Goal: Information Seeking & Learning: Learn about a topic

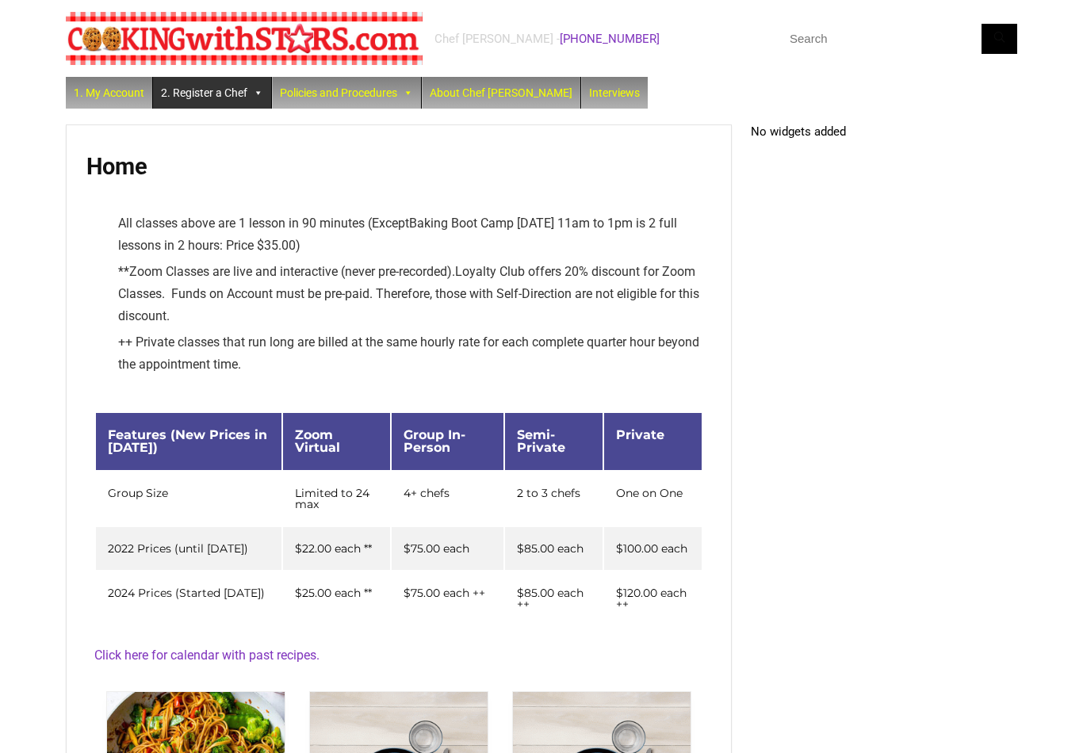
click at [195, 98] on link "2. Register a Chef" at bounding box center [212, 93] width 118 height 32
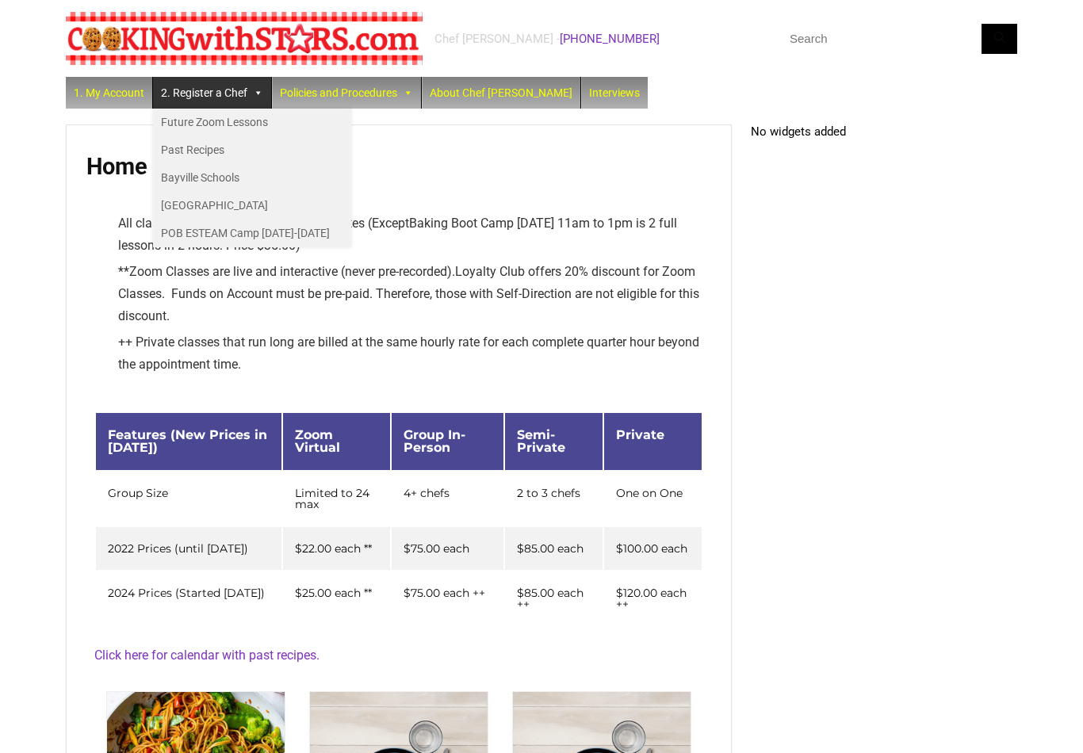
click at [158, 152] on link "Past Recipes" at bounding box center [252, 150] width 198 height 28
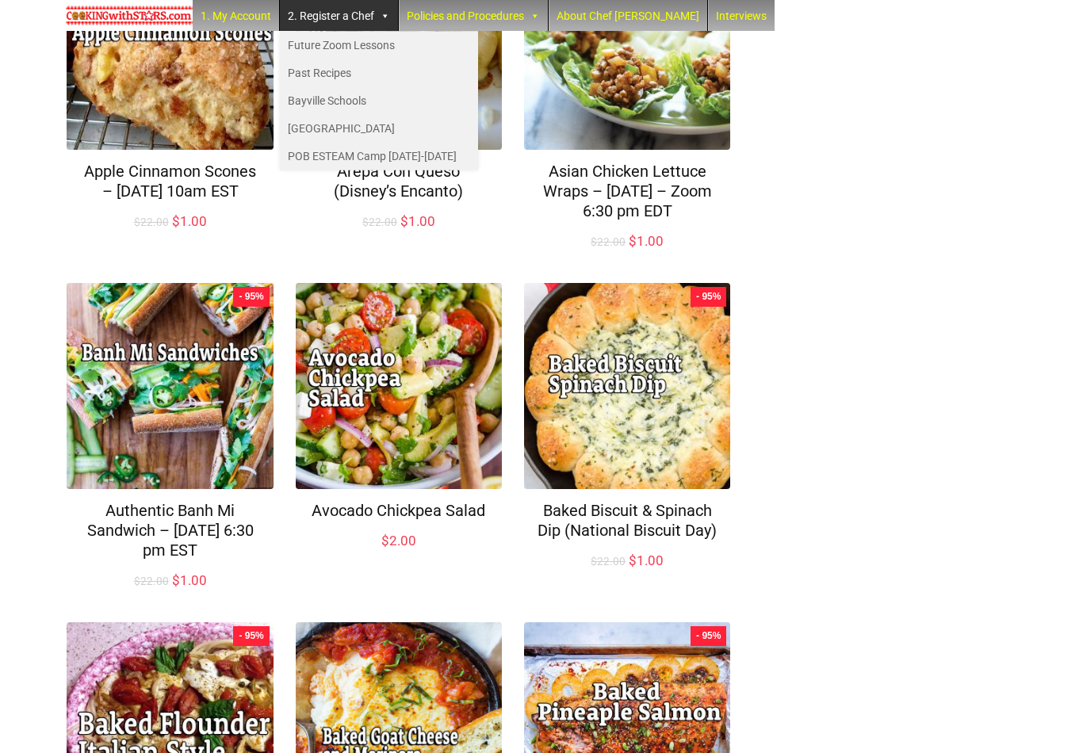
scroll to position [669, 0]
click at [9, 287] on div "Chef Paula - (516) 338-0552 1. My Account 2. Register a Chef Future Zoom Lesson…" at bounding box center [541, 203] width 1083 height 1745
click at [35, 289] on div "Chef Paula - (516) 338-0552 1. My Account 2. Register a Chef Future Zoom Lesson…" at bounding box center [541, 203] width 1083 height 1745
click at [47, 151] on div "Chef Paula - (516) 338-0552 1. My Account 2. Register a Chef Future Zoom Lesson…" at bounding box center [541, 203] width 1083 height 1745
click at [929, 500] on div "Recipe Showing 1–12 of 330 results Default sorting Sort by popularity Sort by l…" at bounding box center [542, 251] width 952 height 1625
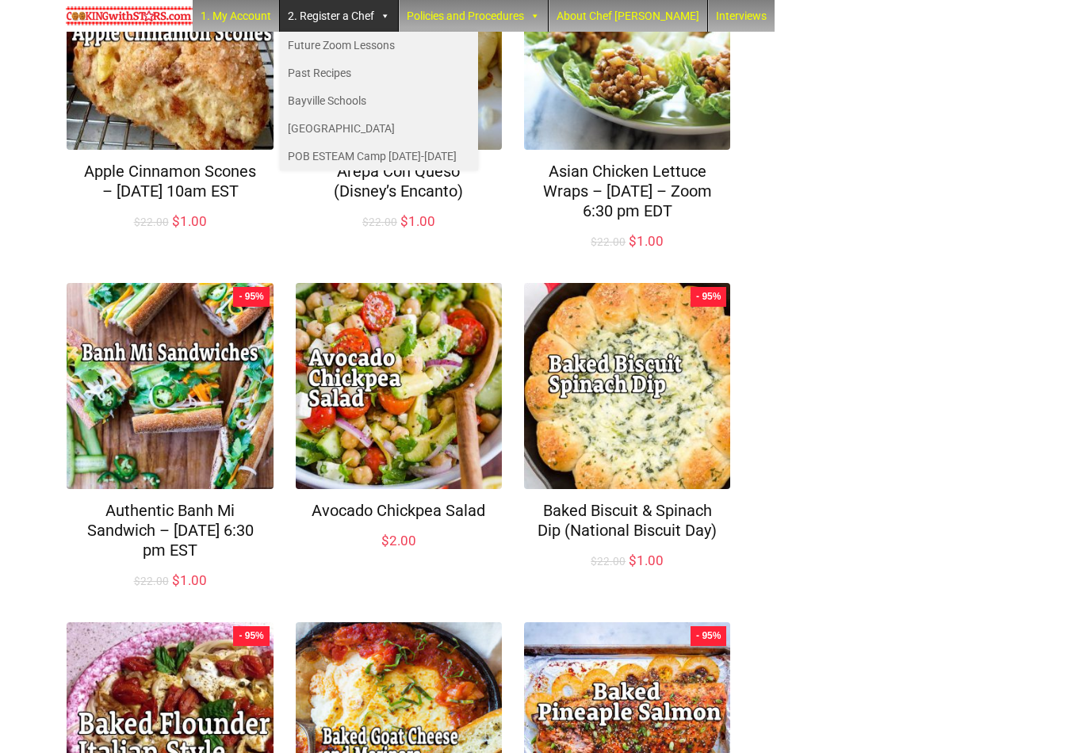
click at [346, 75] on link "Past Recipes" at bounding box center [379, 73] width 198 height 28
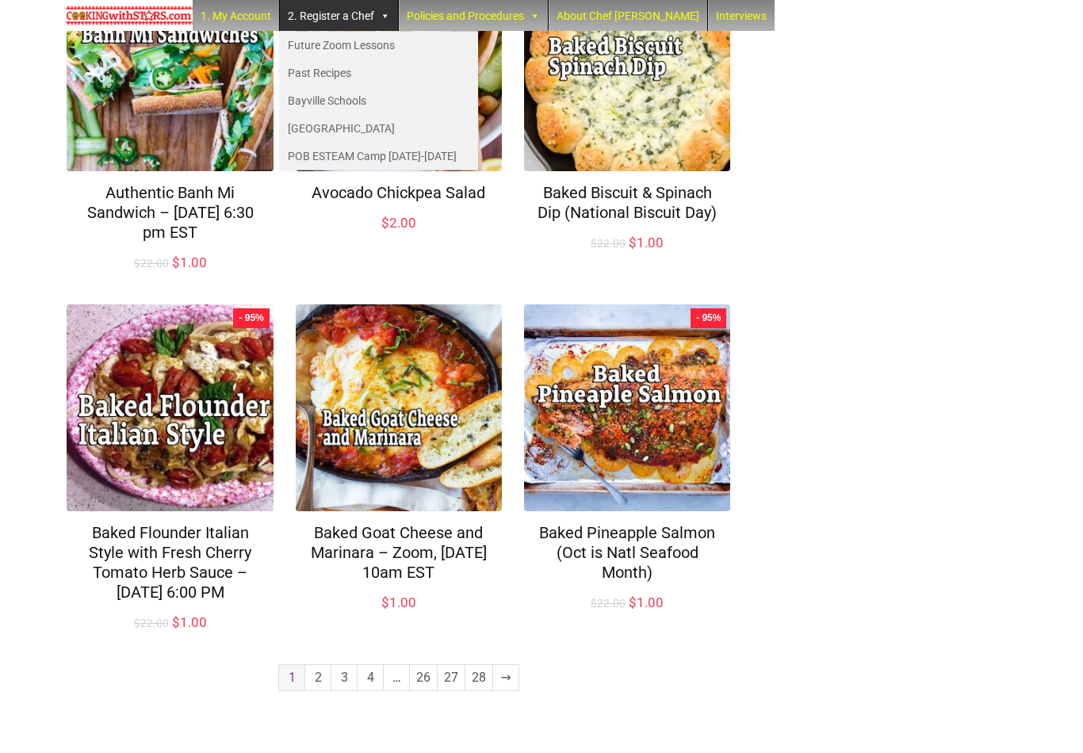
scroll to position [987, 0]
click at [310, 691] on link "2" at bounding box center [317, 677] width 25 height 25
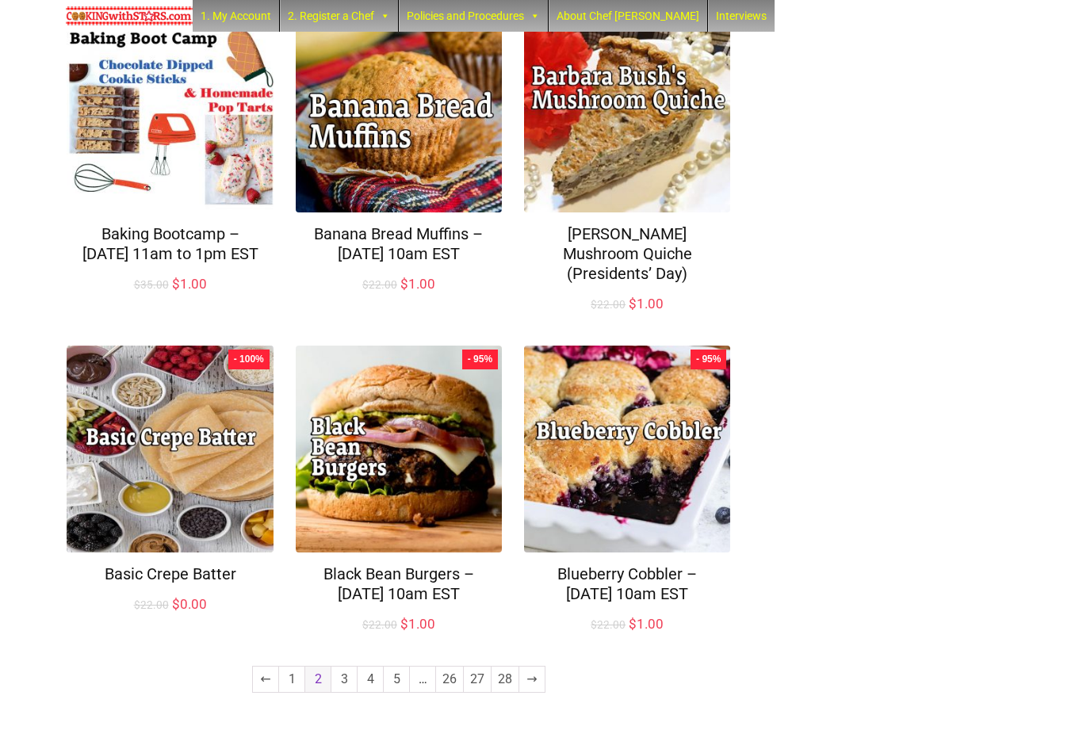
scroll to position [986, 0]
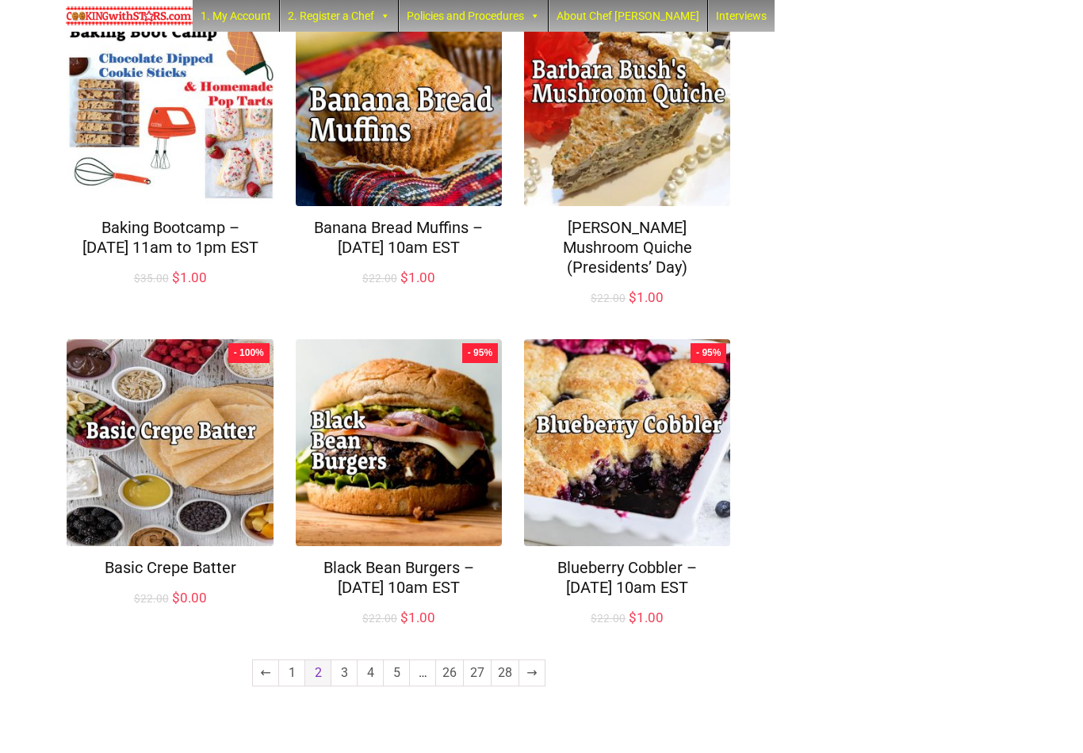
click at [343, 686] on link "3" at bounding box center [343, 673] width 25 height 25
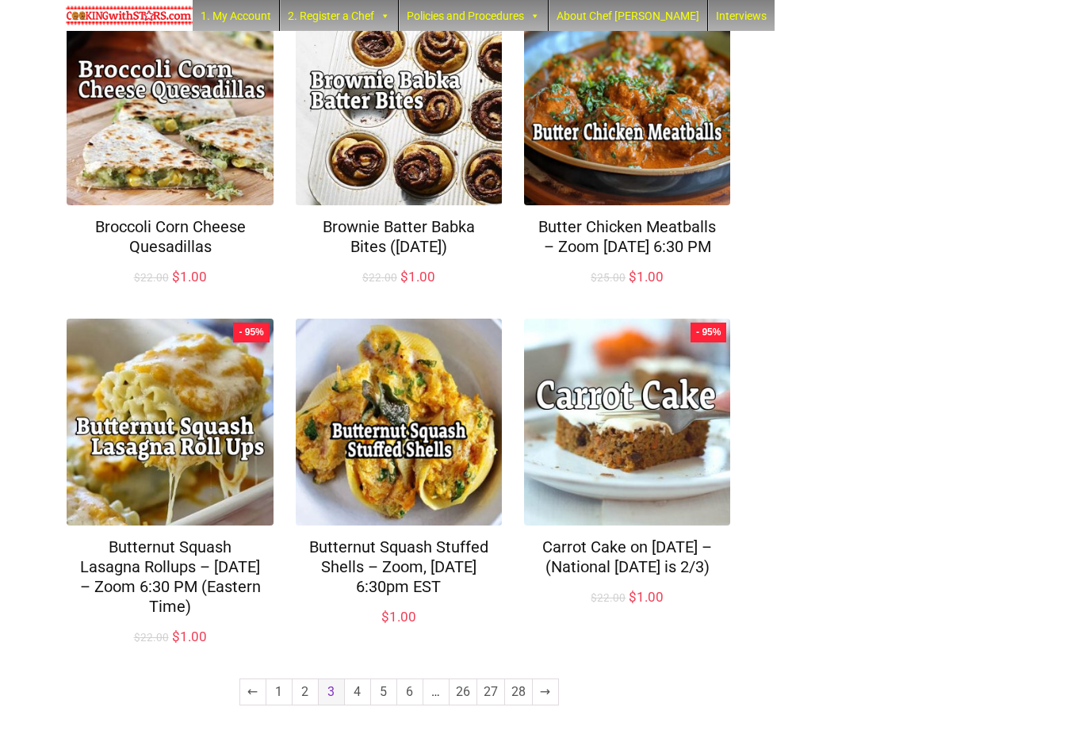
scroll to position [928, 0]
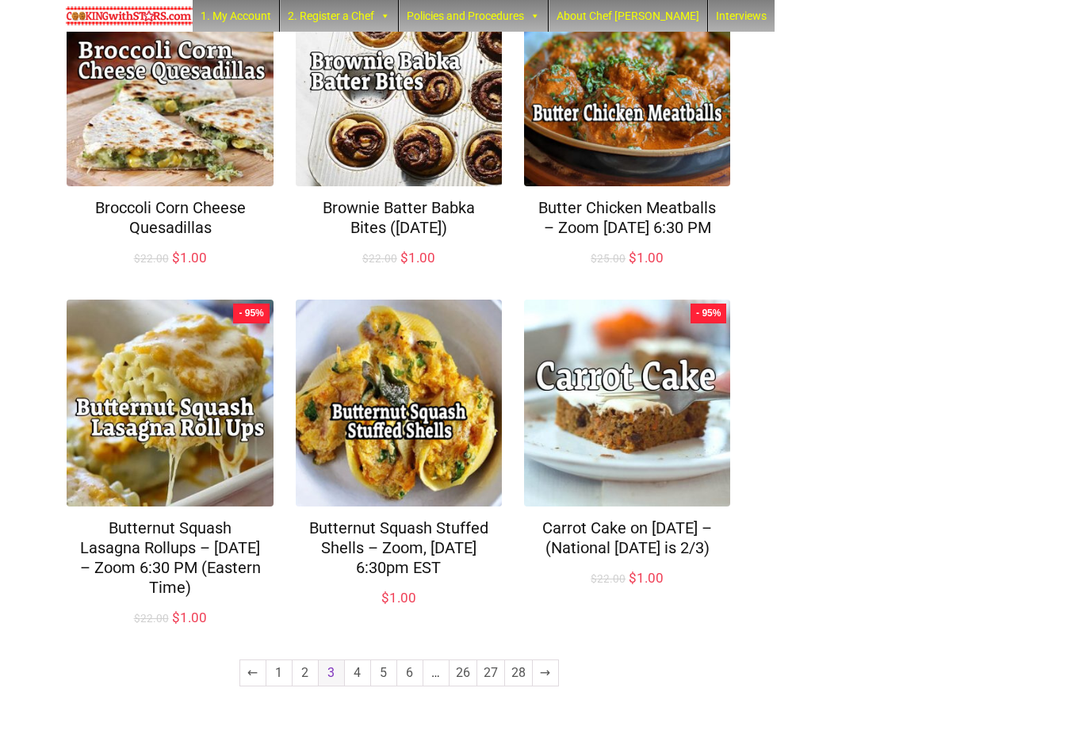
click at [359, 686] on link "4" at bounding box center [357, 673] width 25 height 25
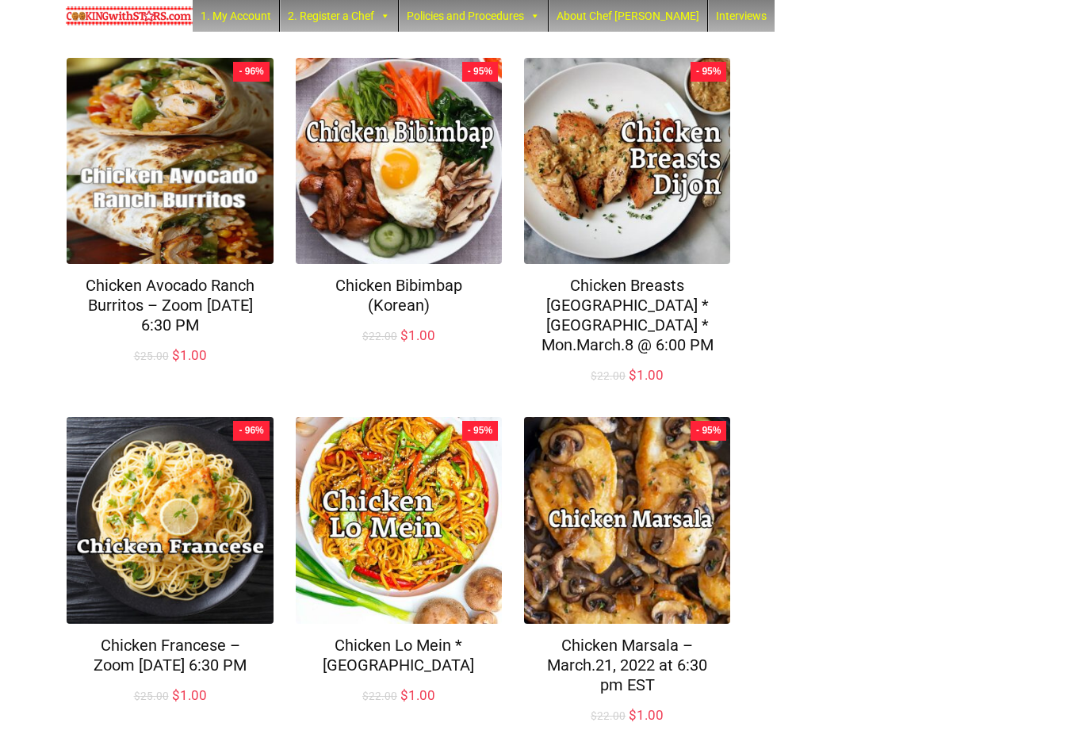
scroll to position [967, 0]
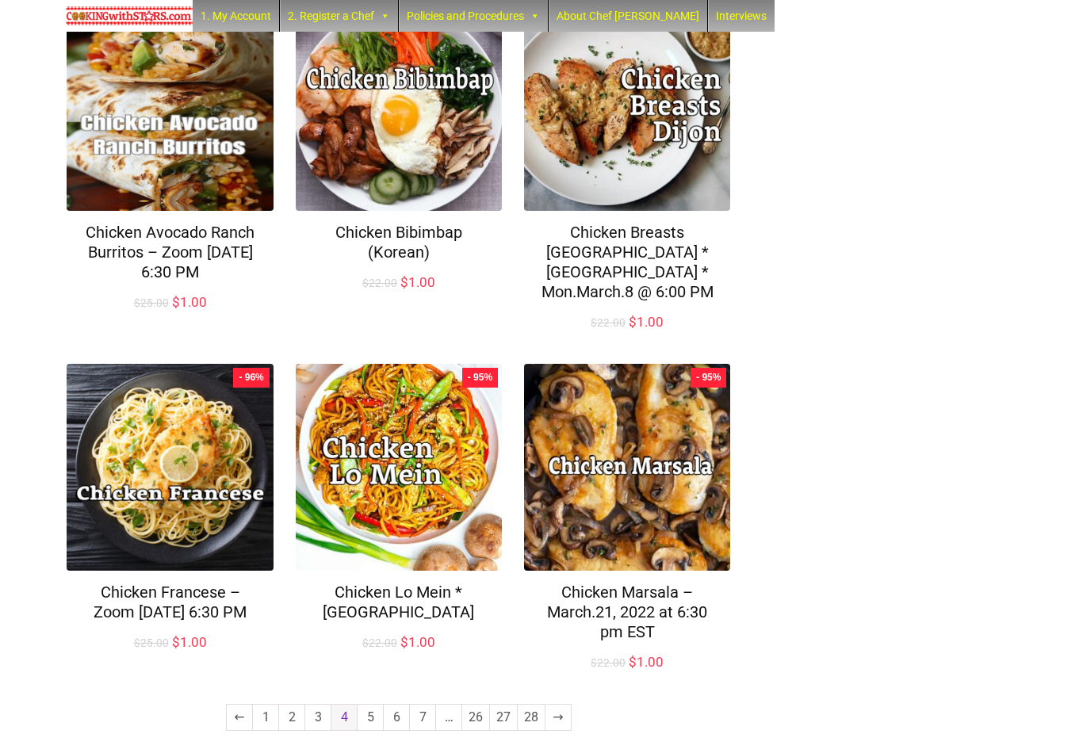
click at [372, 705] on link "5" at bounding box center [370, 717] width 25 height 25
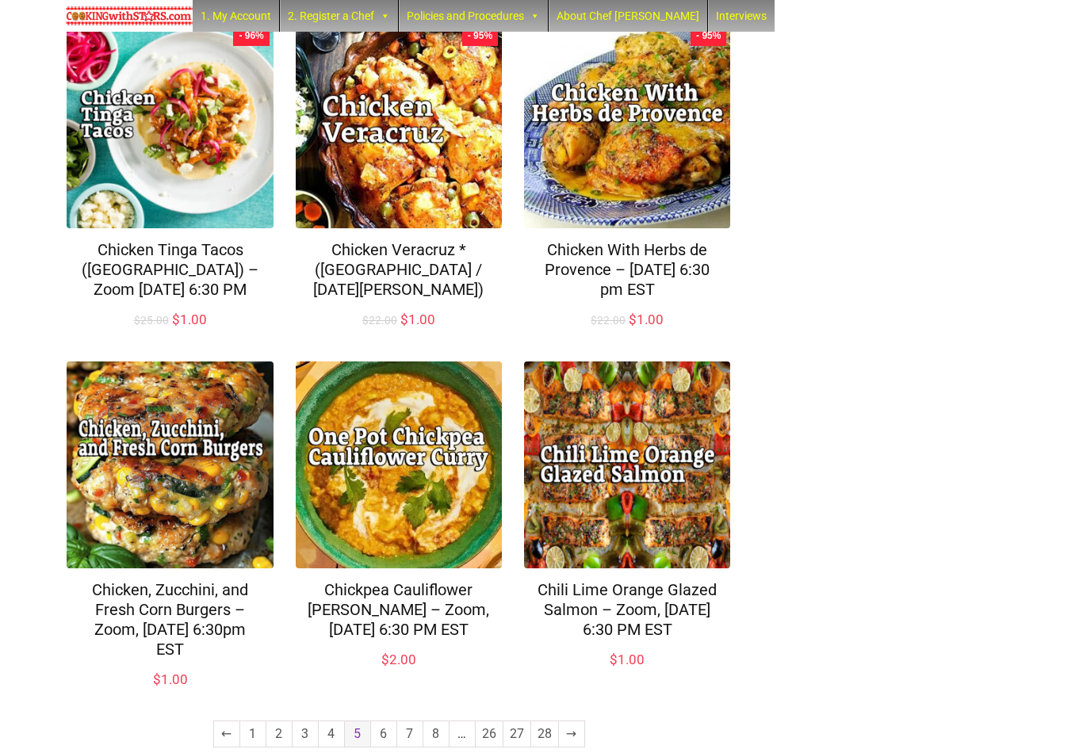
scroll to position [986, 0]
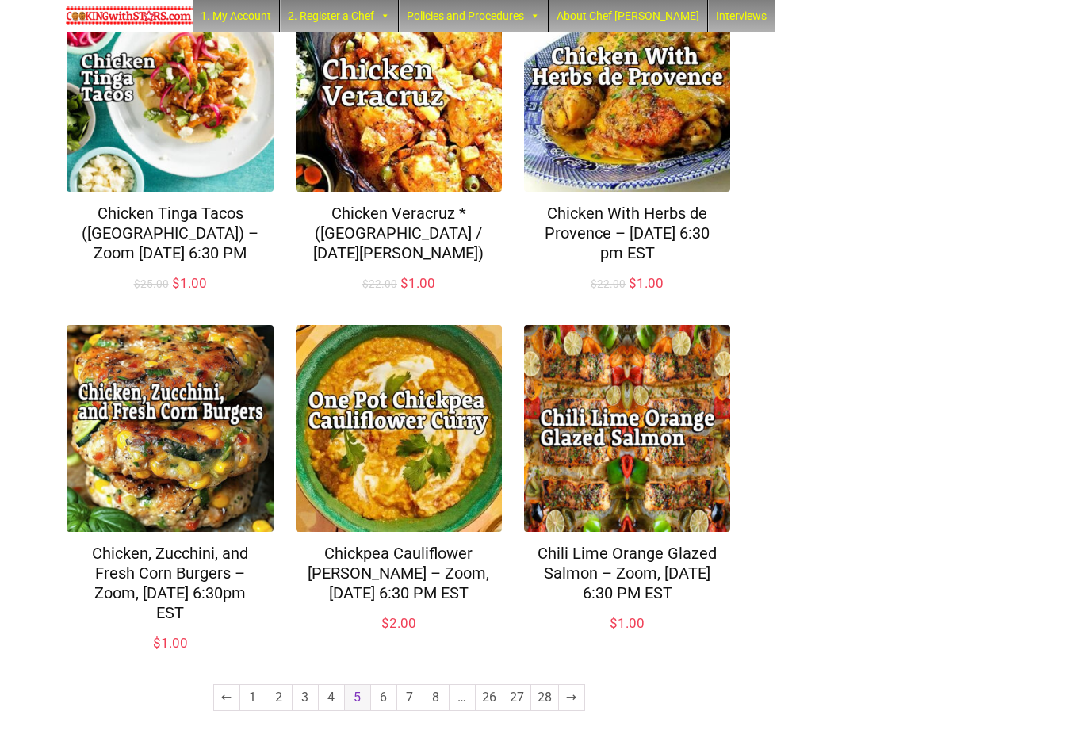
click at [385, 704] on link "6" at bounding box center [383, 697] width 25 height 25
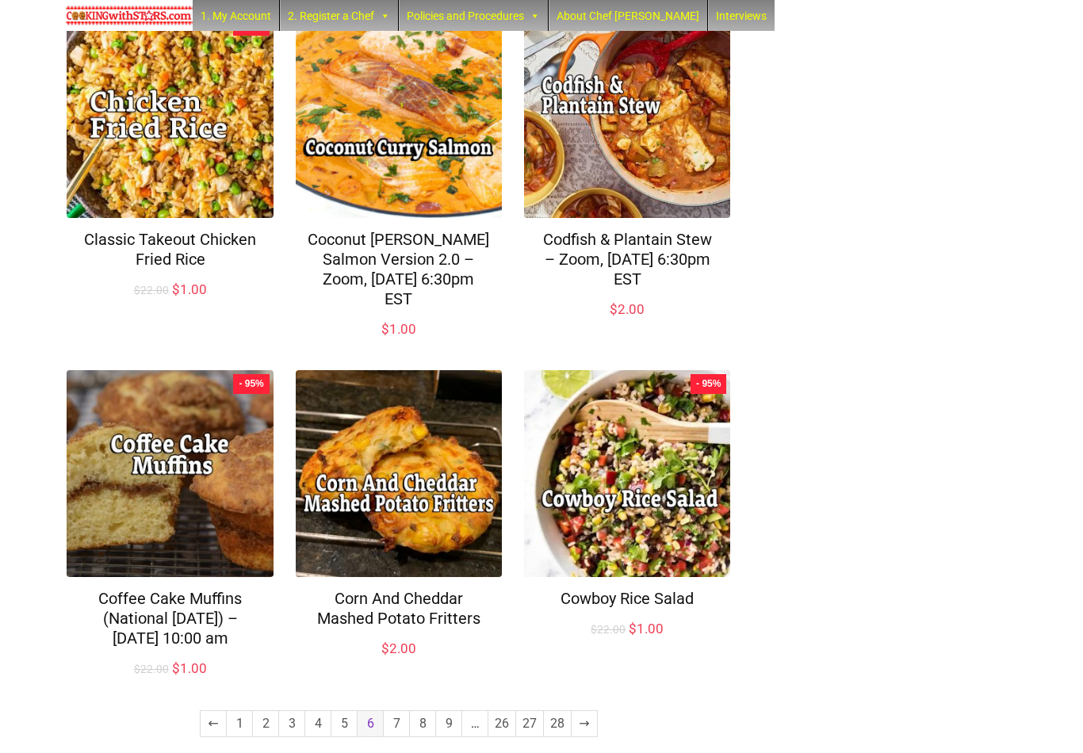
scroll to position [967, 0]
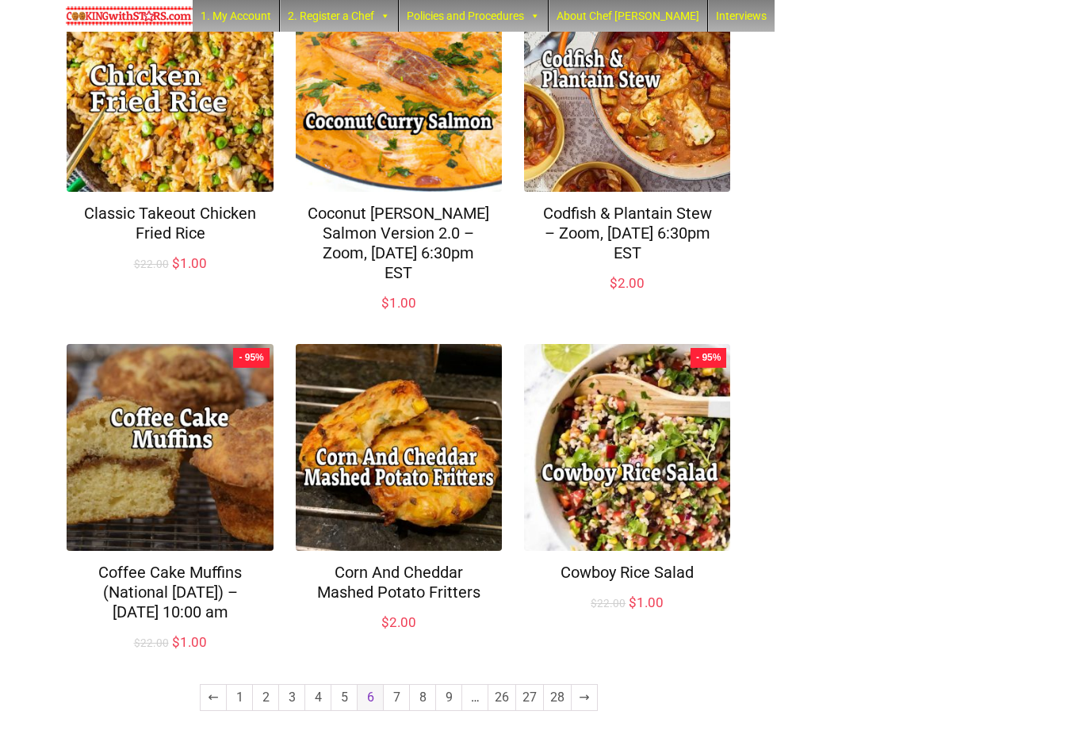
click at [398, 703] on link "7" at bounding box center [396, 697] width 25 height 25
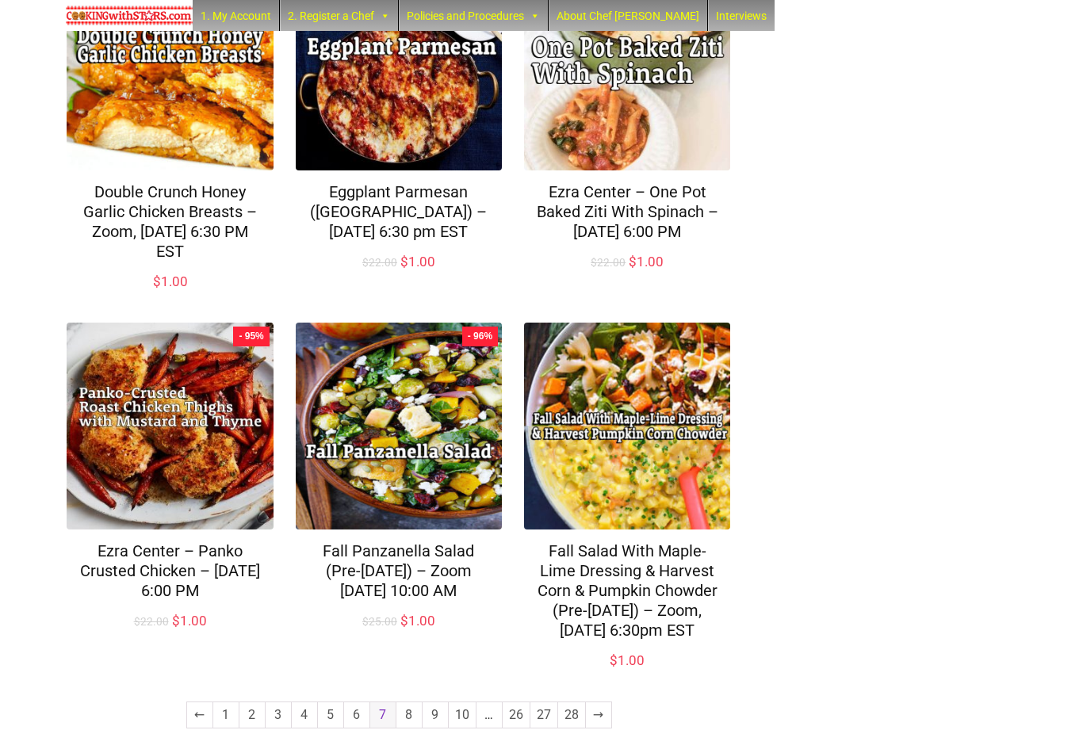
scroll to position [1005, 0]
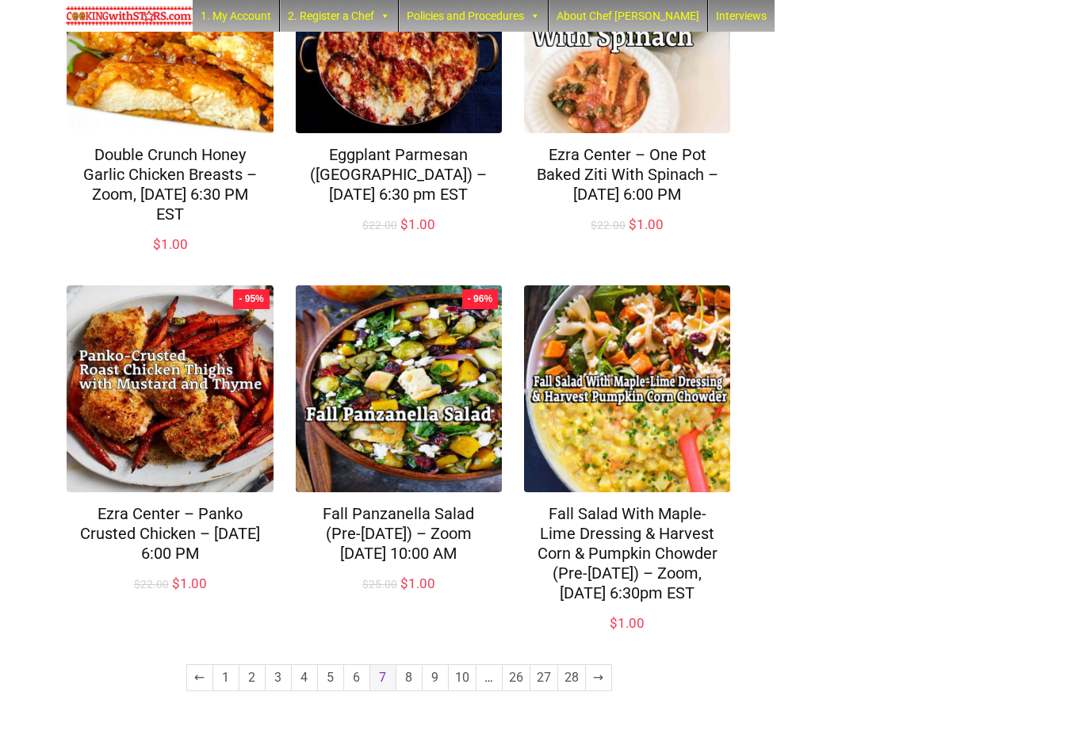
click at [397, 691] on link "8" at bounding box center [408, 677] width 25 height 25
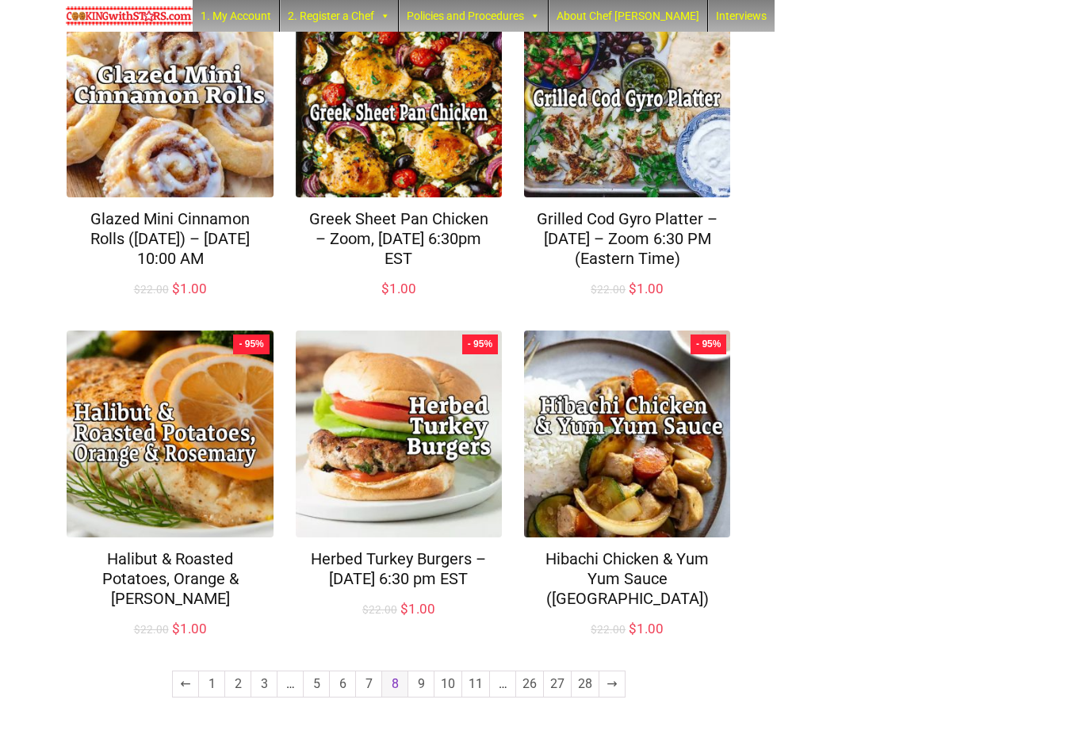
scroll to position [986, 0]
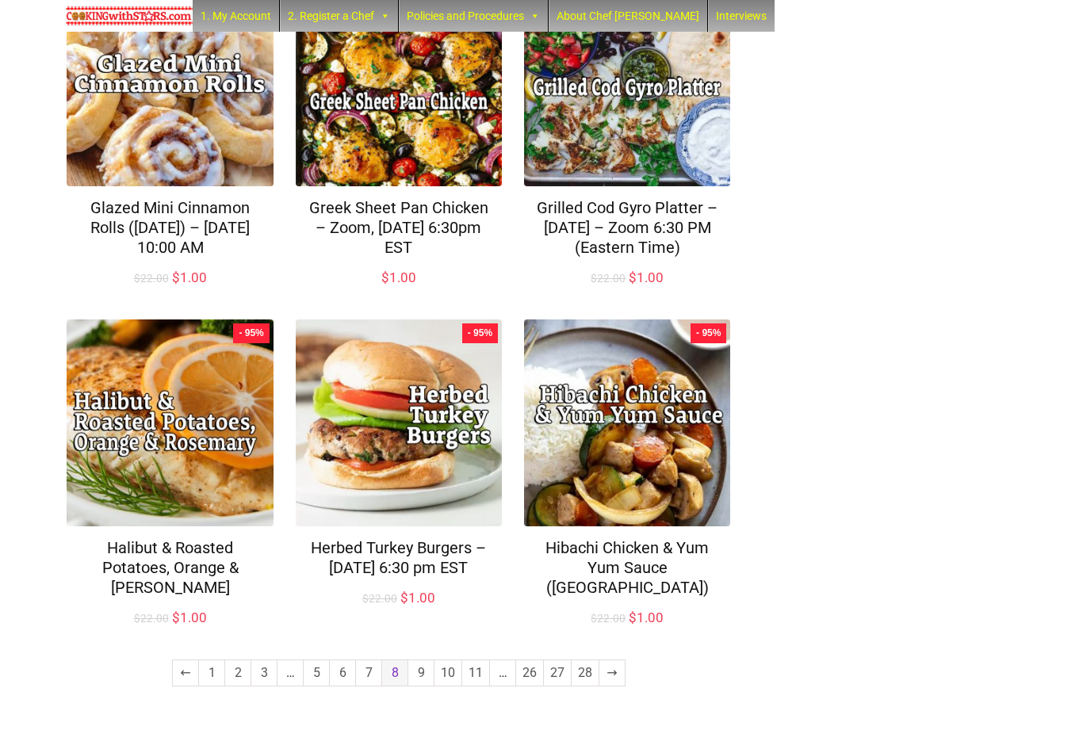
click at [422, 686] on link "9" at bounding box center [420, 673] width 25 height 25
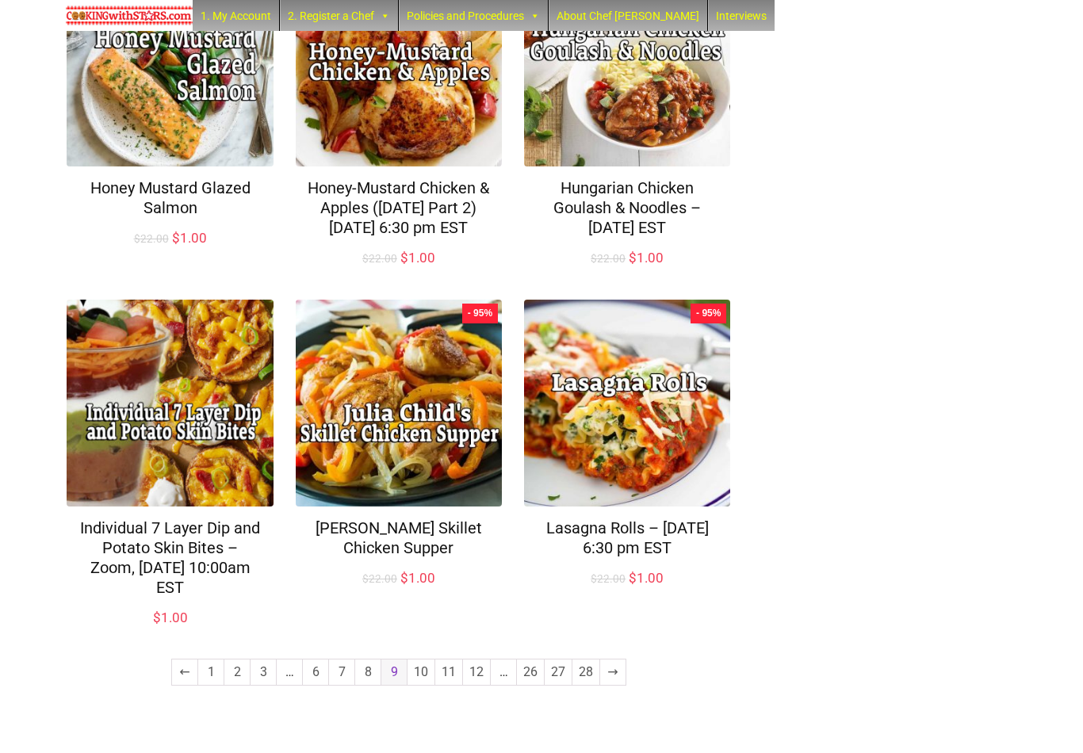
scroll to position [1006, 0]
click at [420, 686] on link "10" at bounding box center [421, 673] width 27 height 25
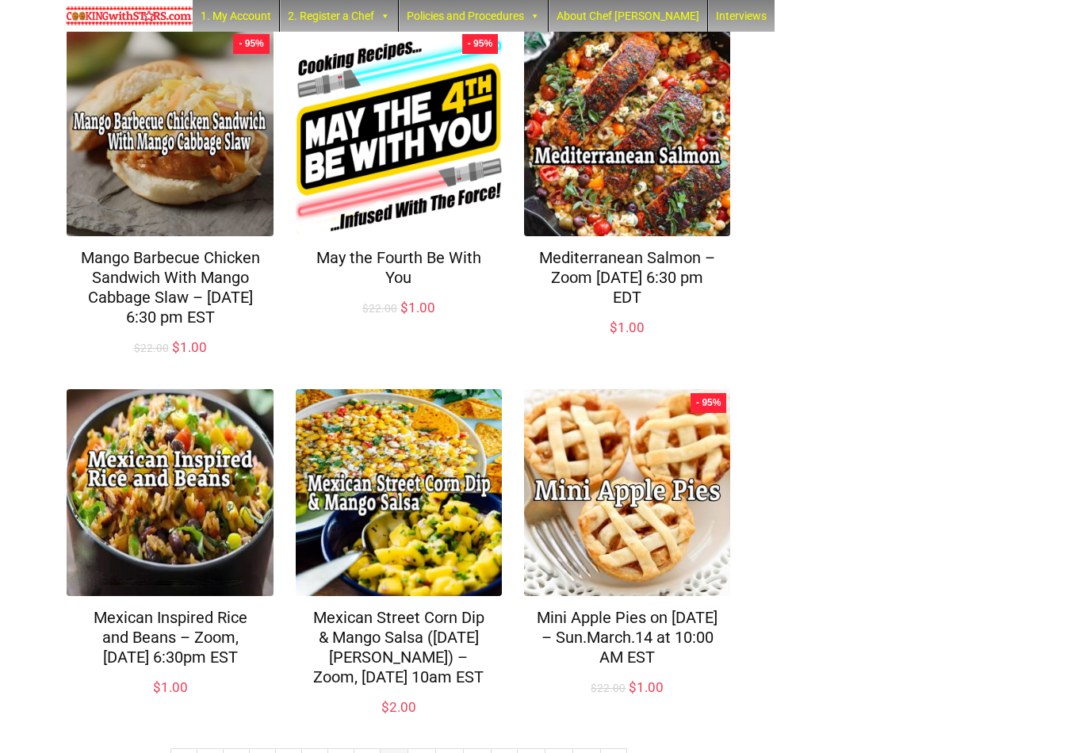
scroll to position [1026, 0]
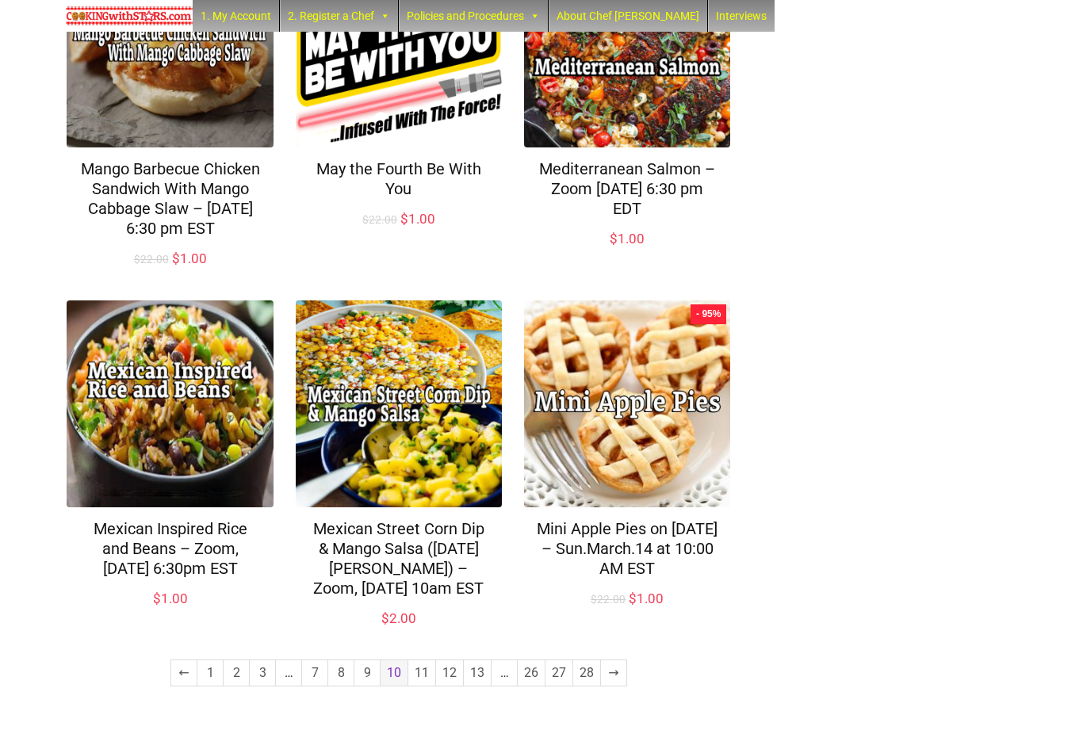
click at [420, 686] on link "11" at bounding box center [421, 673] width 27 height 25
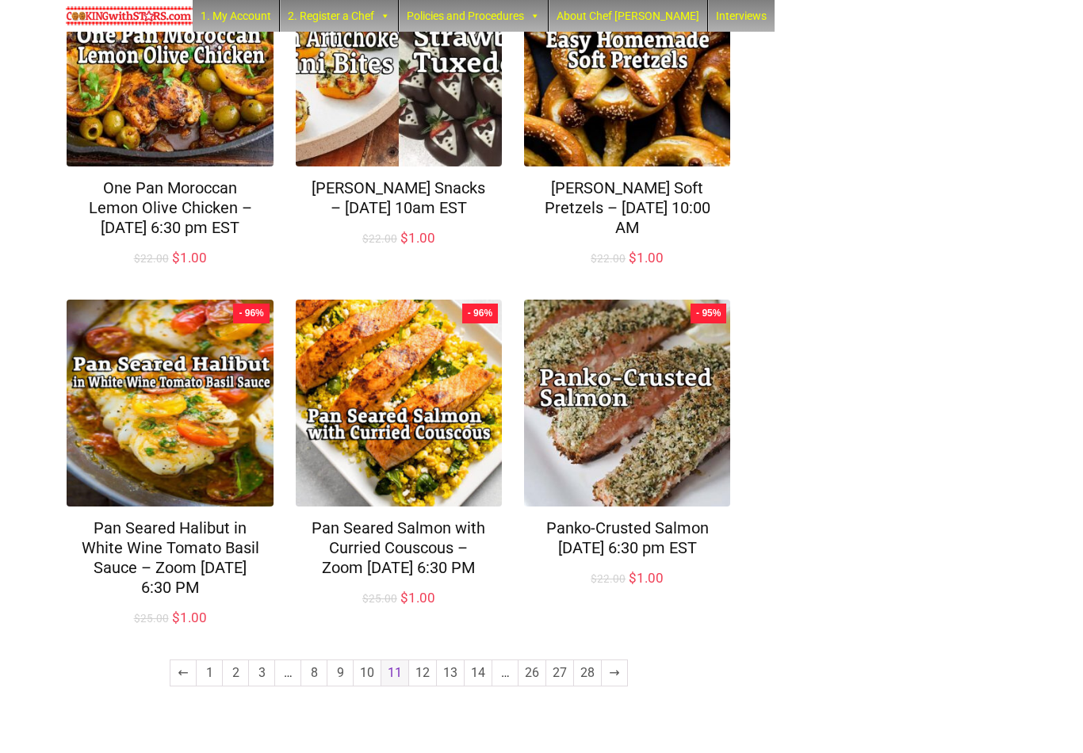
scroll to position [1007, 0]
click at [426, 686] on link "12" at bounding box center [422, 673] width 27 height 25
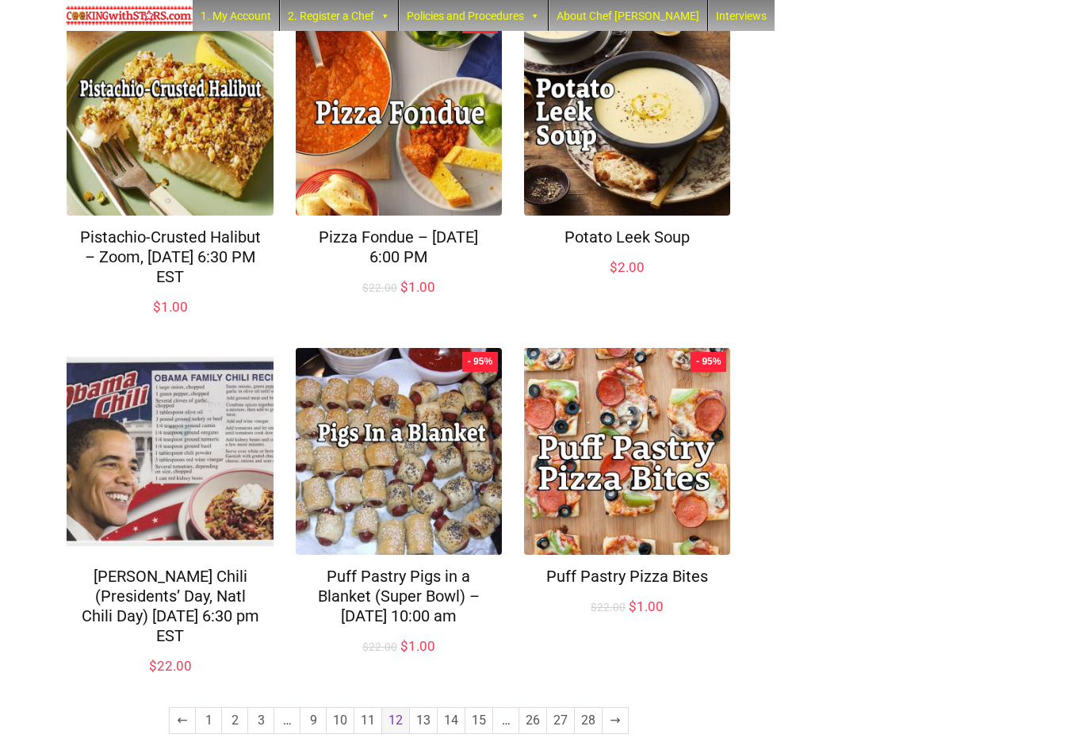
scroll to position [967, 0]
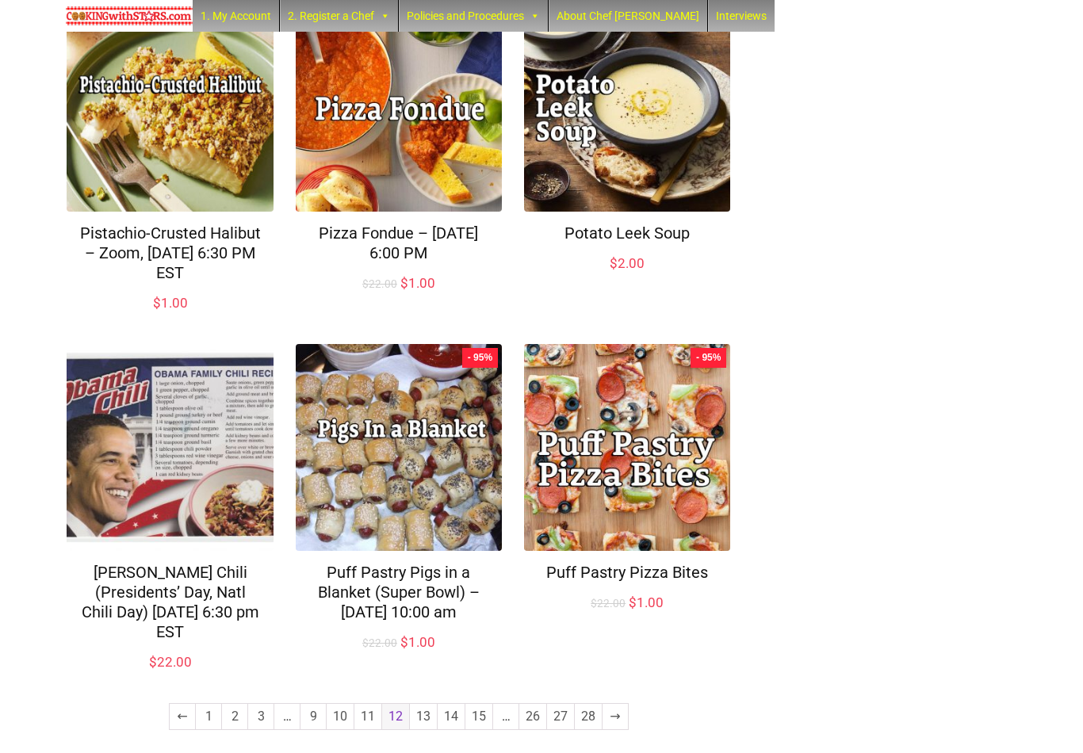
click at [430, 707] on link "13" at bounding box center [423, 716] width 27 height 25
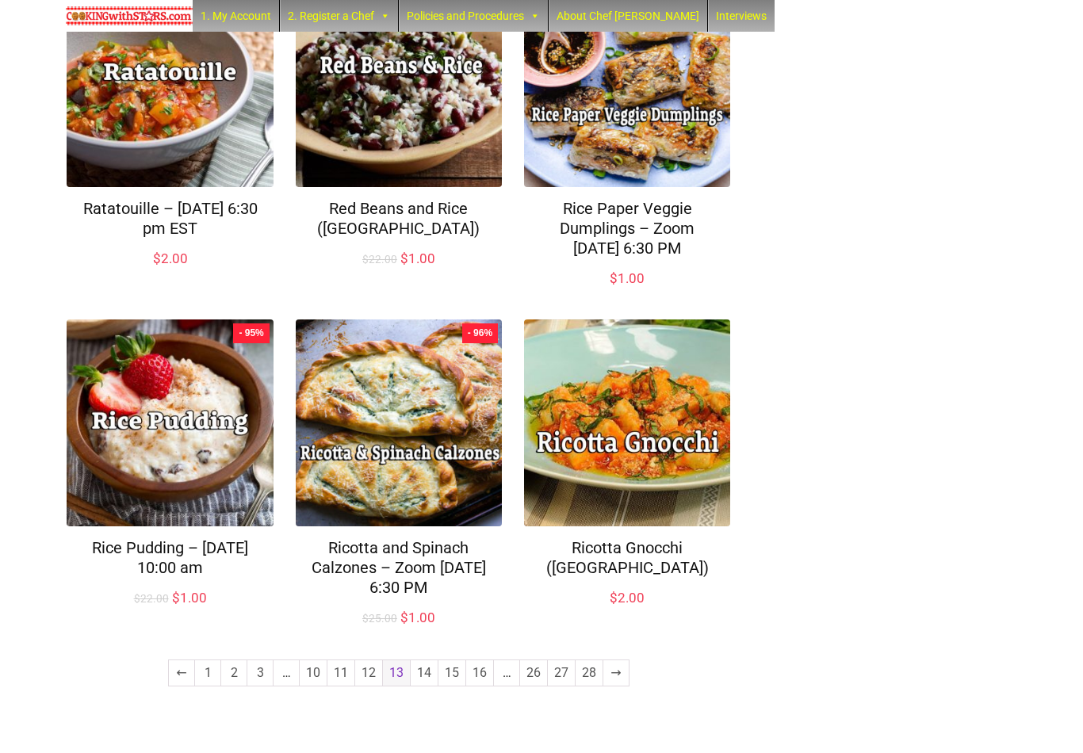
scroll to position [986, 0]
click at [422, 686] on link "14" at bounding box center [424, 673] width 27 height 25
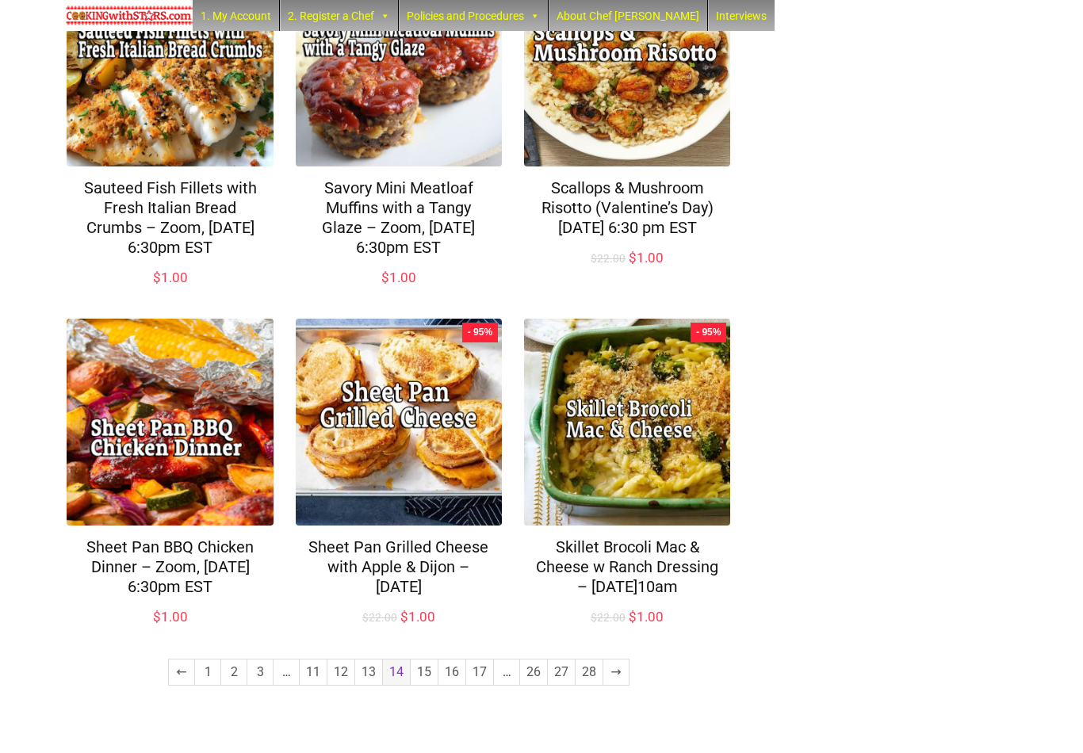
scroll to position [1024, 0]
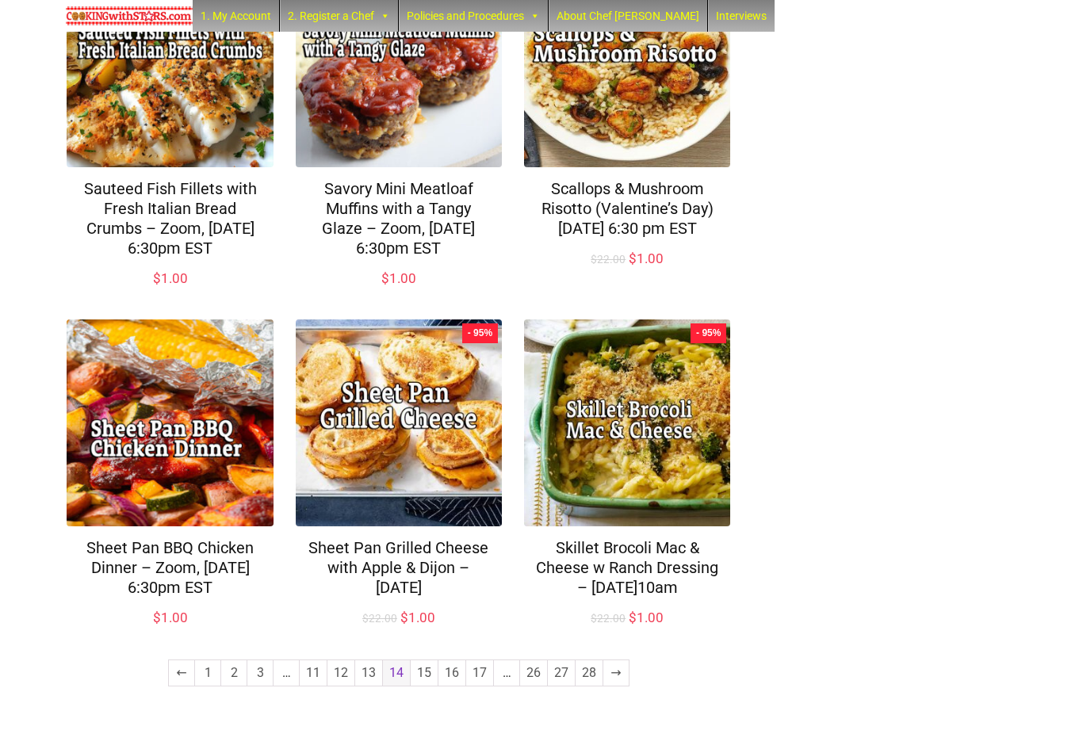
click at [426, 686] on link "15" at bounding box center [424, 673] width 27 height 25
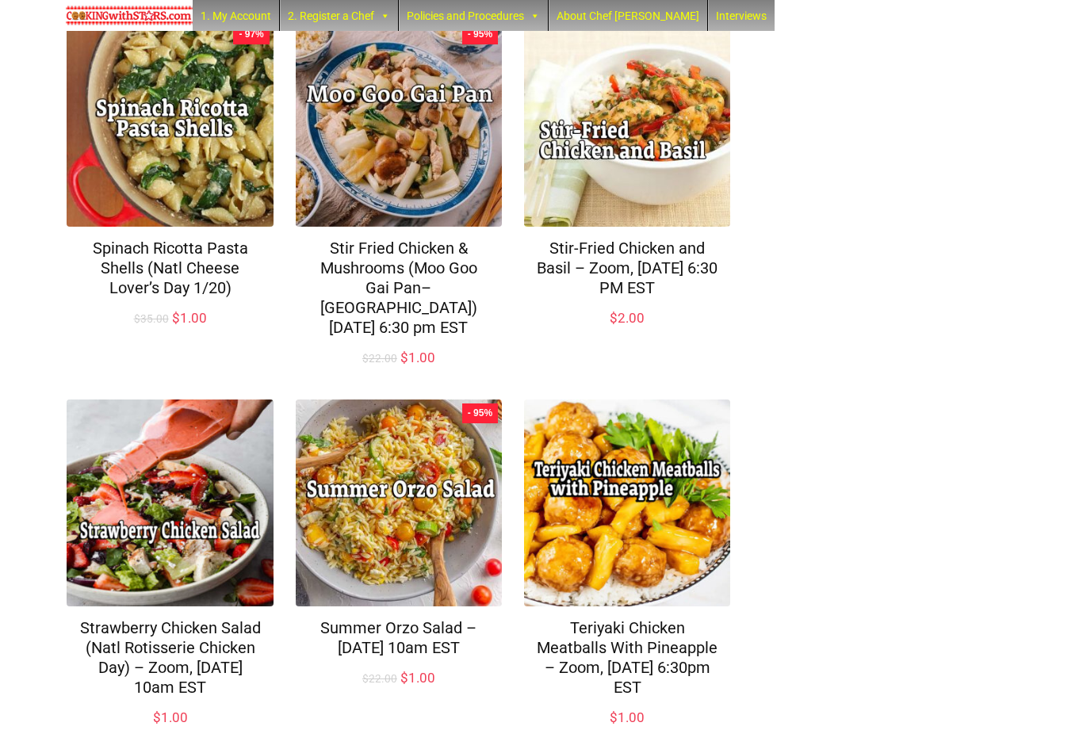
scroll to position [1006, 0]
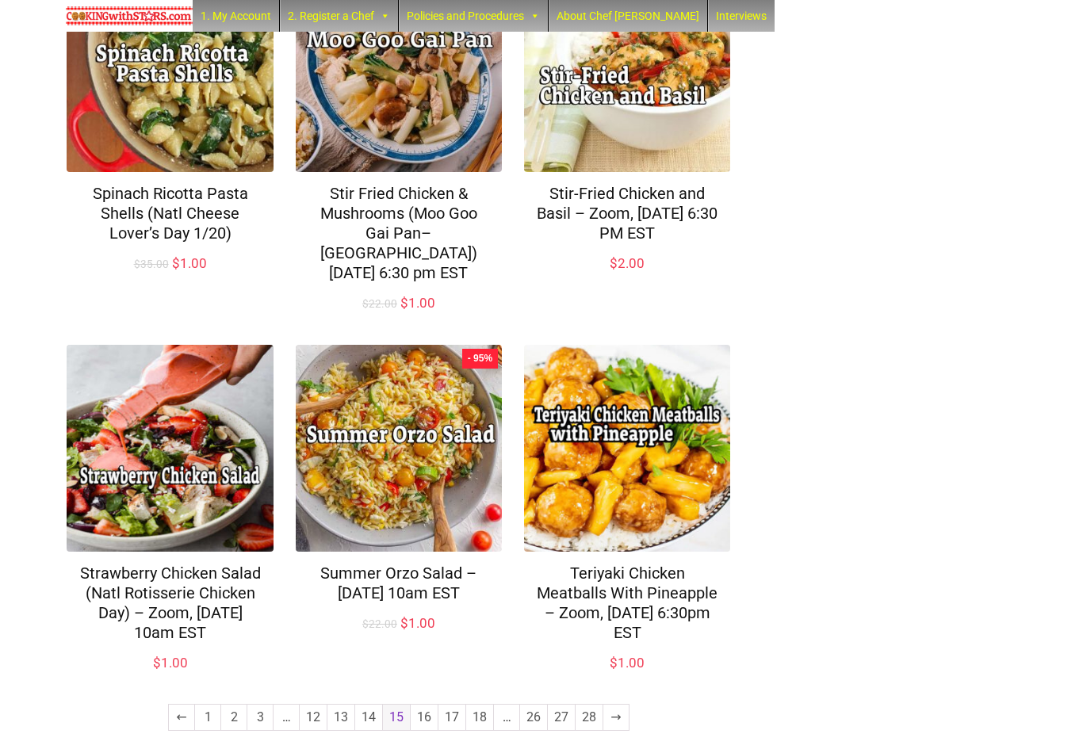
click at [423, 705] on link "16" at bounding box center [424, 717] width 27 height 25
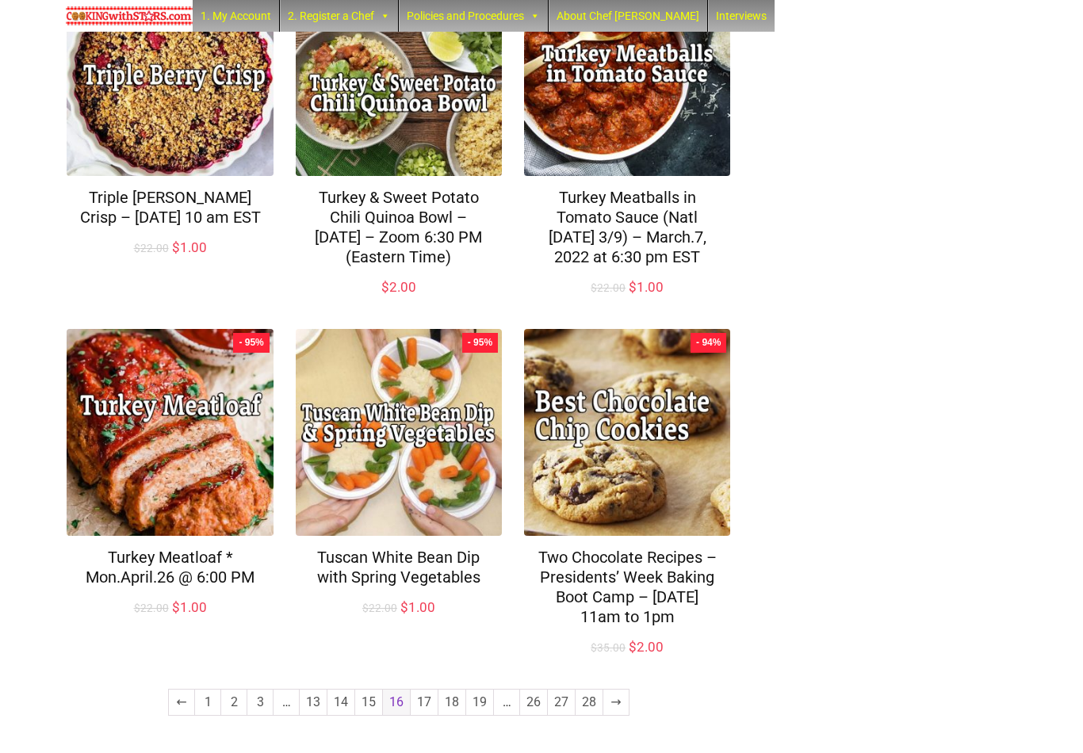
scroll to position [1086, 0]
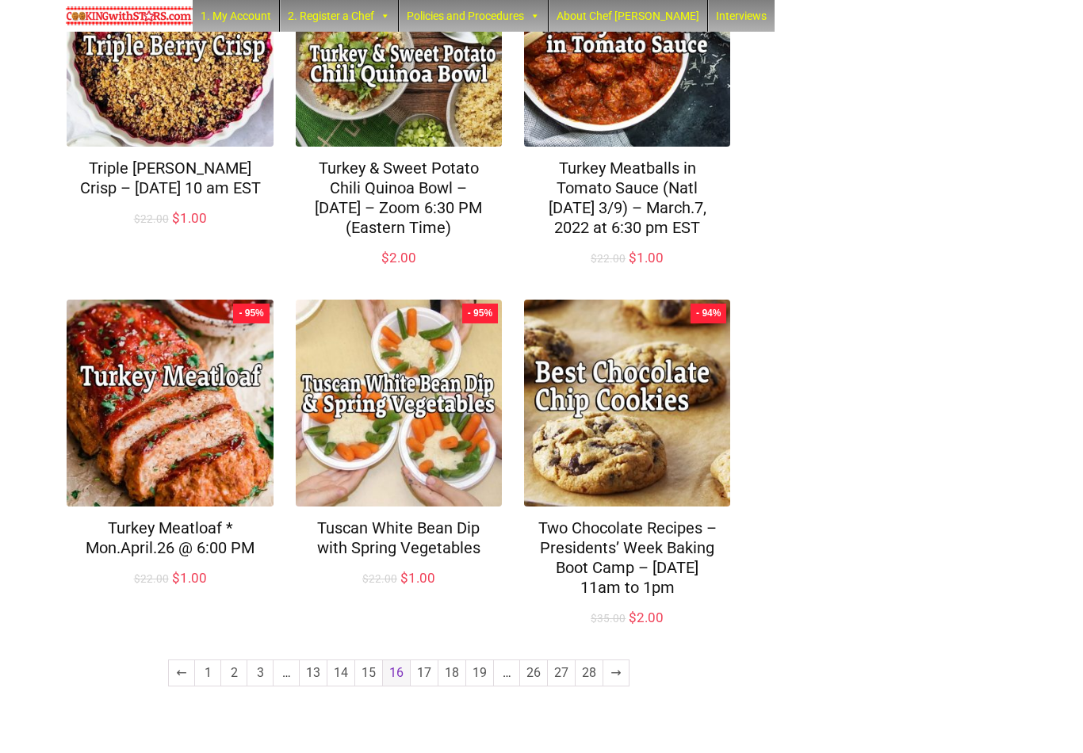
click at [426, 686] on link "17" at bounding box center [424, 673] width 27 height 25
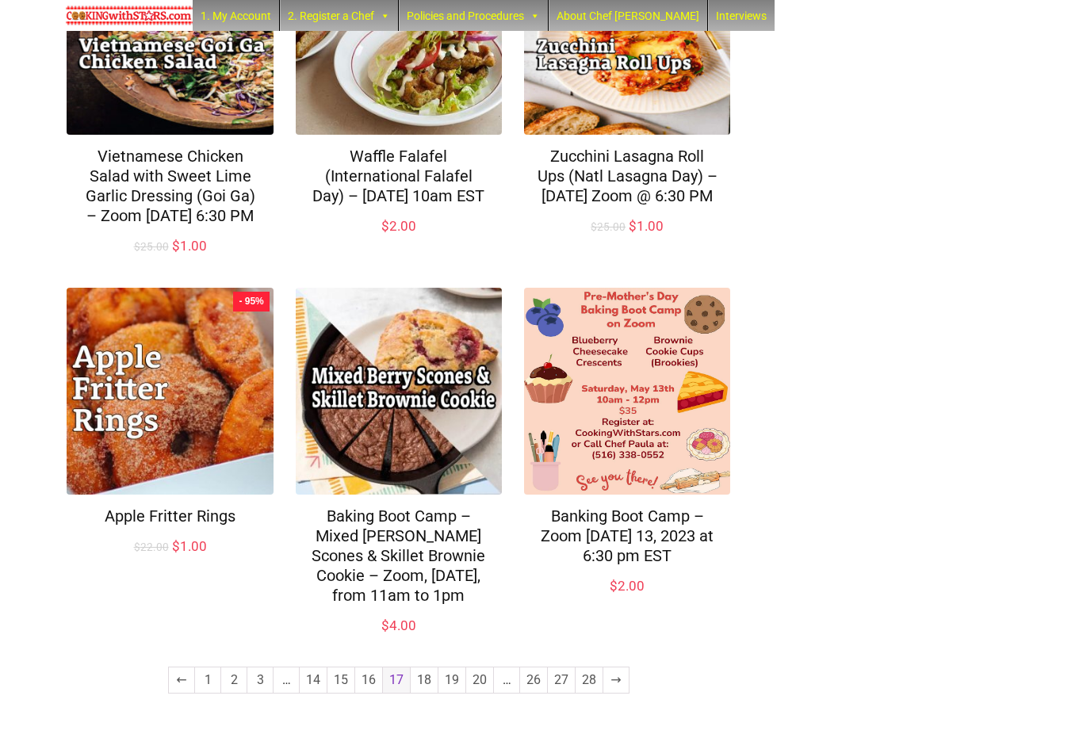
scroll to position [1065, 0]
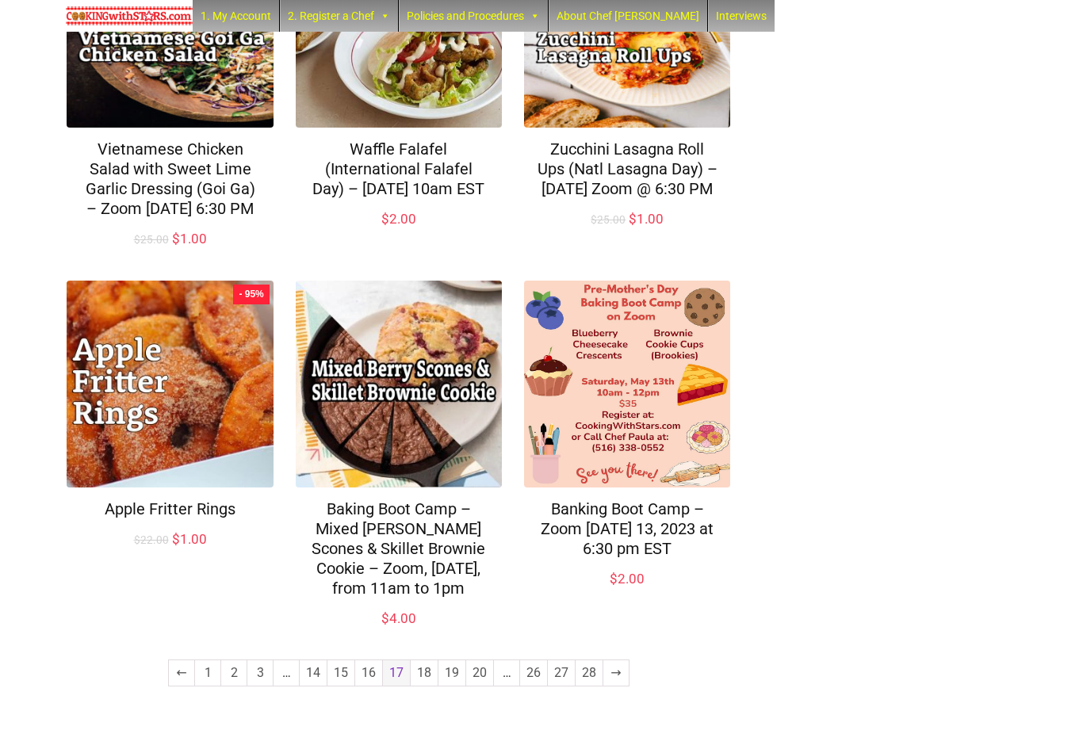
click at [428, 686] on link "18" at bounding box center [424, 673] width 27 height 25
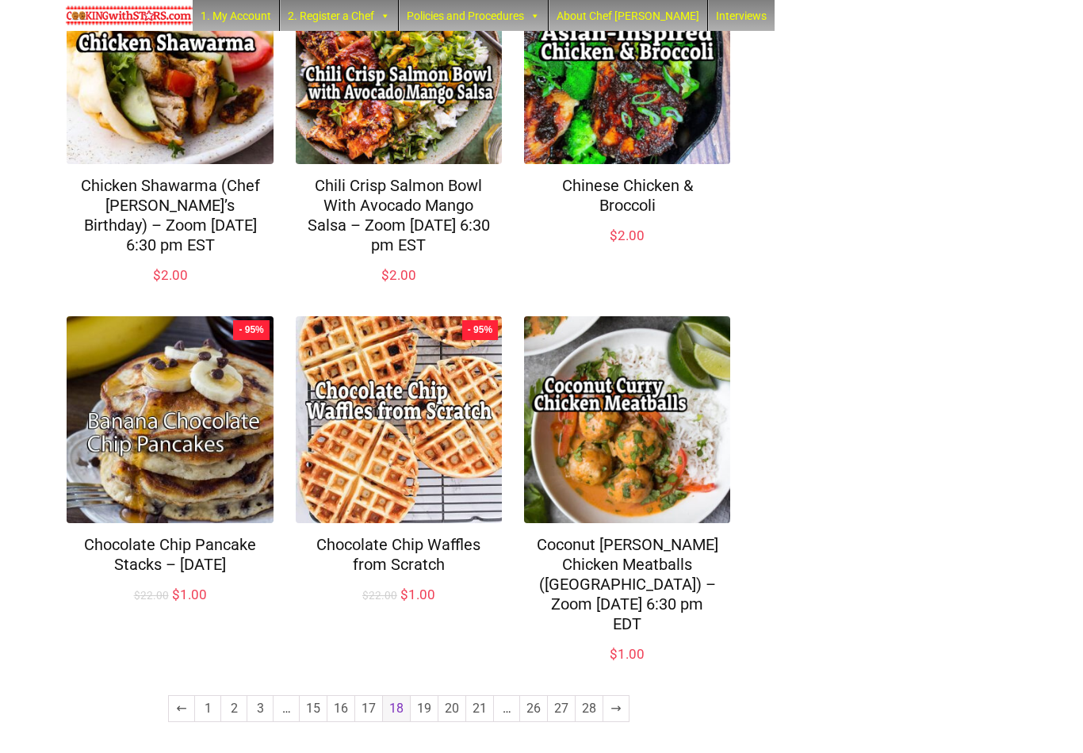
scroll to position [1024, 0]
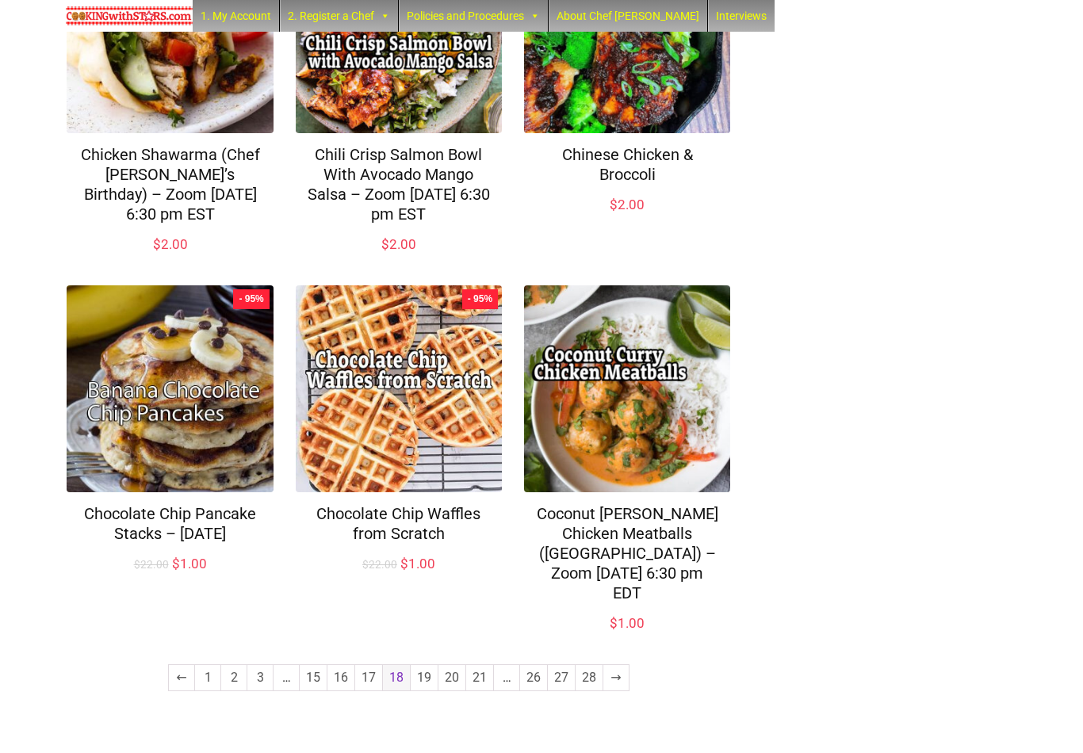
click at [424, 691] on link "19" at bounding box center [424, 677] width 27 height 25
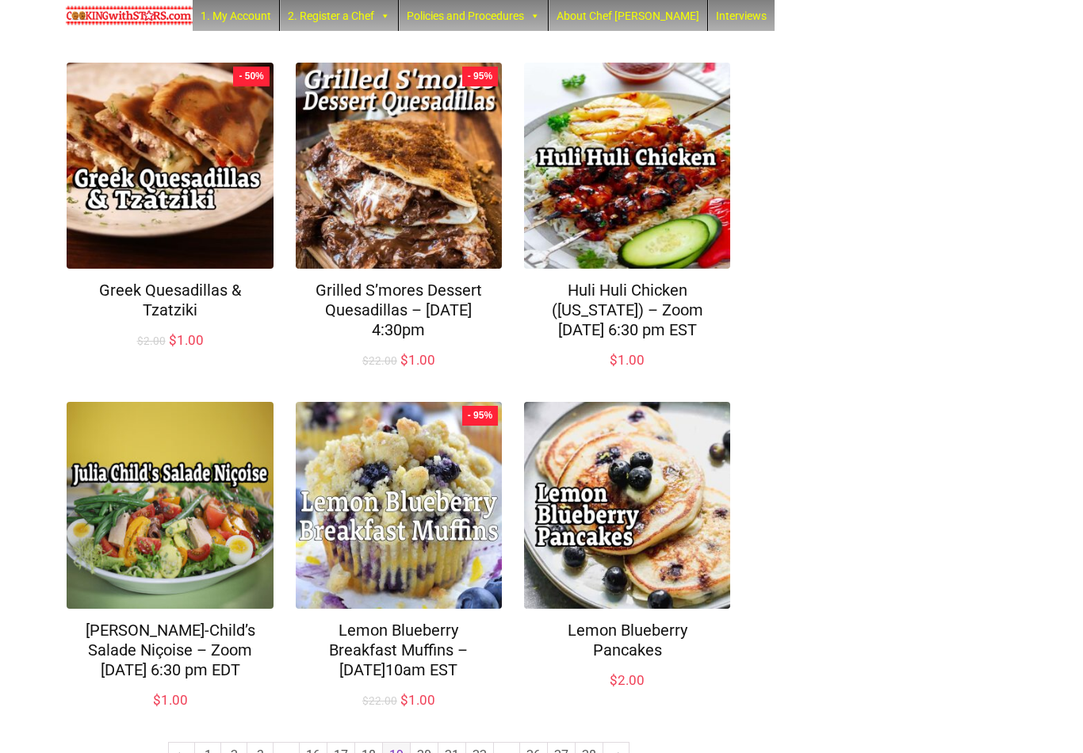
scroll to position [1024, 0]
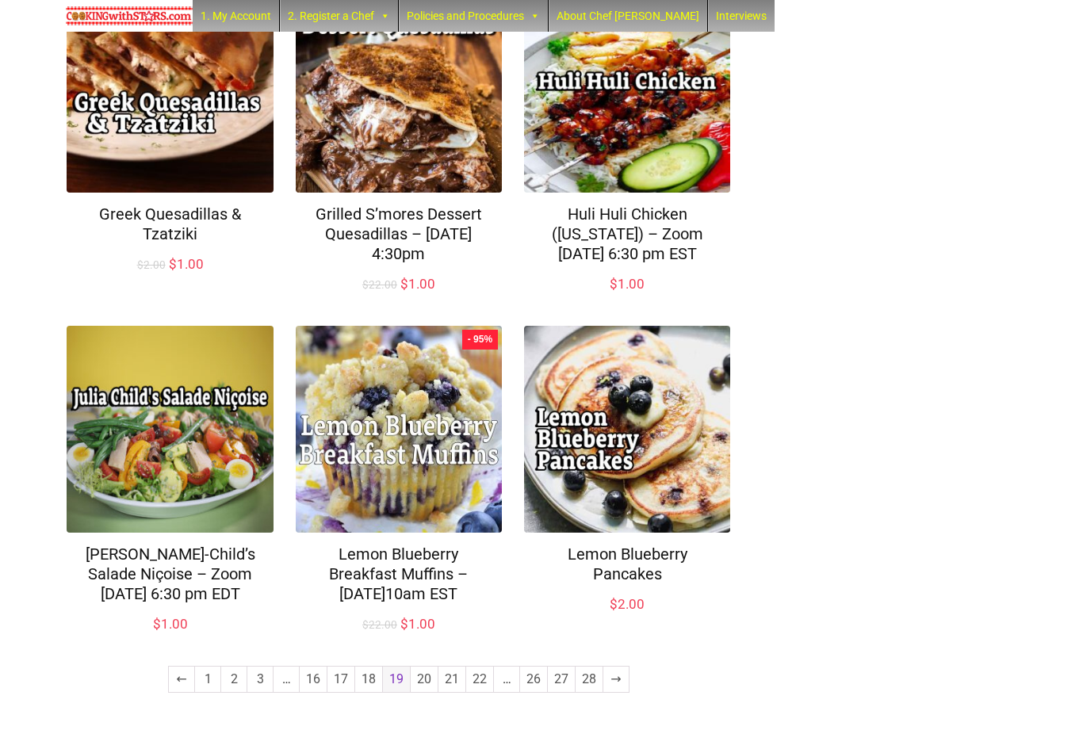
click at [426, 692] on link "20" at bounding box center [424, 679] width 27 height 25
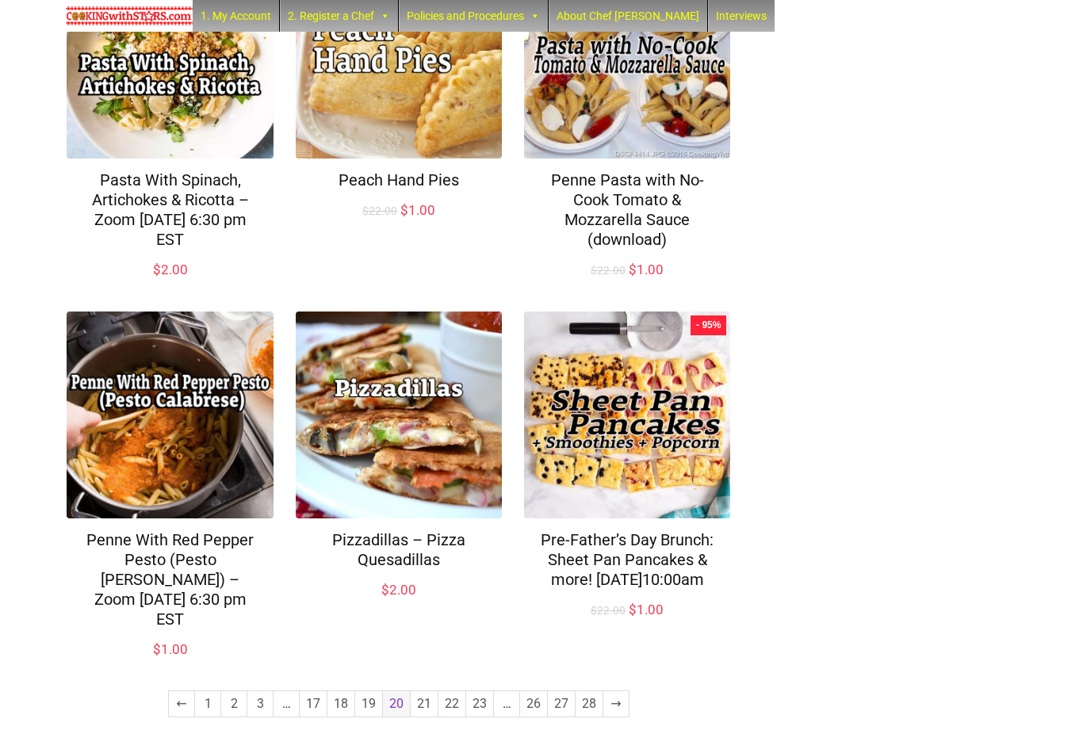
scroll to position [1024, 0]
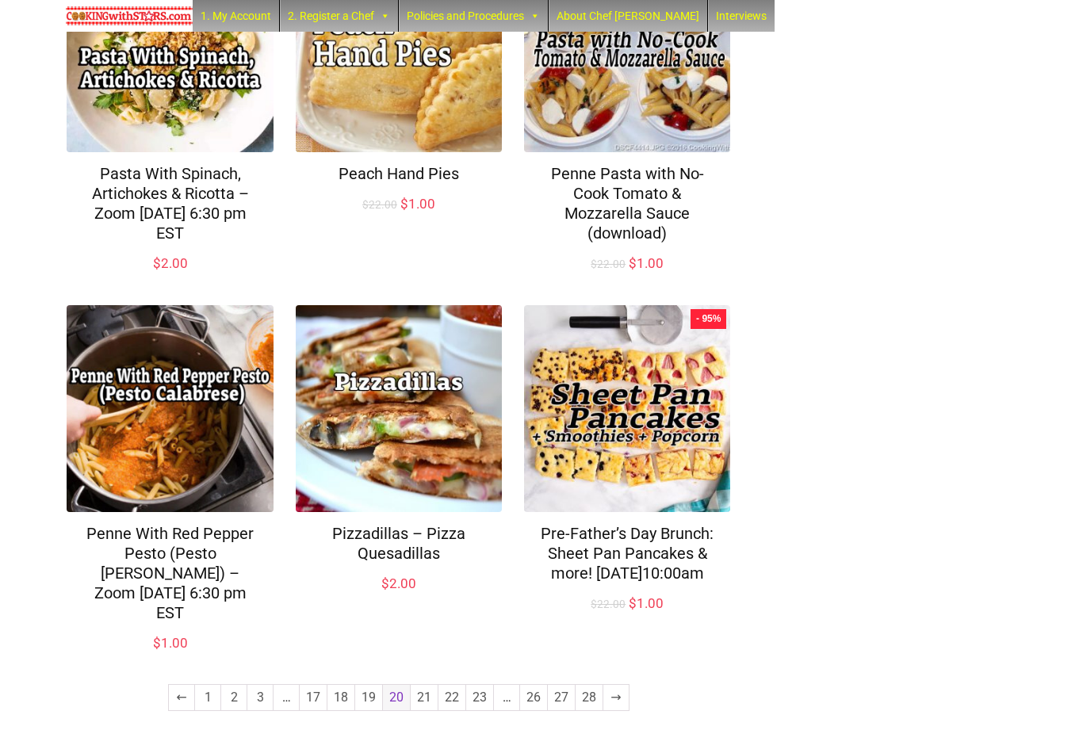
click at [430, 702] on link "21" at bounding box center [424, 697] width 27 height 25
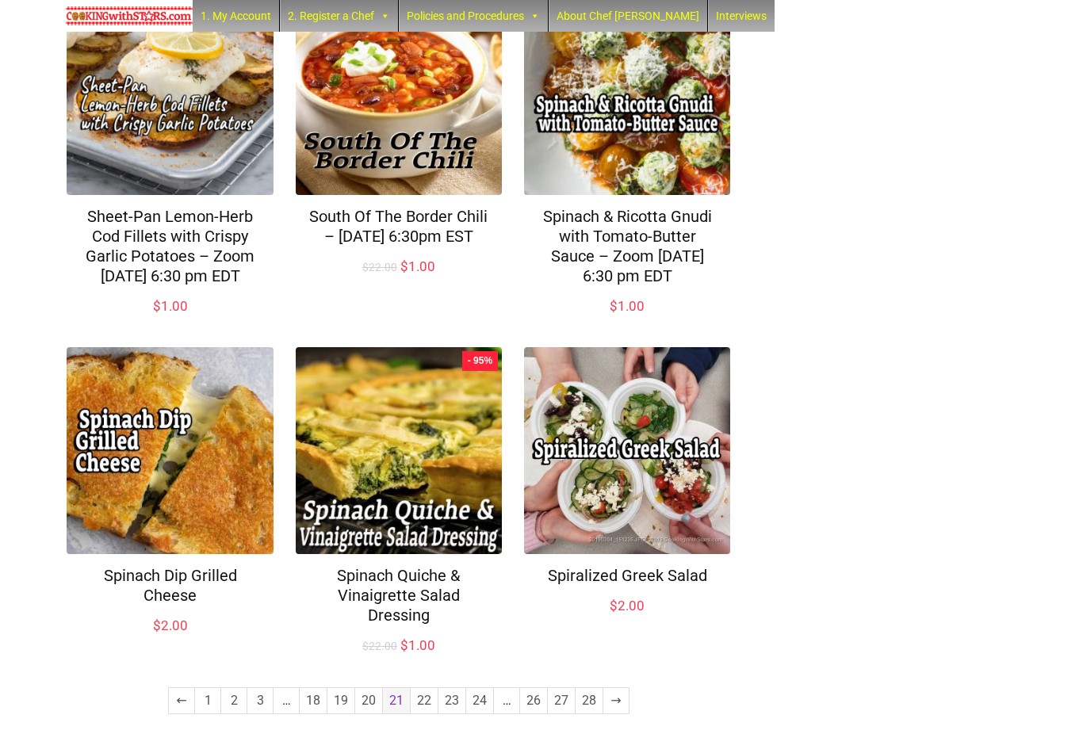
scroll to position [985, 0]
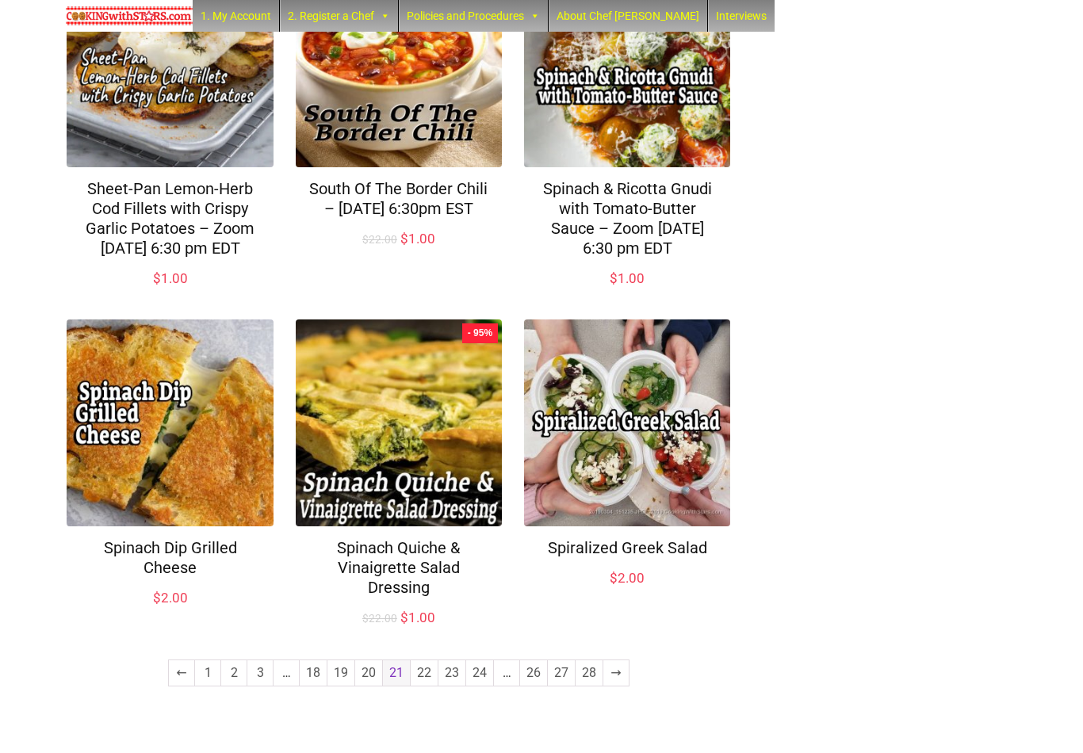
click at [428, 686] on link "22" at bounding box center [424, 673] width 27 height 25
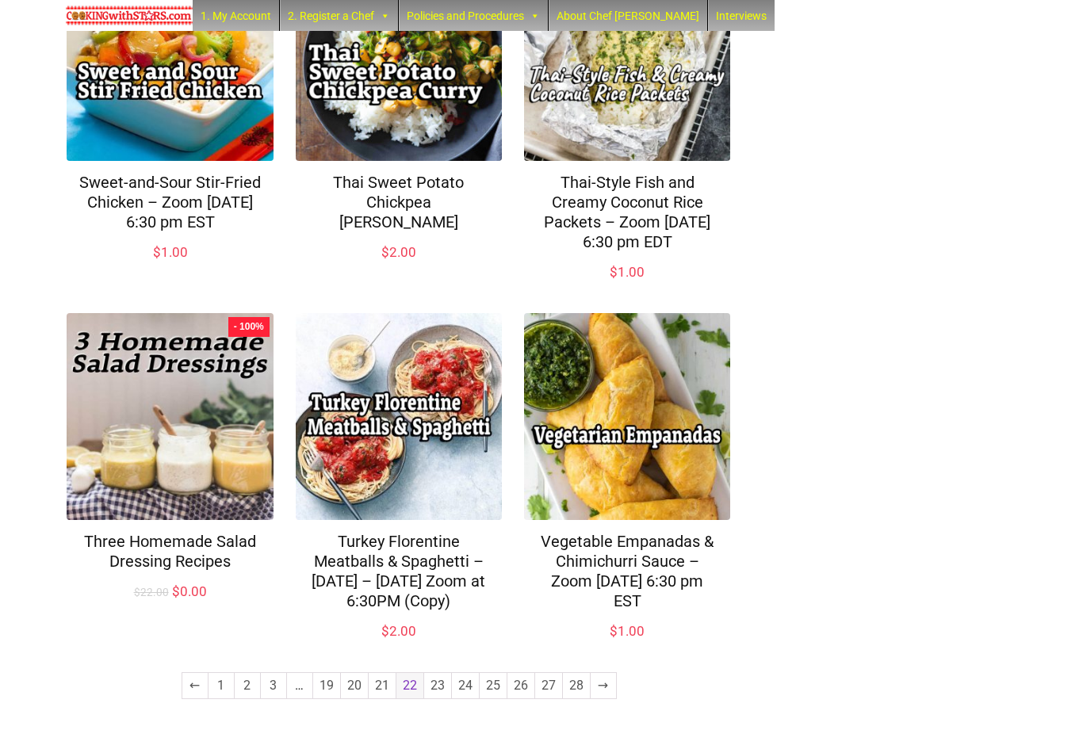
scroll to position [1005, 0]
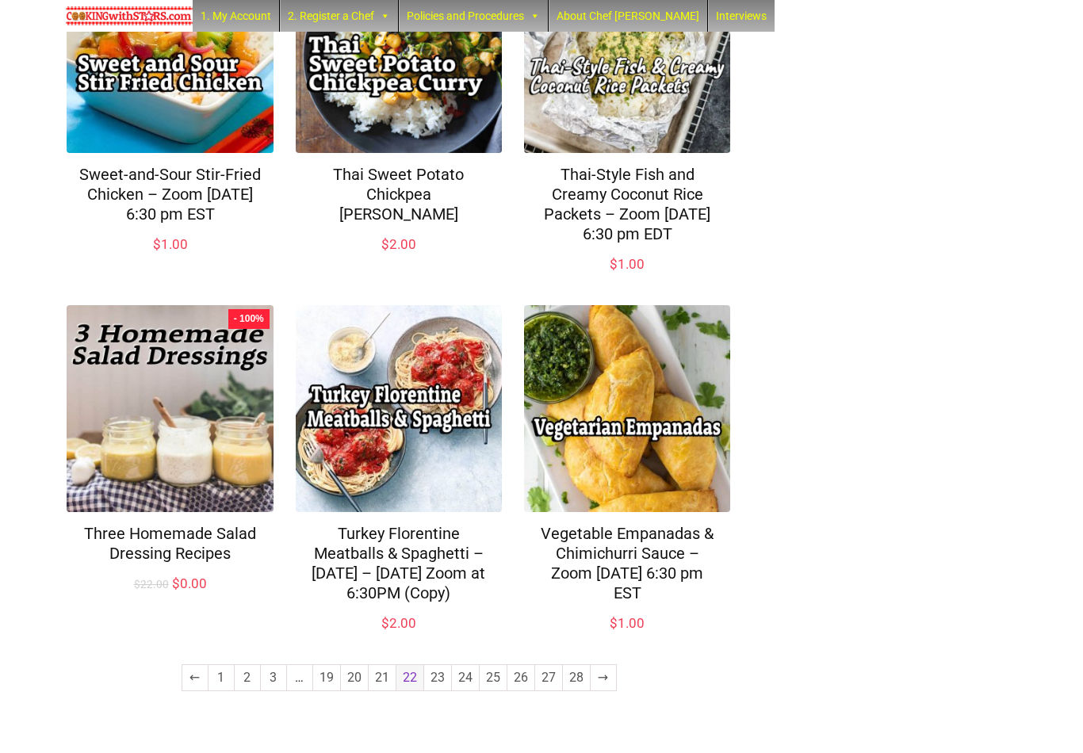
click at [441, 691] on link "23" at bounding box center [437, 677] width 27 height 25
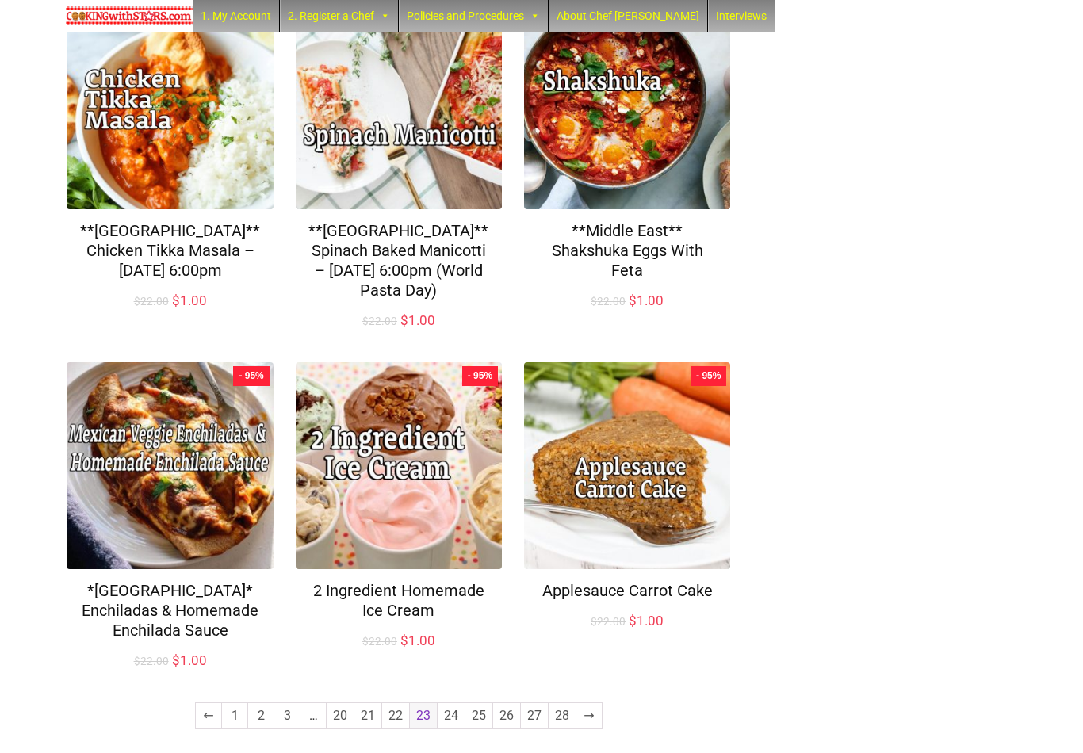
scroll to position [967, 0]
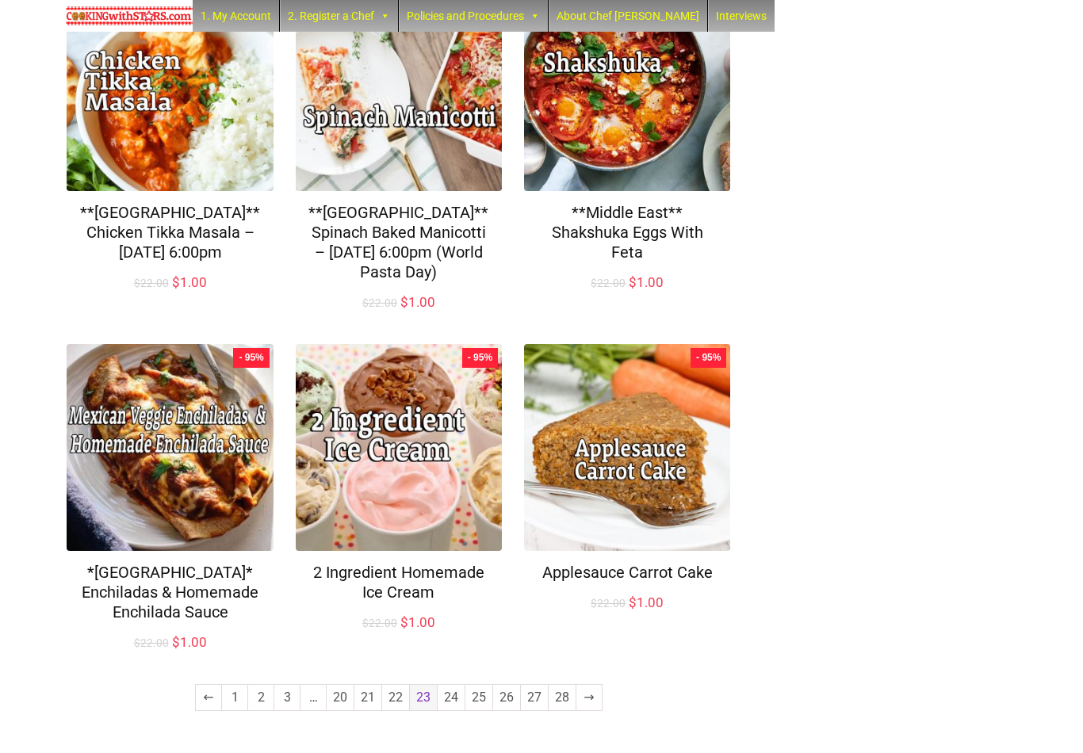
click at [454, 698] on link "24" at bounding box center [451, 697] width 27 height 25
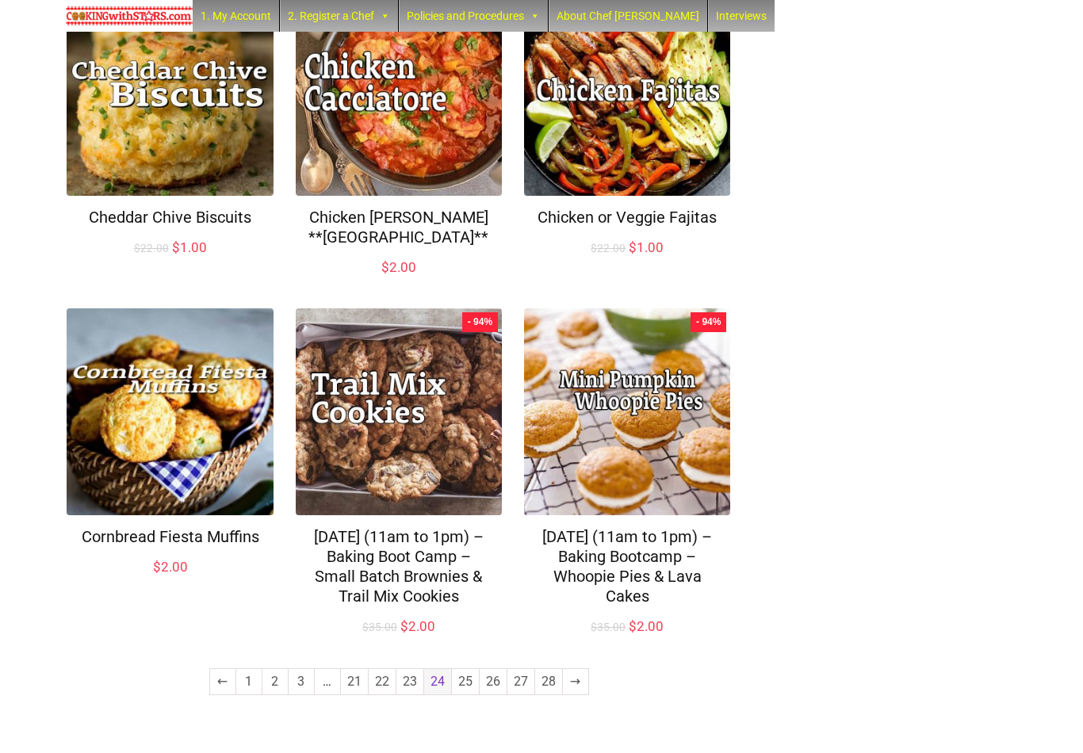
scroll to position [927, 0]
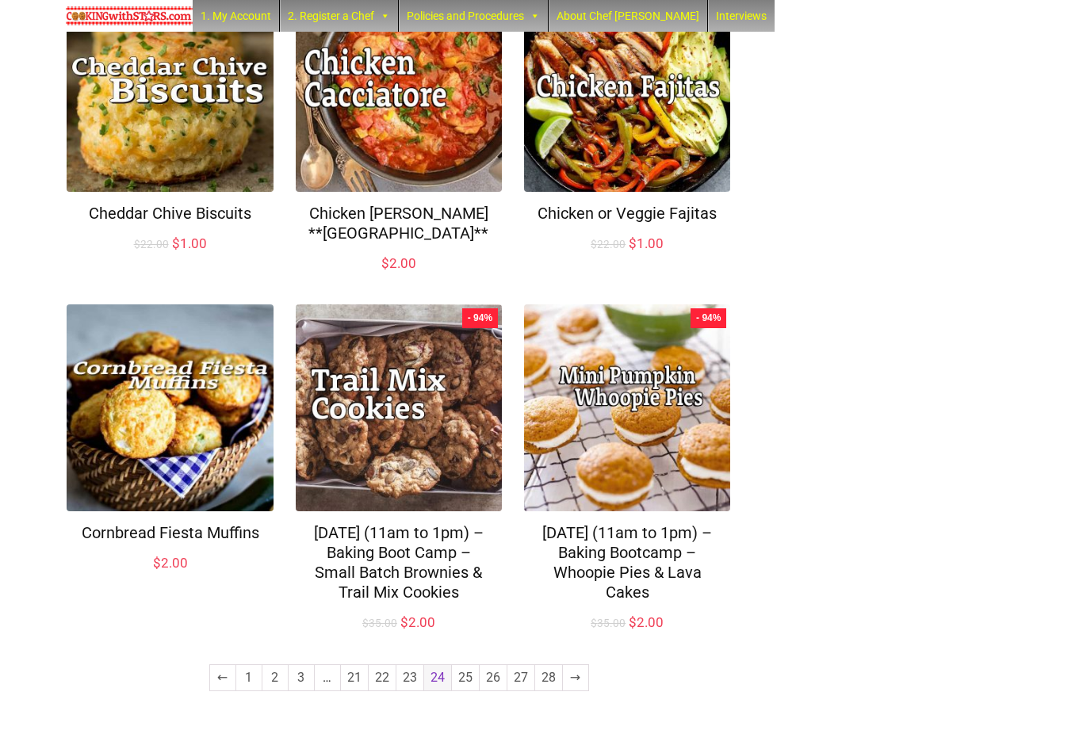
click at [467, 691] on link "25" at bounding box center [465, 677] width 27 height 25
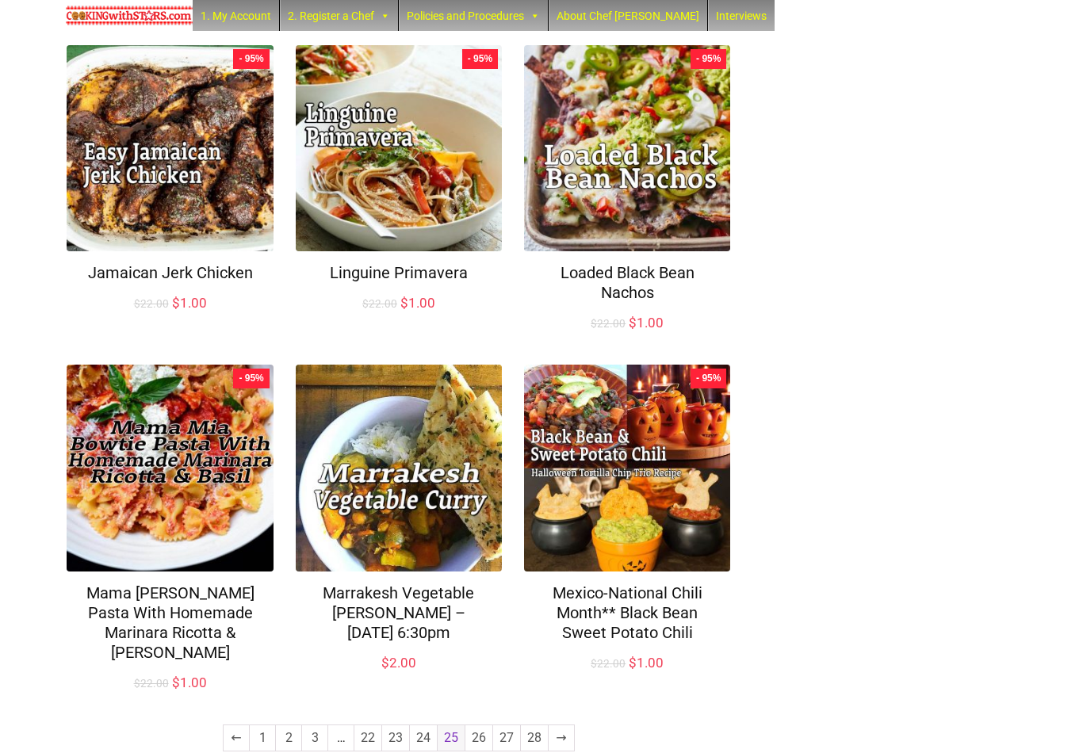
scroll to position [908, 0]
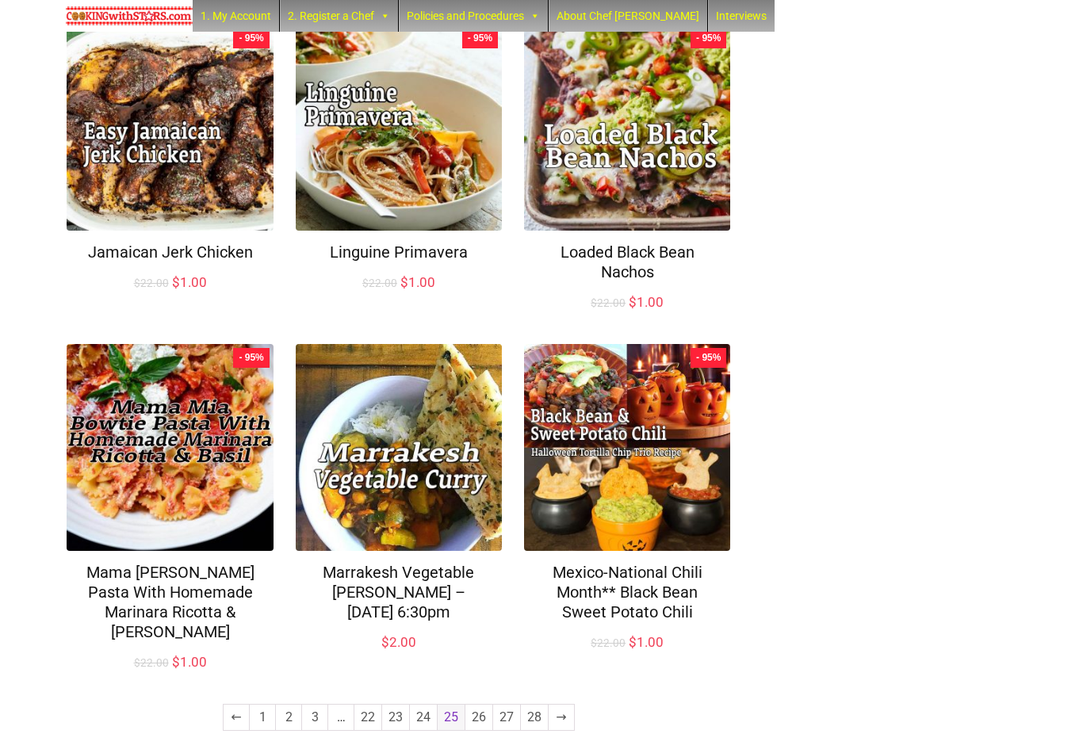
click at [482, 705] on link "26" at bounding box center [478, 717] width 27 height 25
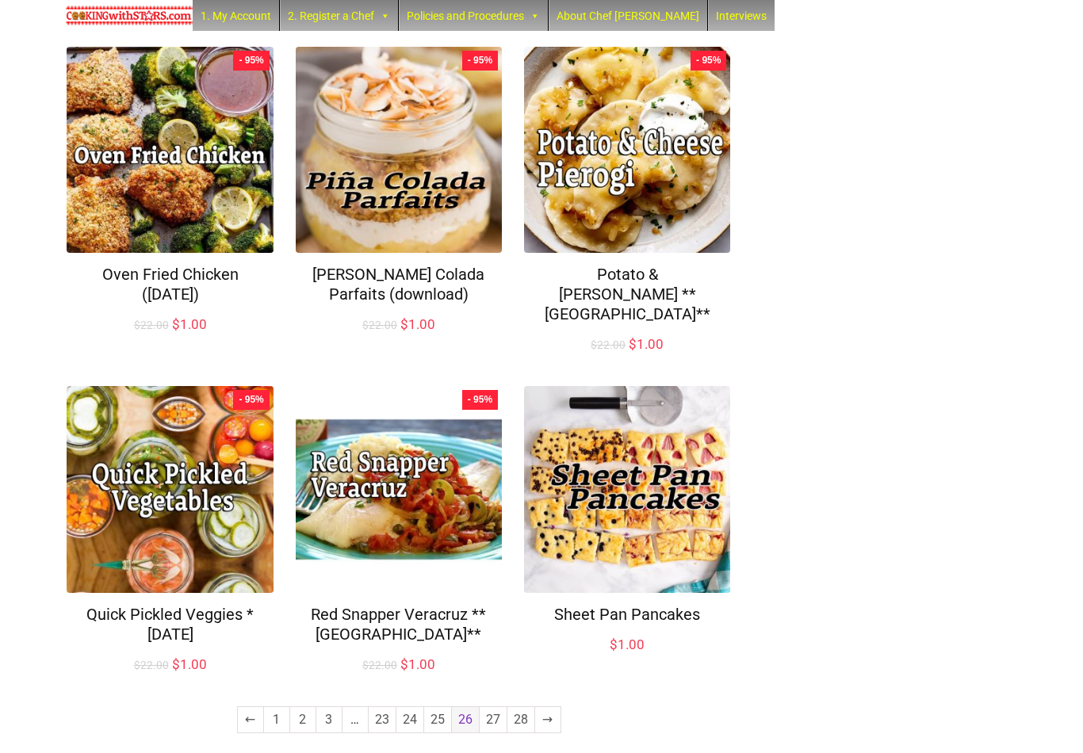
scroll to position [888, 0]
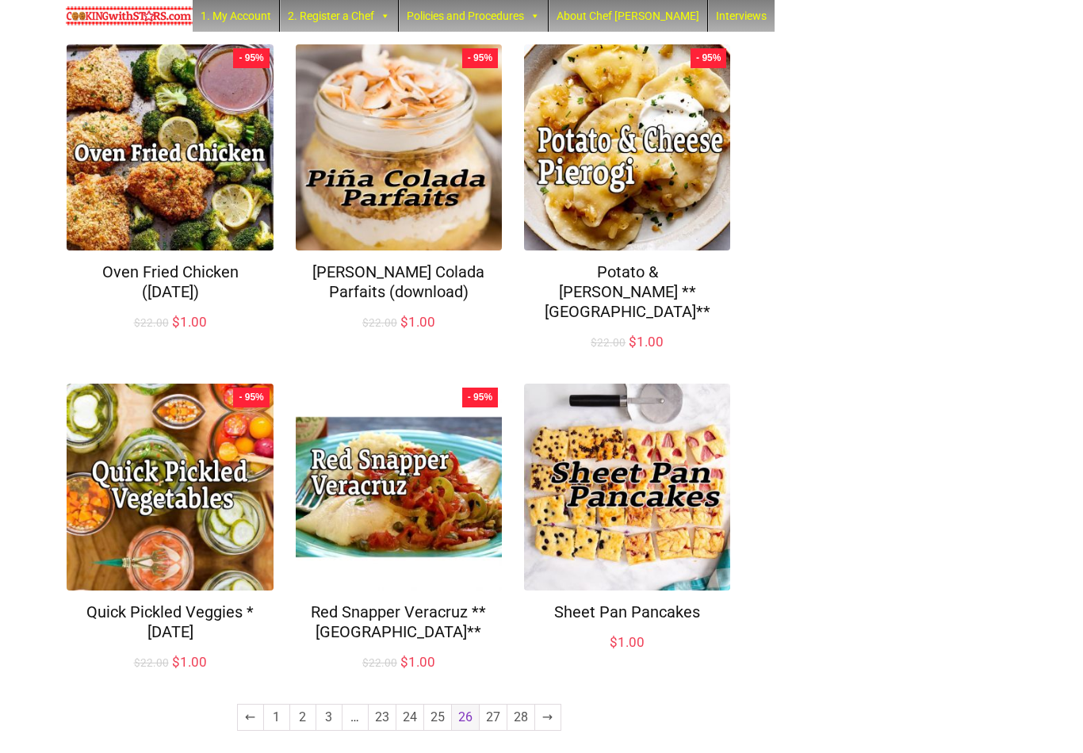
click at [491, 709] on link "27" at bounding box center [493, 717] width 27 height 25
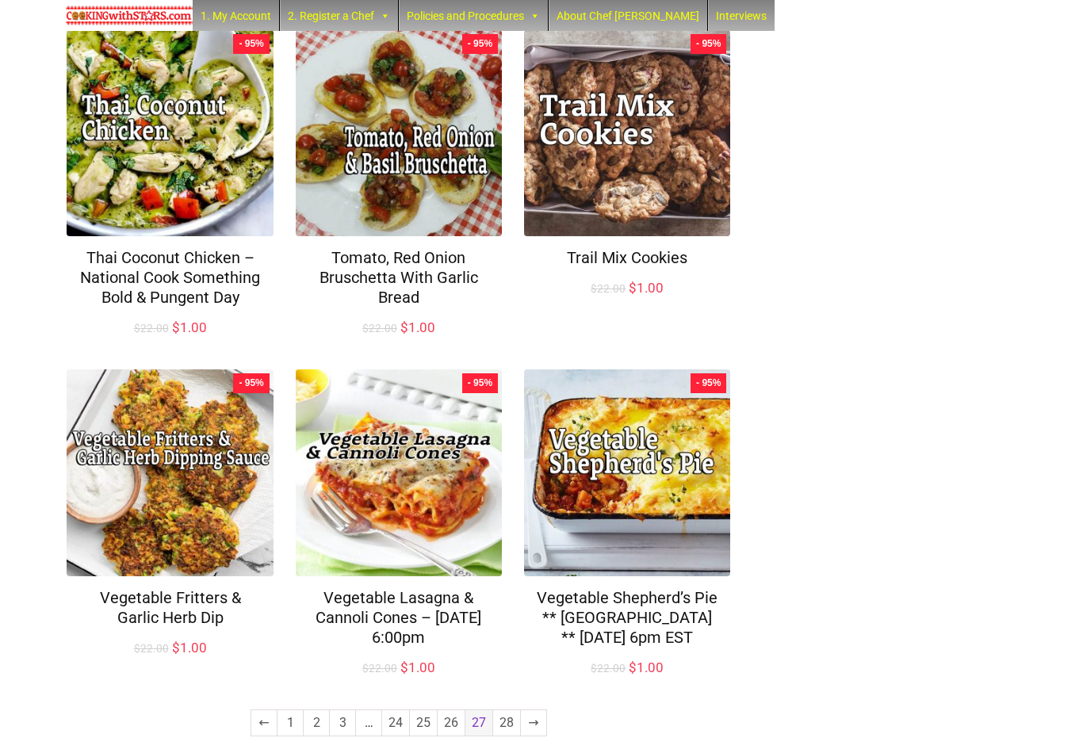
scroll to position [928, 0]
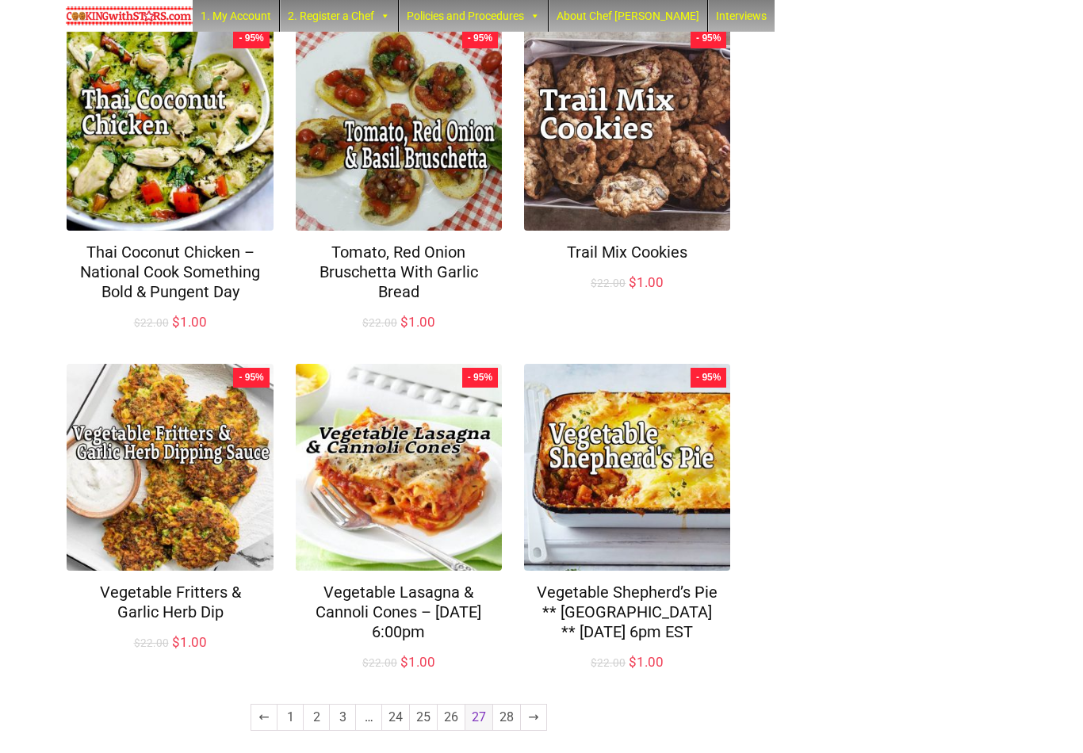
click at [509, 708] on link "28" at bounding box center [506, 717] width 27 height 25
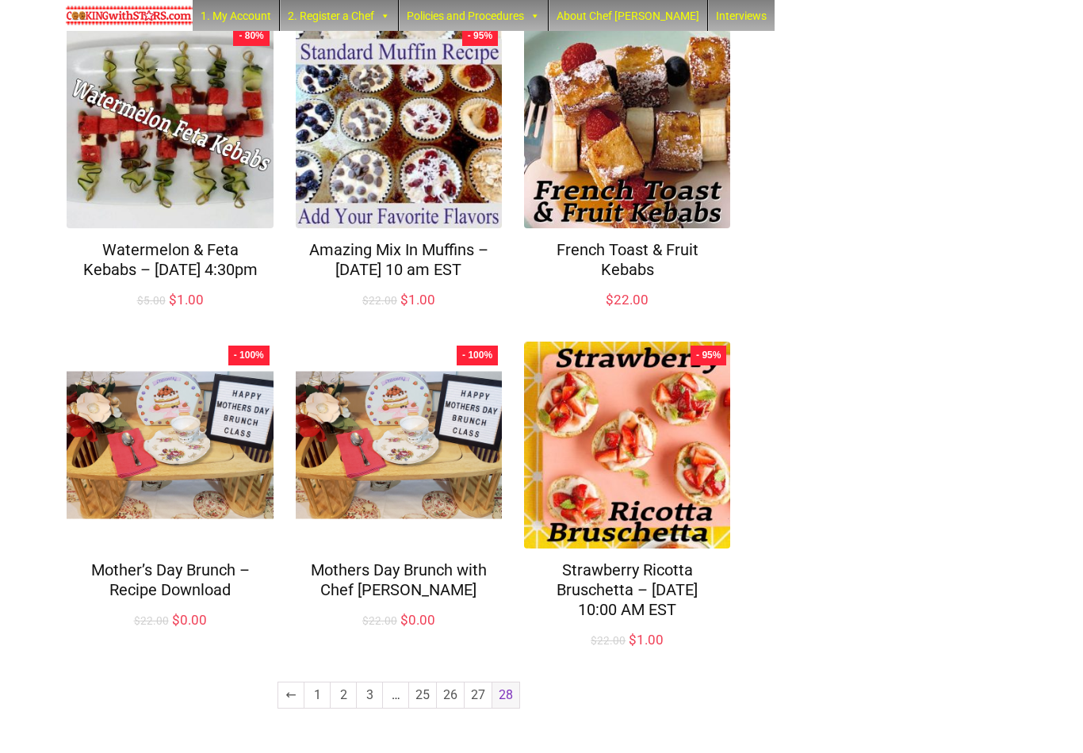
scroll to position [248, 0]
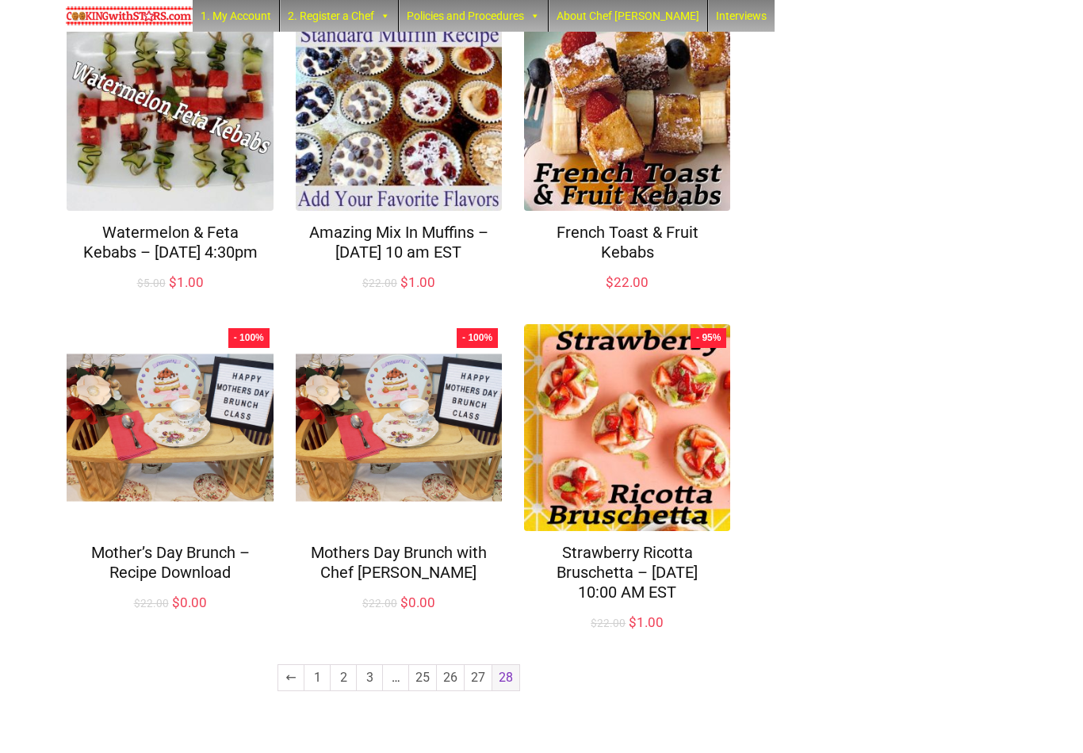
click at [317, 691] on link "1" at bounding box center [316, 677] width 25 height 25
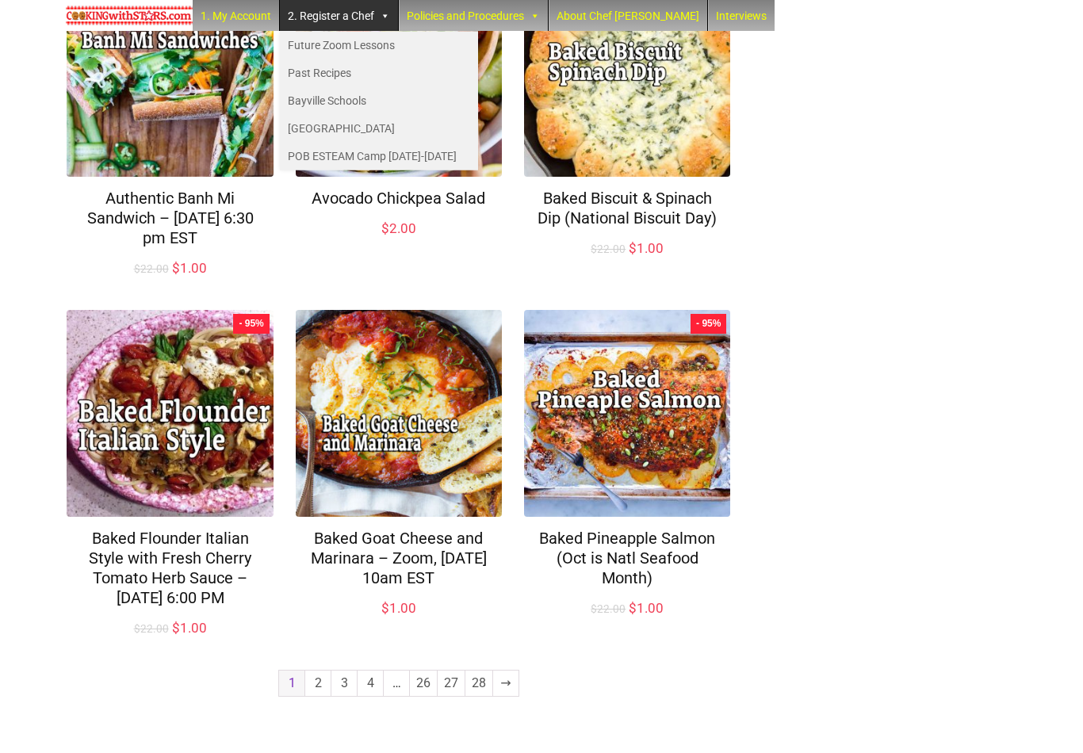
scroll to position [987, 0]
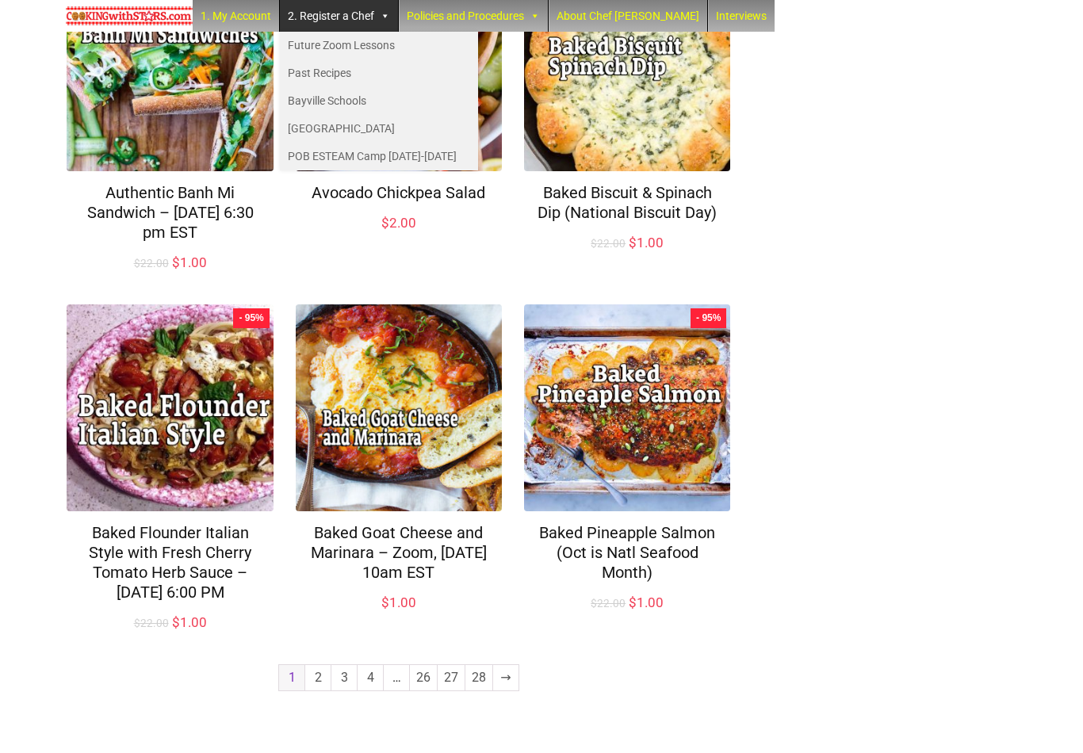
click at [320, 691] on link "2" at bounding box center [317, 677] width 25 height 25
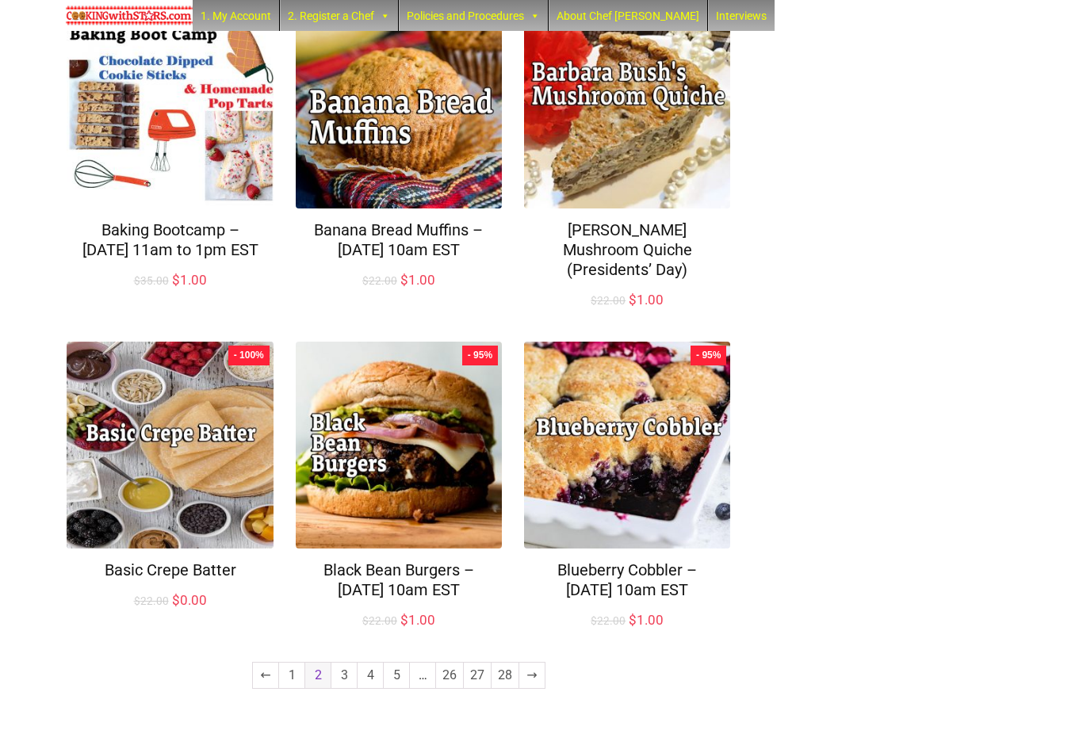
scroll to position [986, 0]
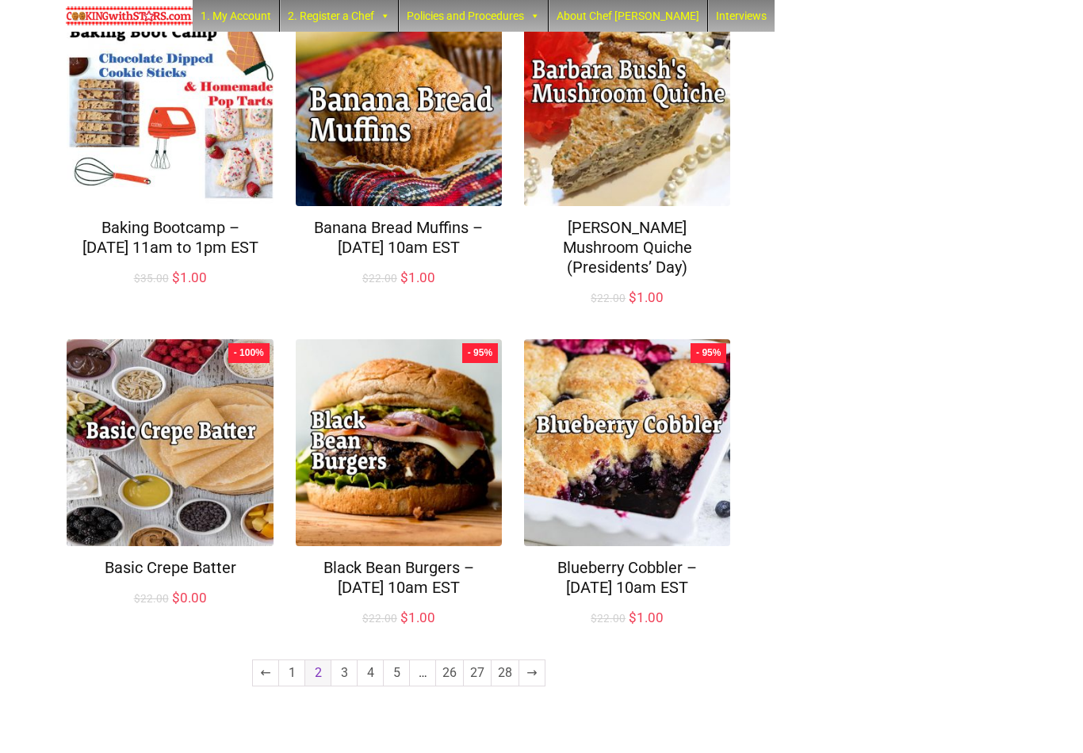
click at [348, 686] on link "3" at bounding box center [343, 673] width 25 height 25
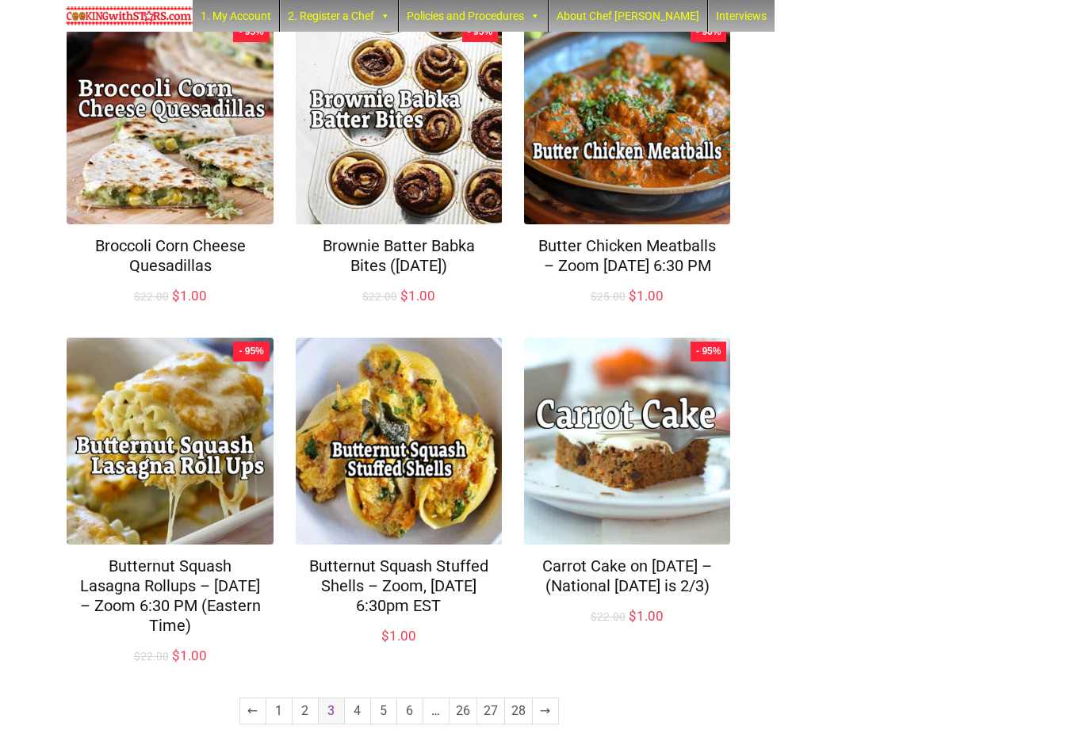
scroll to position [928, 0]
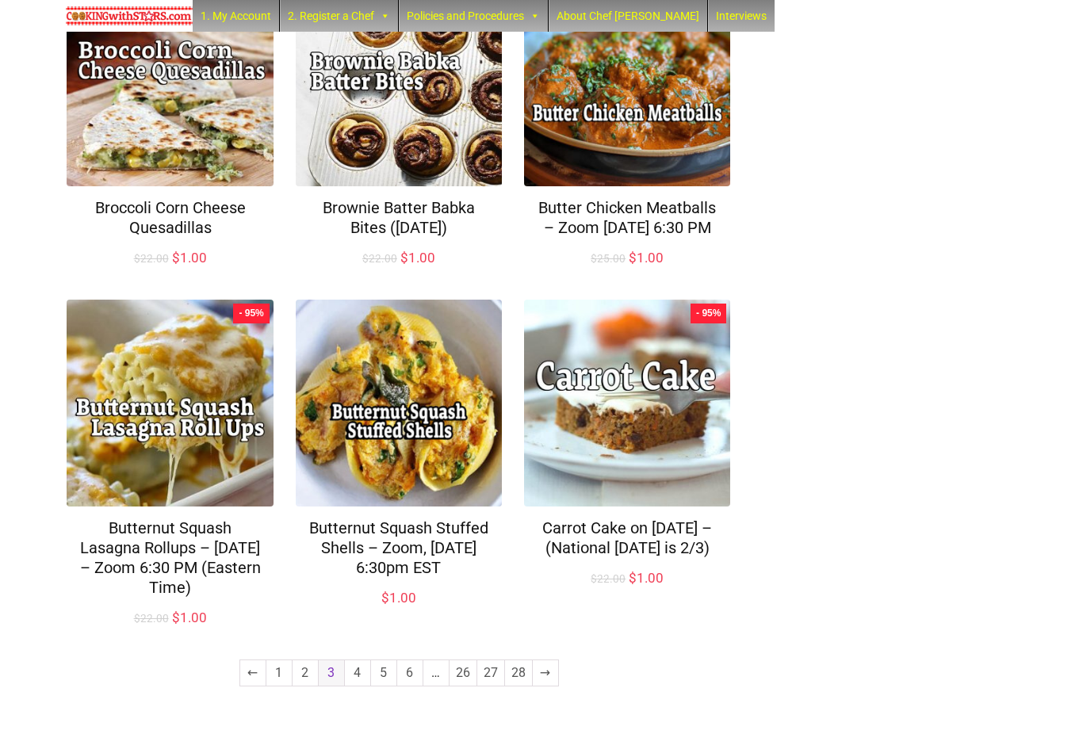
click at [363, 686] on link "4" at bounding box center [357, 673] width 25 height 25
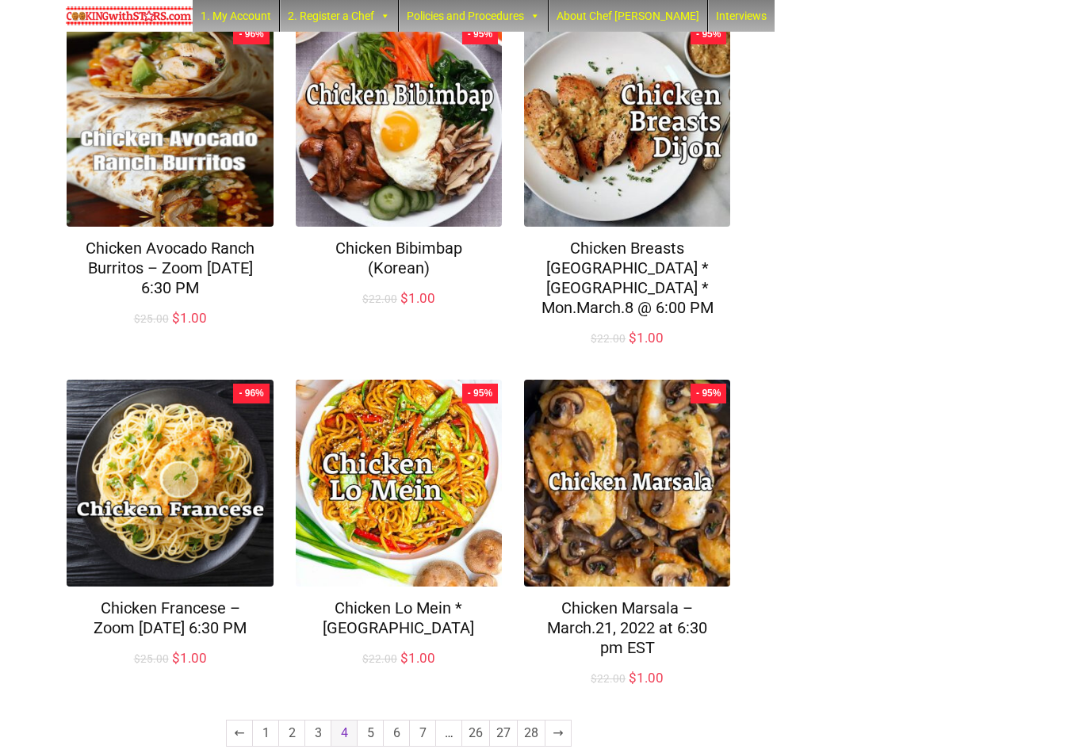
scroll to position [967, 0]
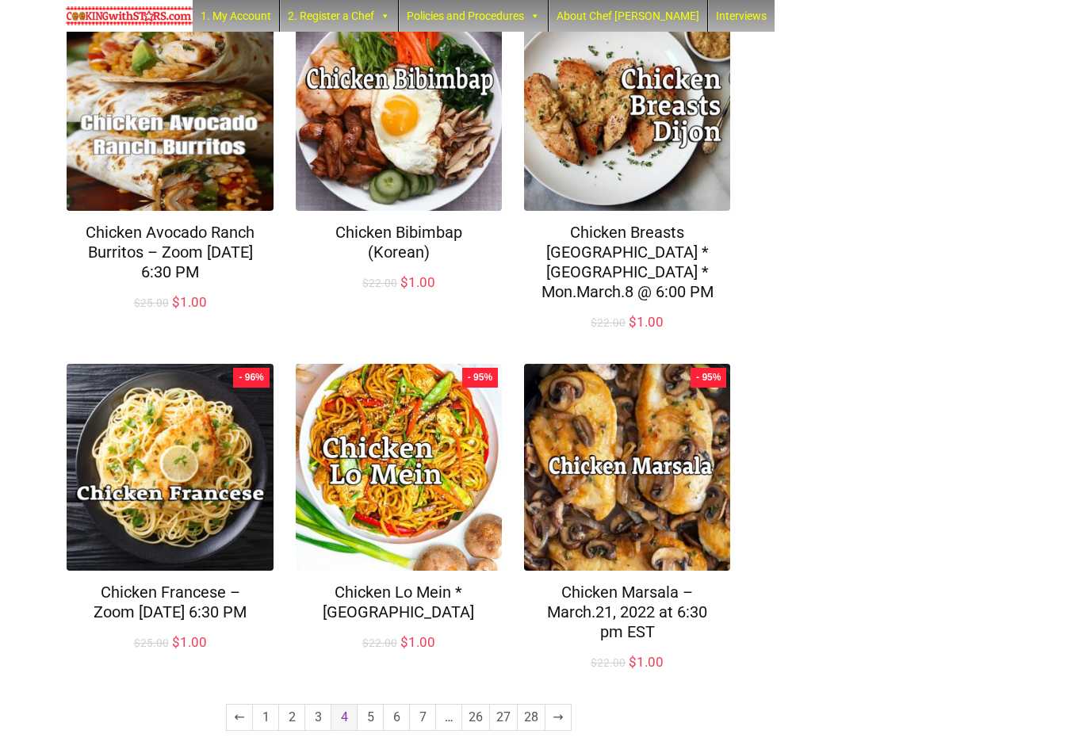
click at [373, 705] on link "5" at bounding box center [370, 717] width 25 height 25
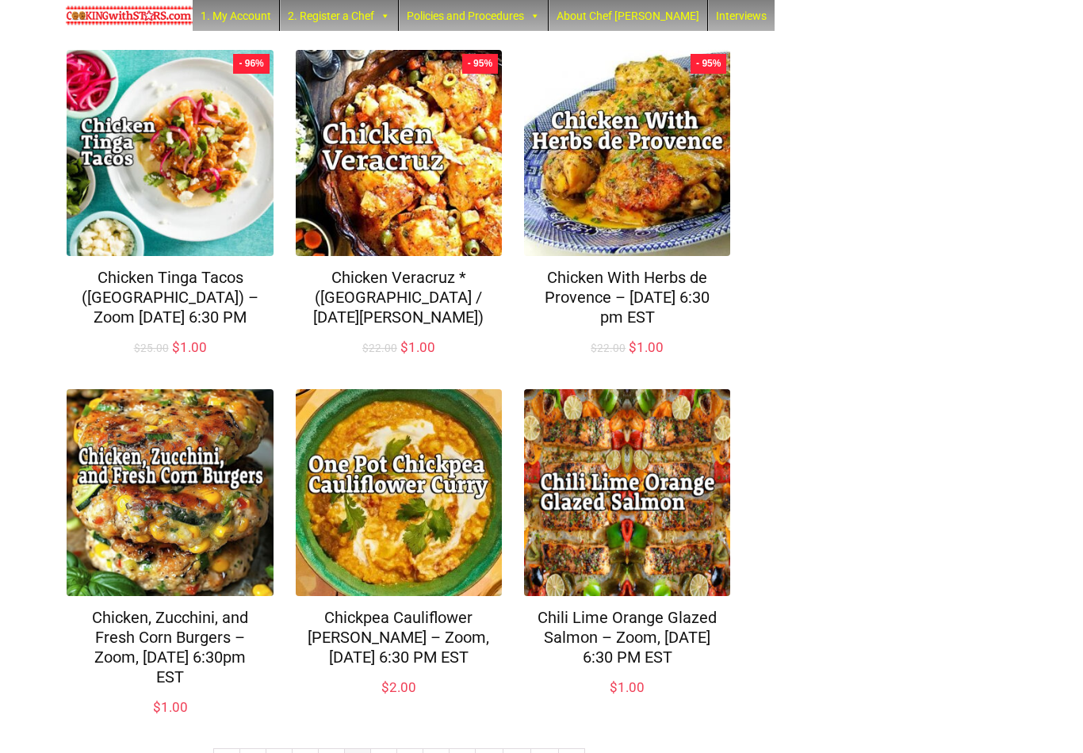
scroll to position [986, 0]
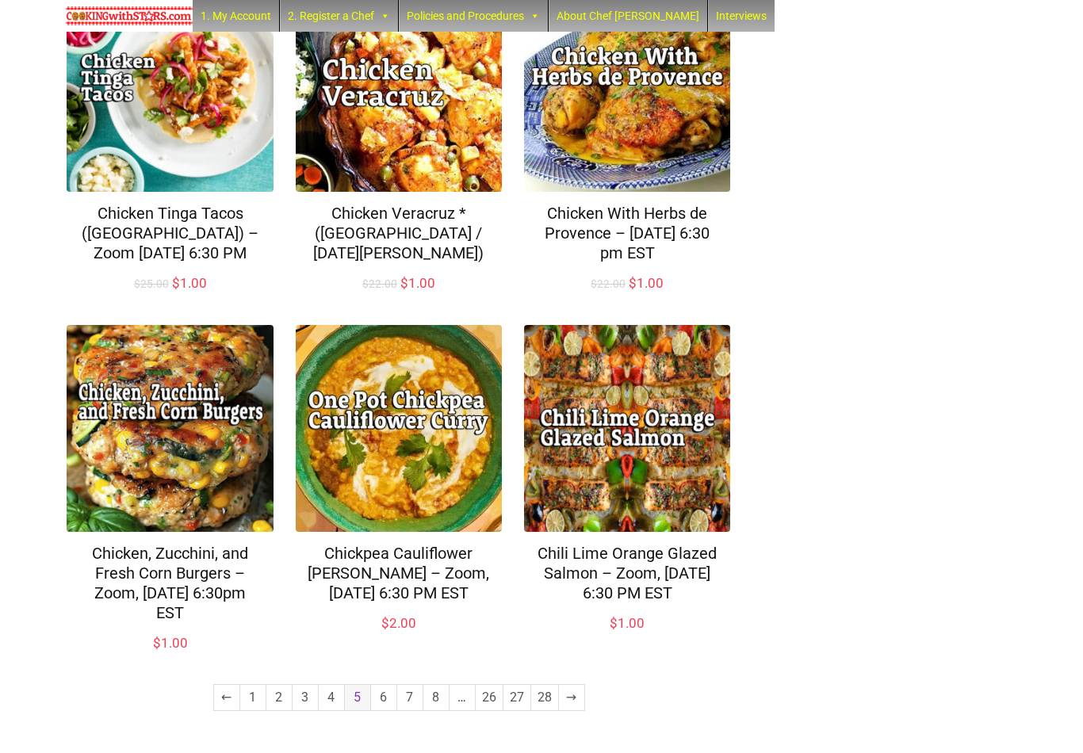
click at [385, 706] on link "6" at bounding box center [383, 697] width 25 height 25
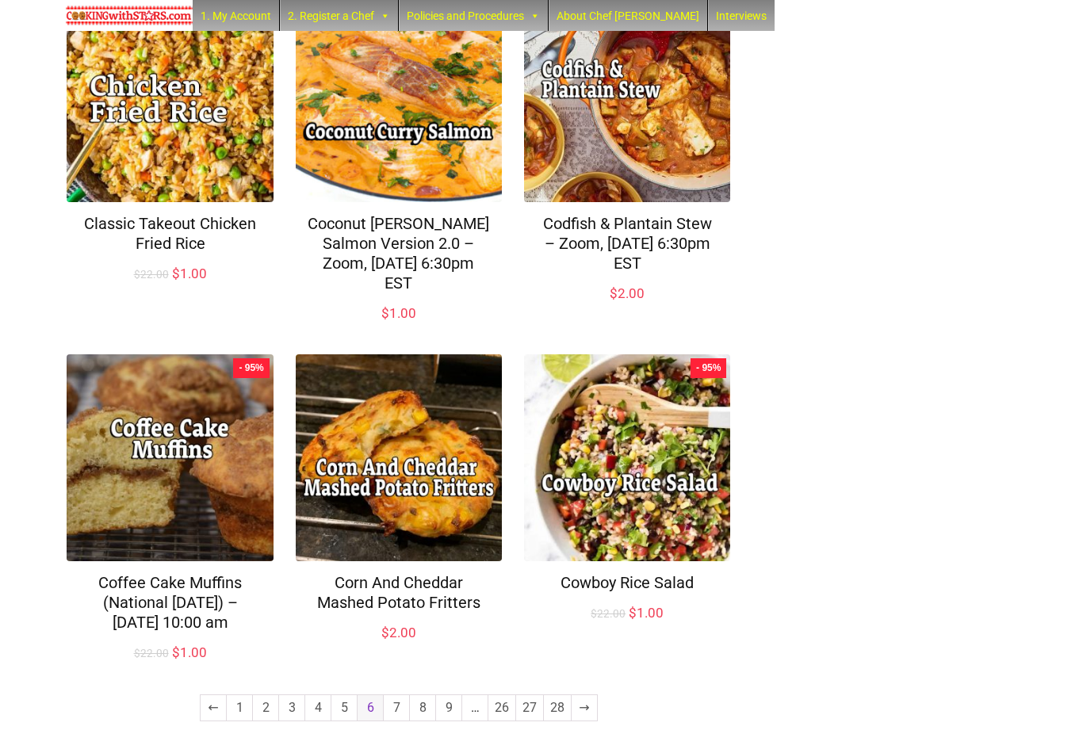
scroll to position [958, 0]
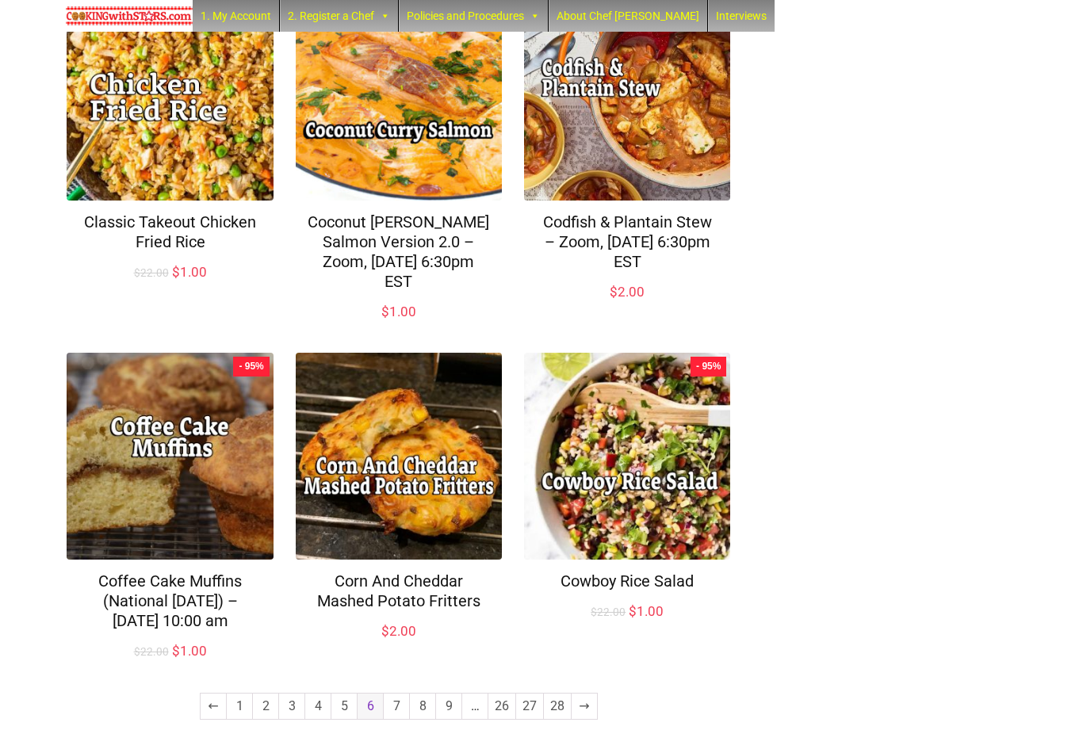
click at [394, 712] on link "7" at bounding box center [396, 706] width 25 height 25
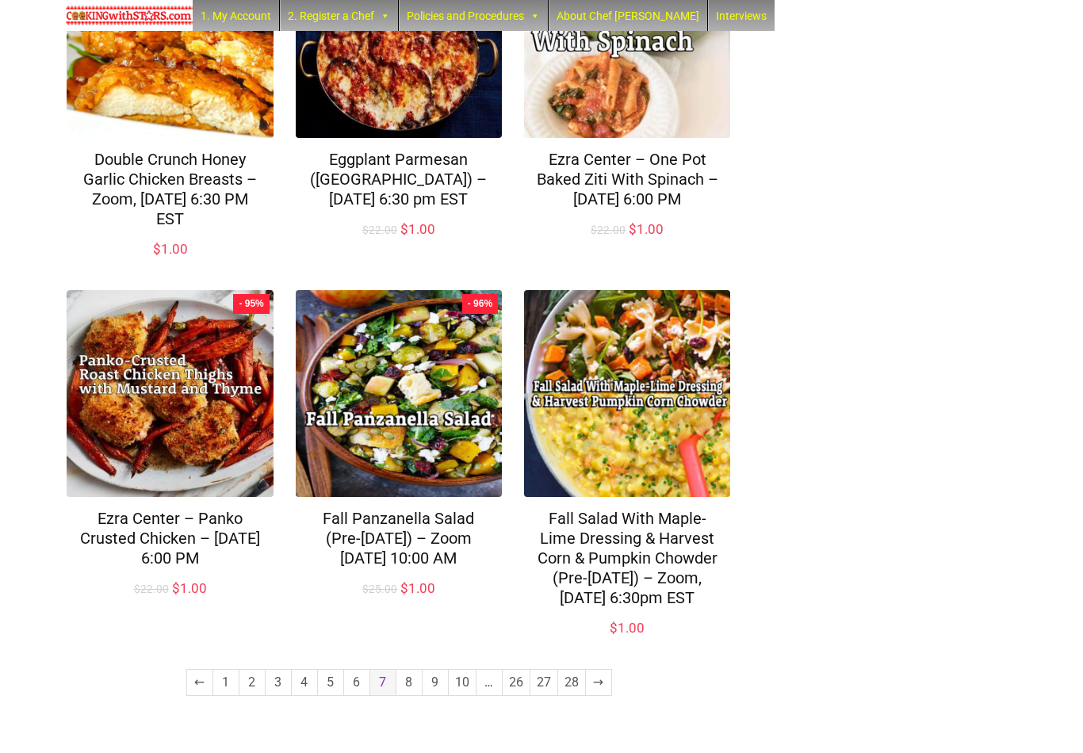
scroll to position [1005, 0]
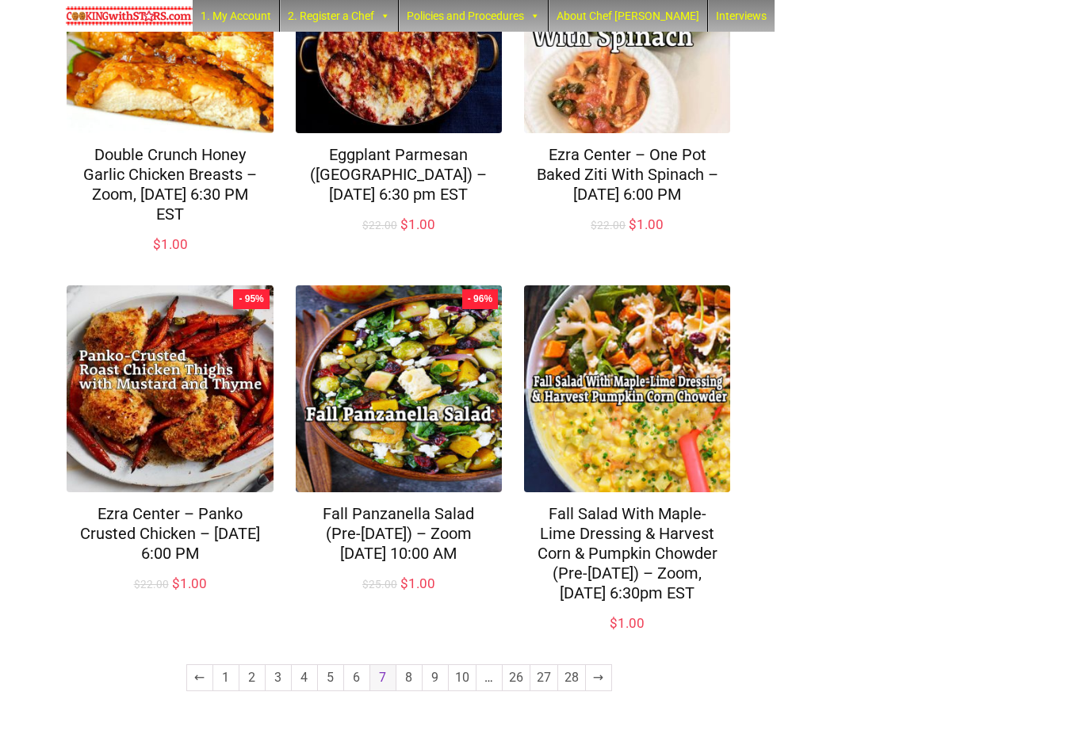
click at [408, 691] on link "8" at bounding box center [408, 677] width 25 height 25
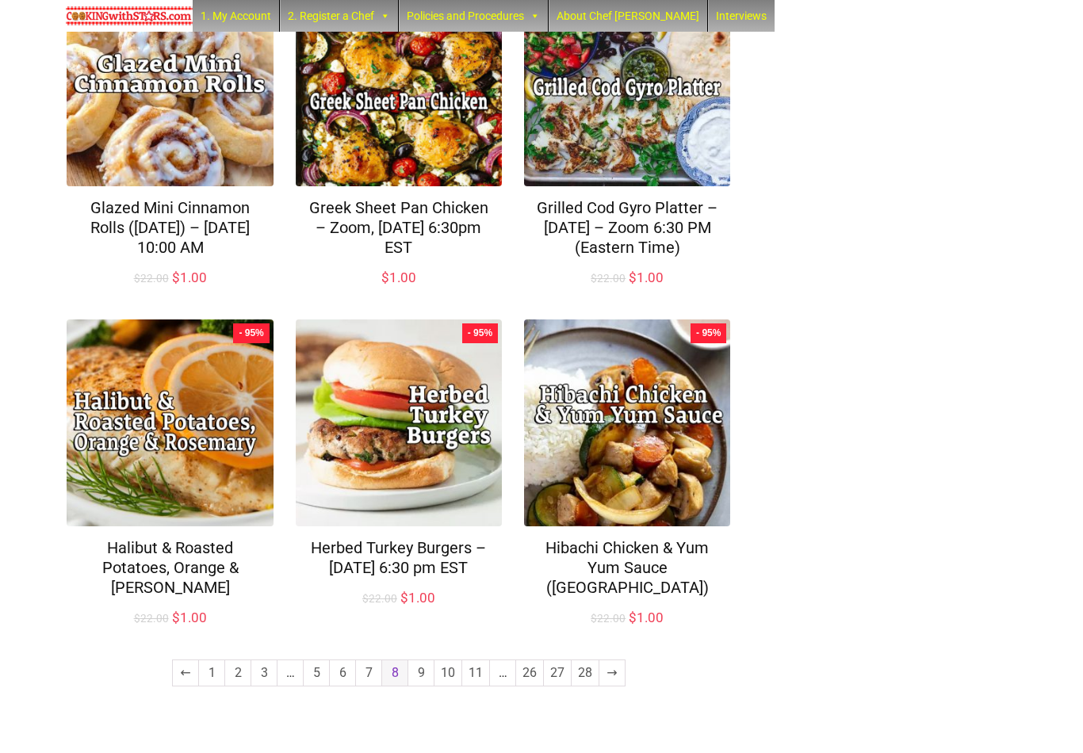
scroll to position [986, 0]
click at [420, 686] on link "9" at bounding box center [420, 673] width 25 height 25
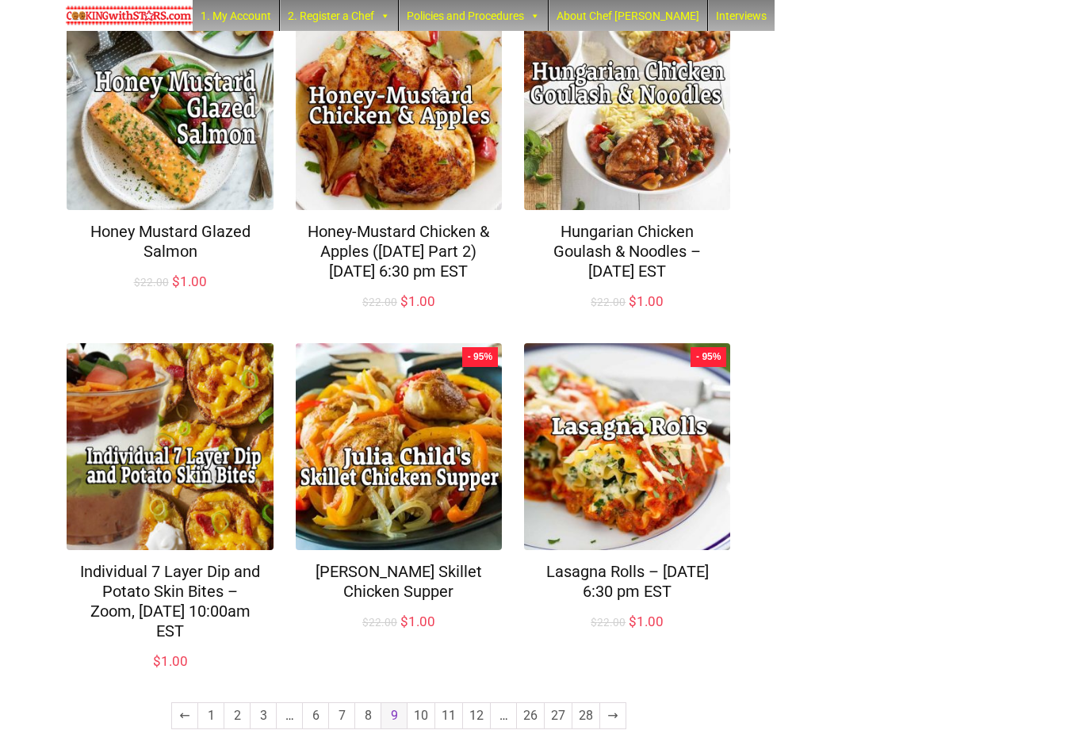
scroll to position [1006, 0]
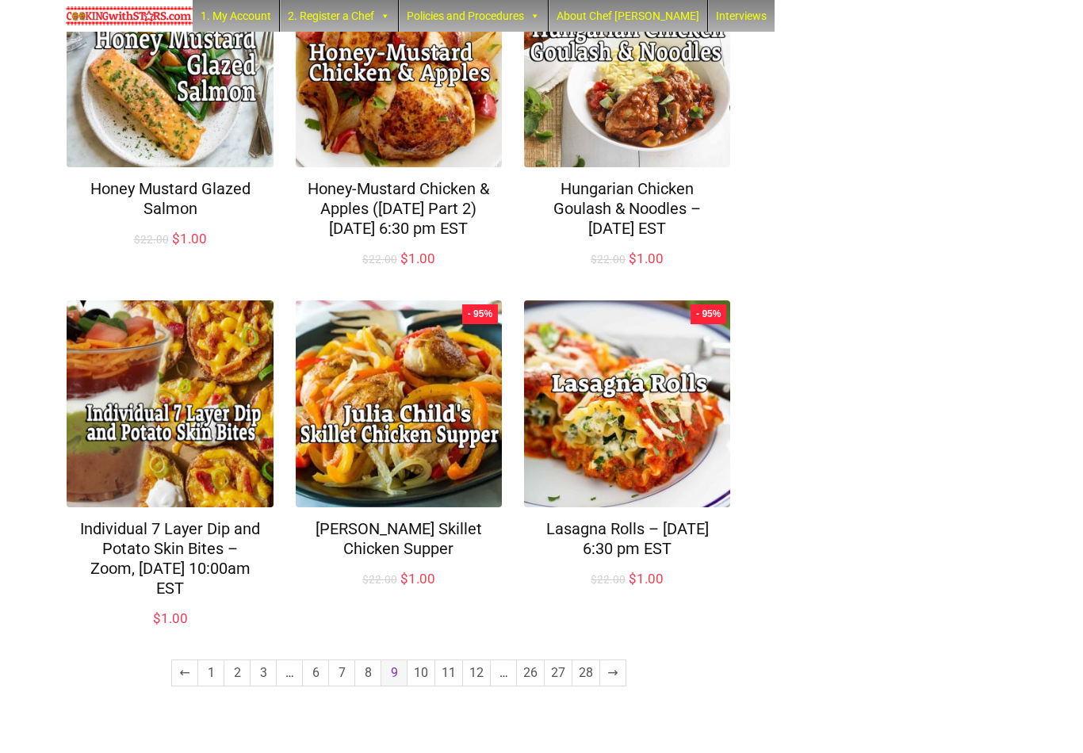
click at [421, 686] on link "10" at bounding box center [421, 673] width 27 height 25
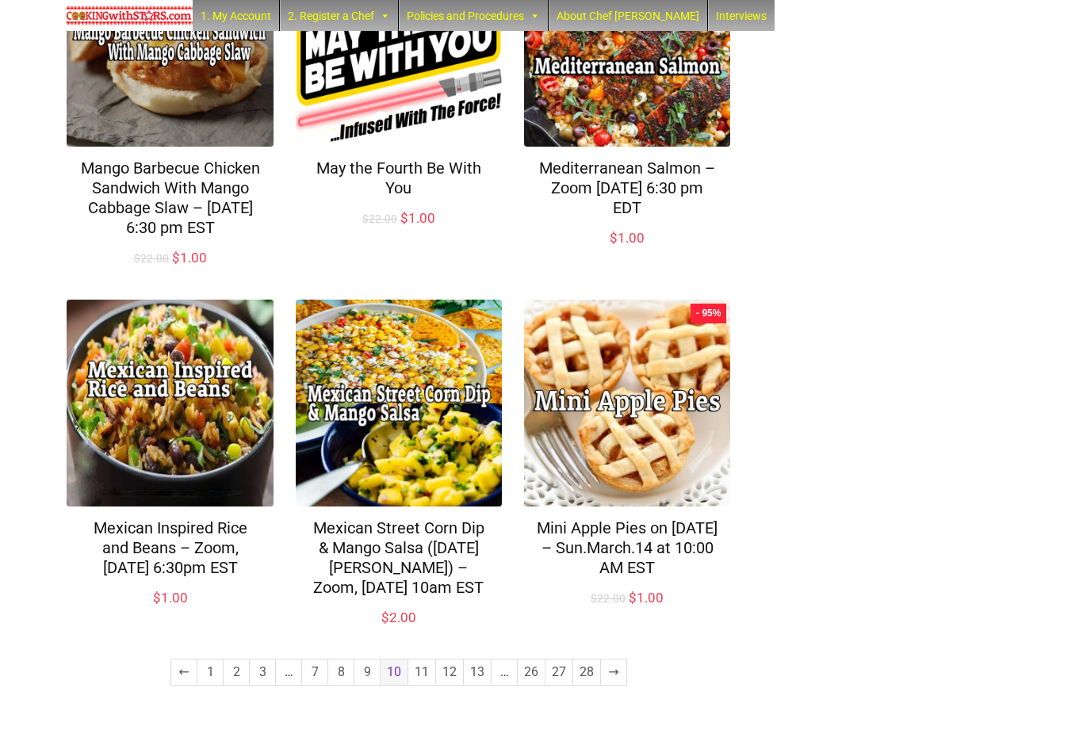
scroll to position [1026, 0]
click at [424, 686] on link "11" at bounding box center [421, 673] width 27 height 25
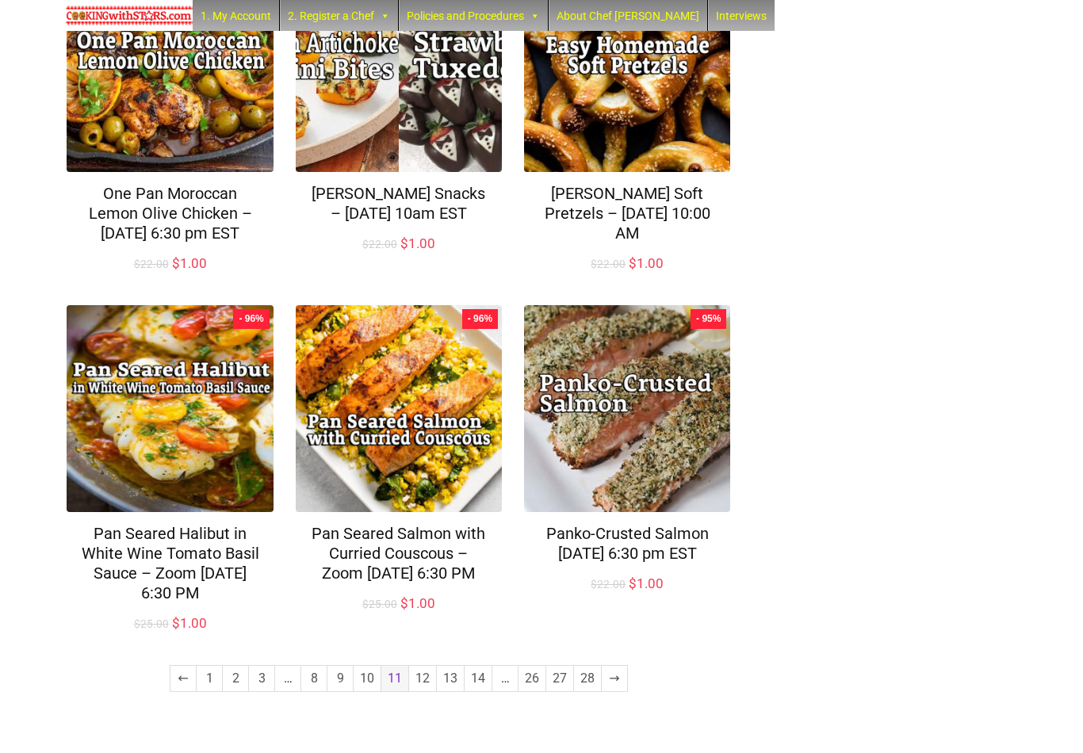
scroll to position [1007, 0]
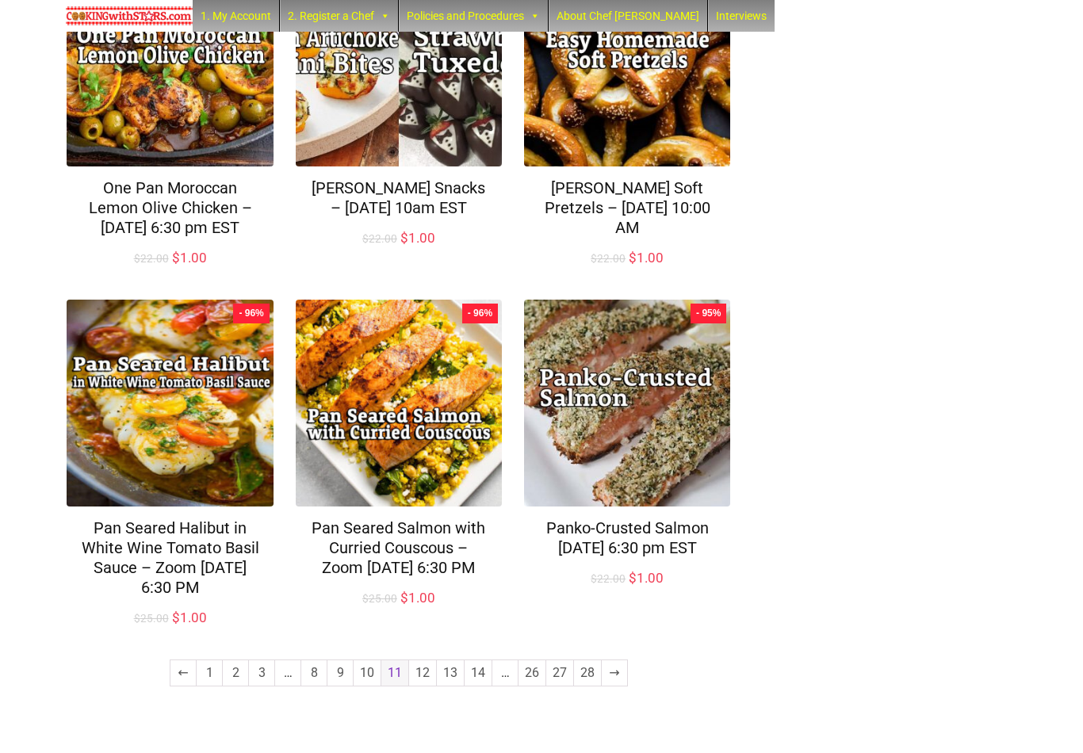
click at [425, 686] on link "12" at bounding box center [422, 673] width 27 height 25
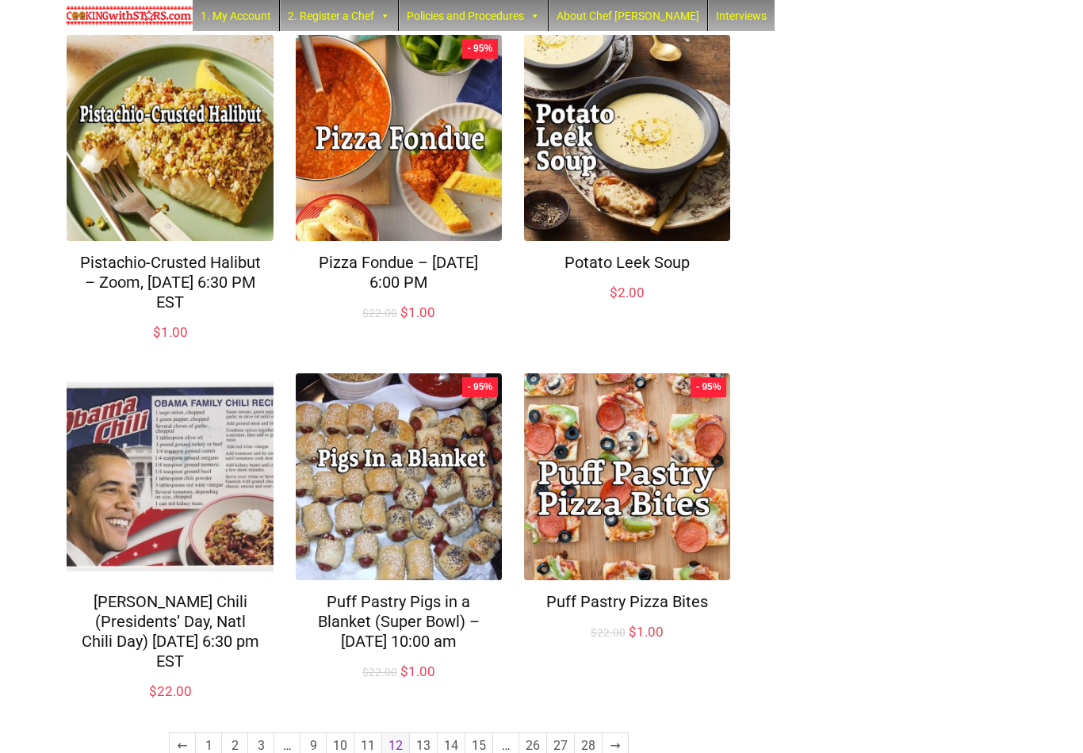
scroll to position [967, 0]
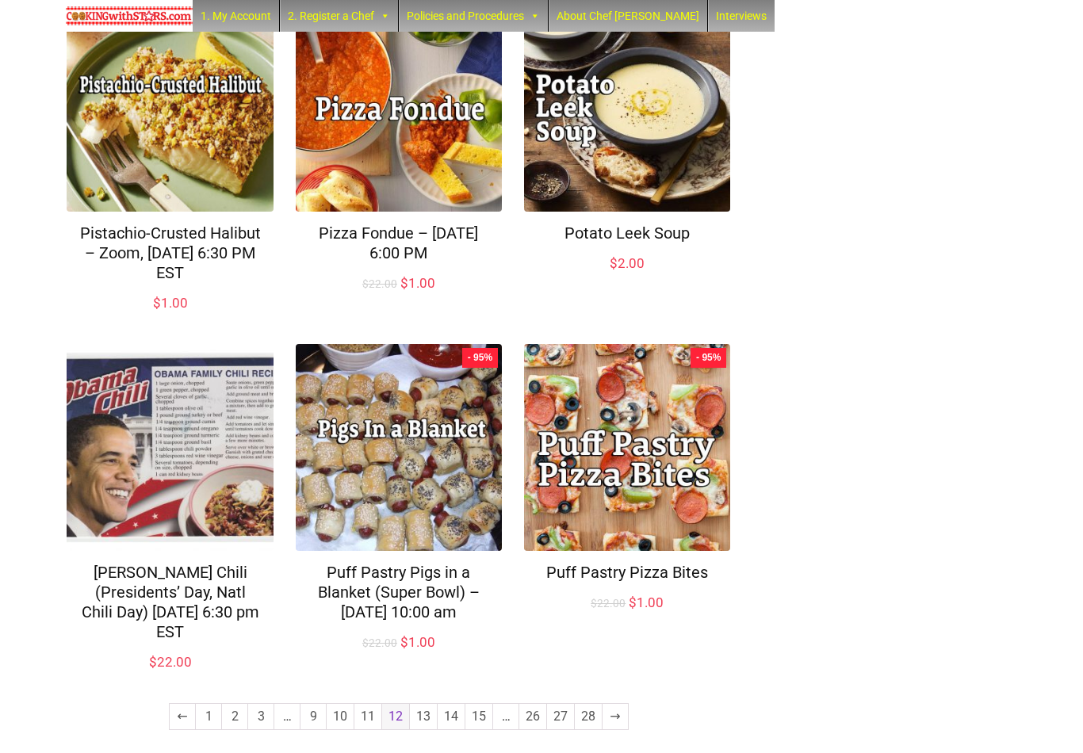
click at [419, 704] on link "13" at bounding box center [423, 716] width 27 height 25
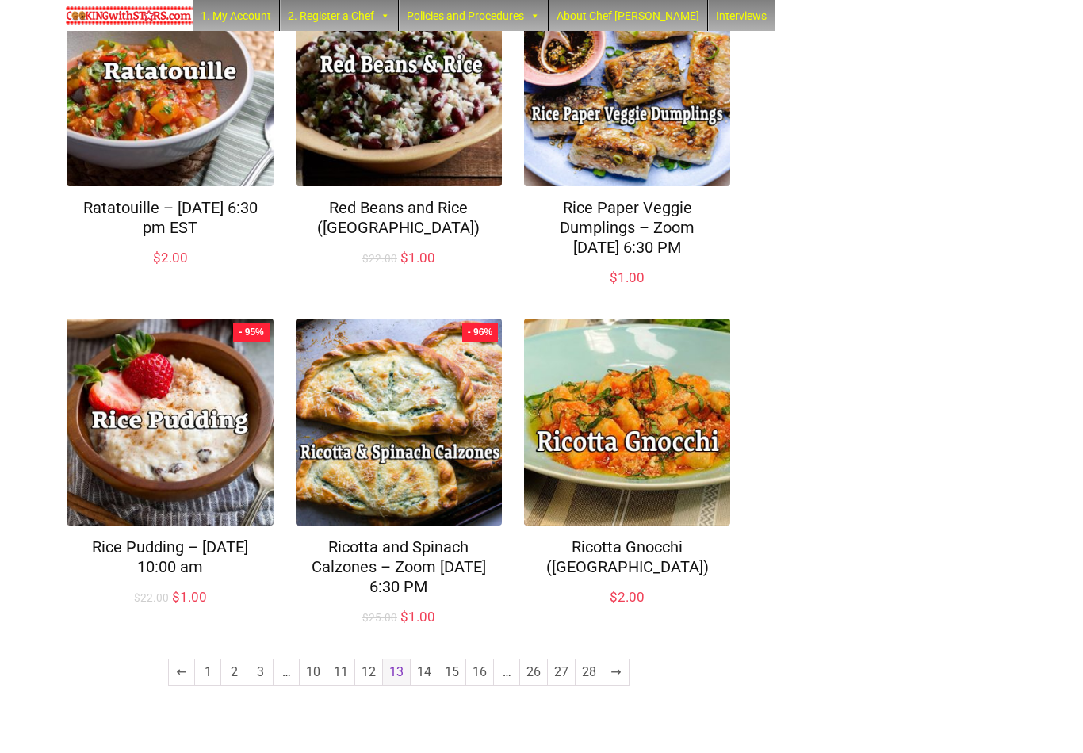
scroll to position [986, 0]
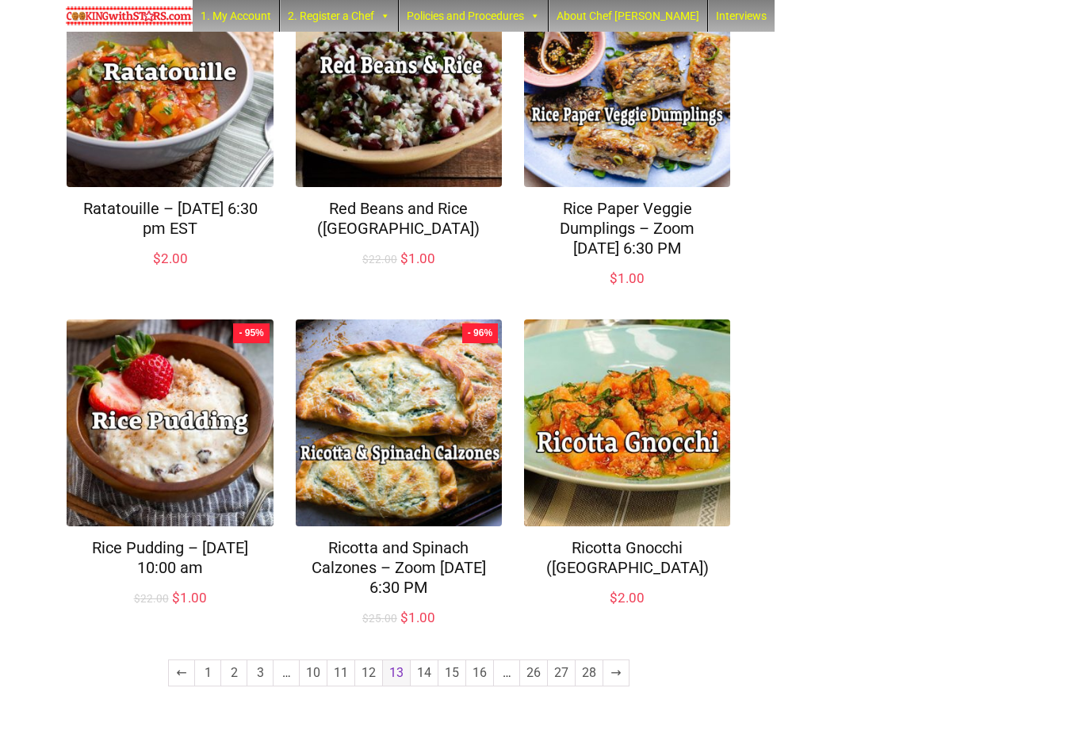
click at [427, 686] on link "14" at bounding box center [424, 673] width 27 height 25
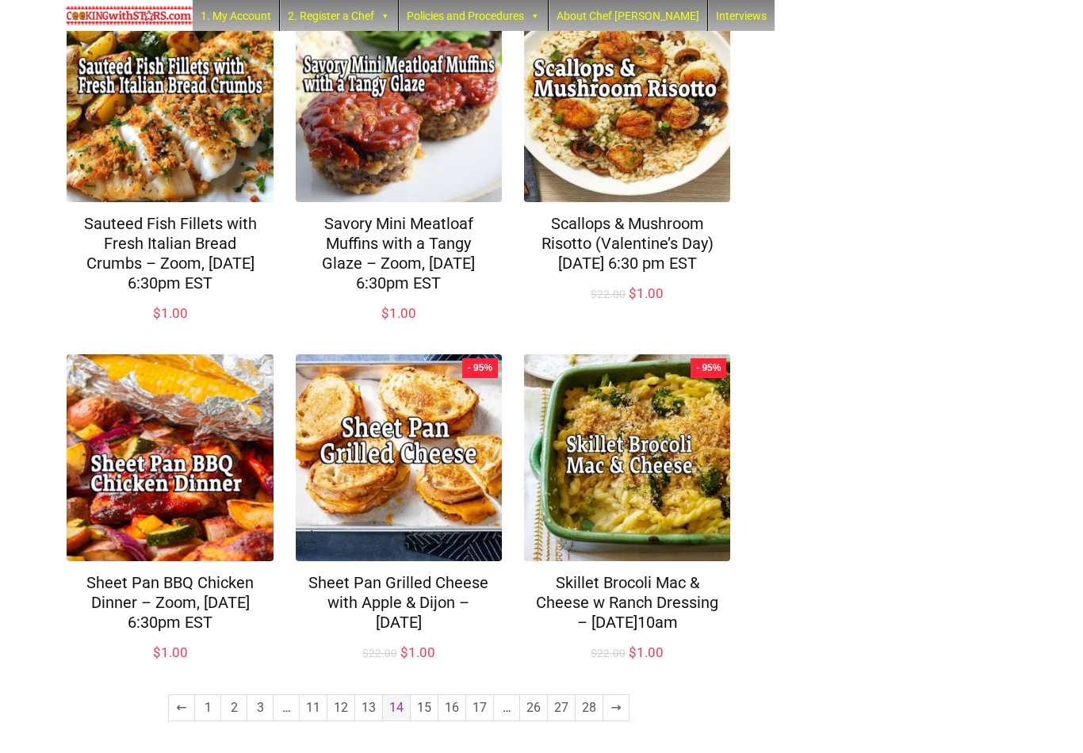
scroll to position [1025, 0]
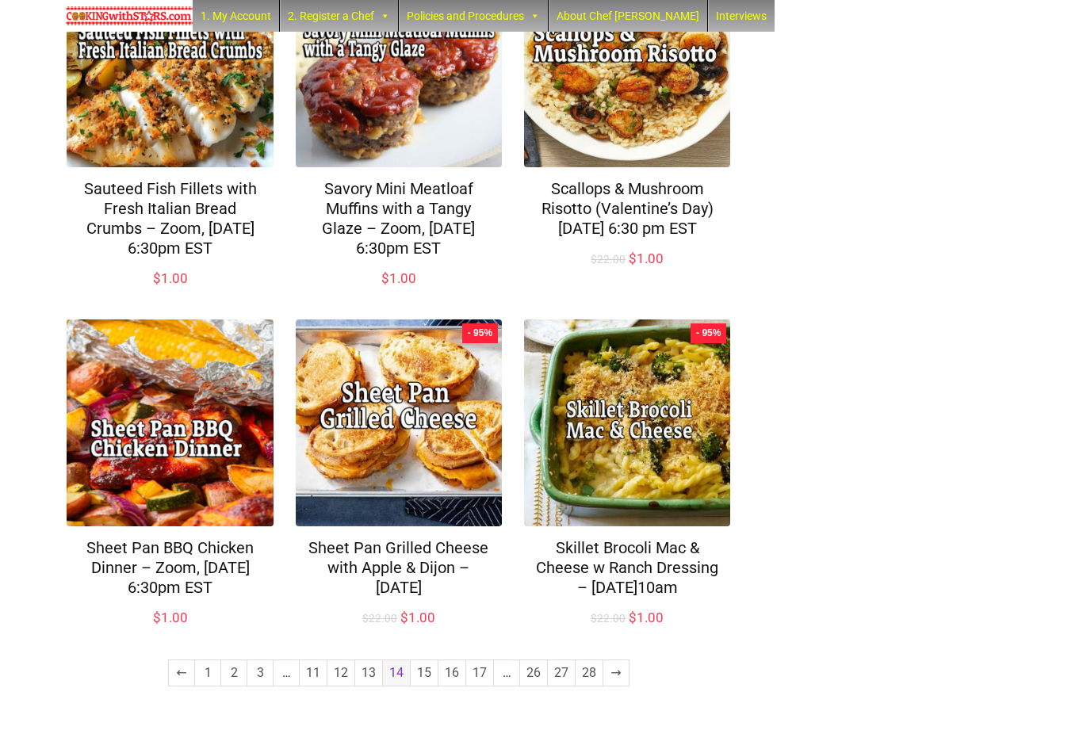
click at [424, 686] on link "15" at bounding box center [424, 673] width 27 height 25
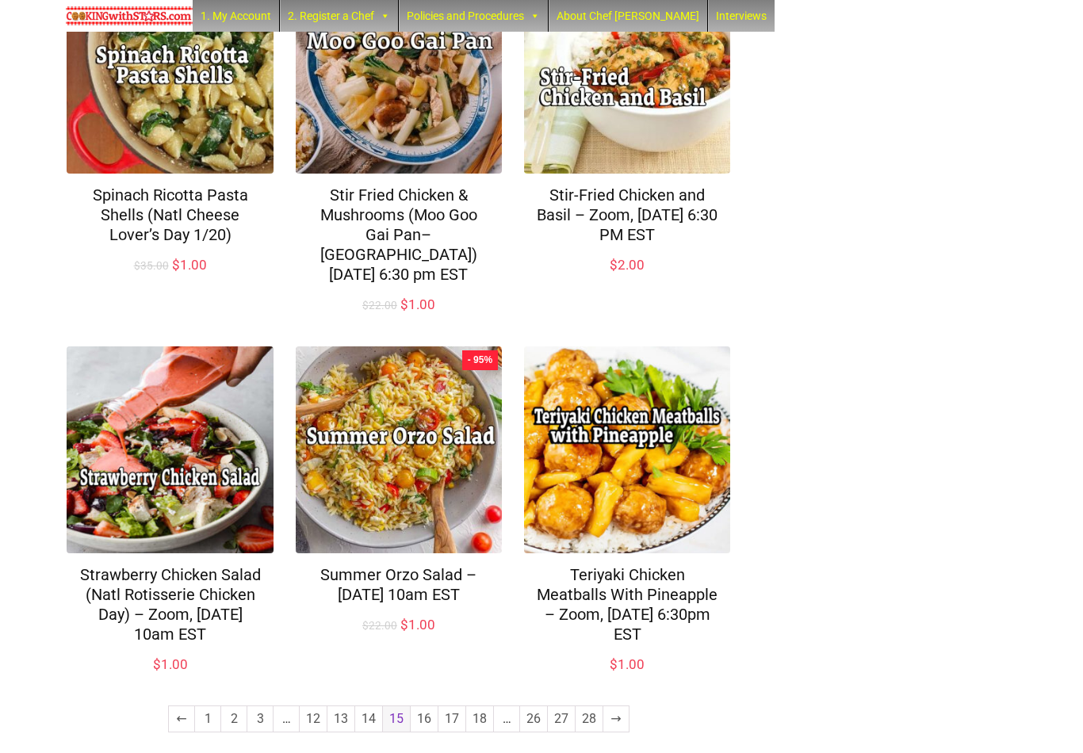
scroll to position [1006, 0]
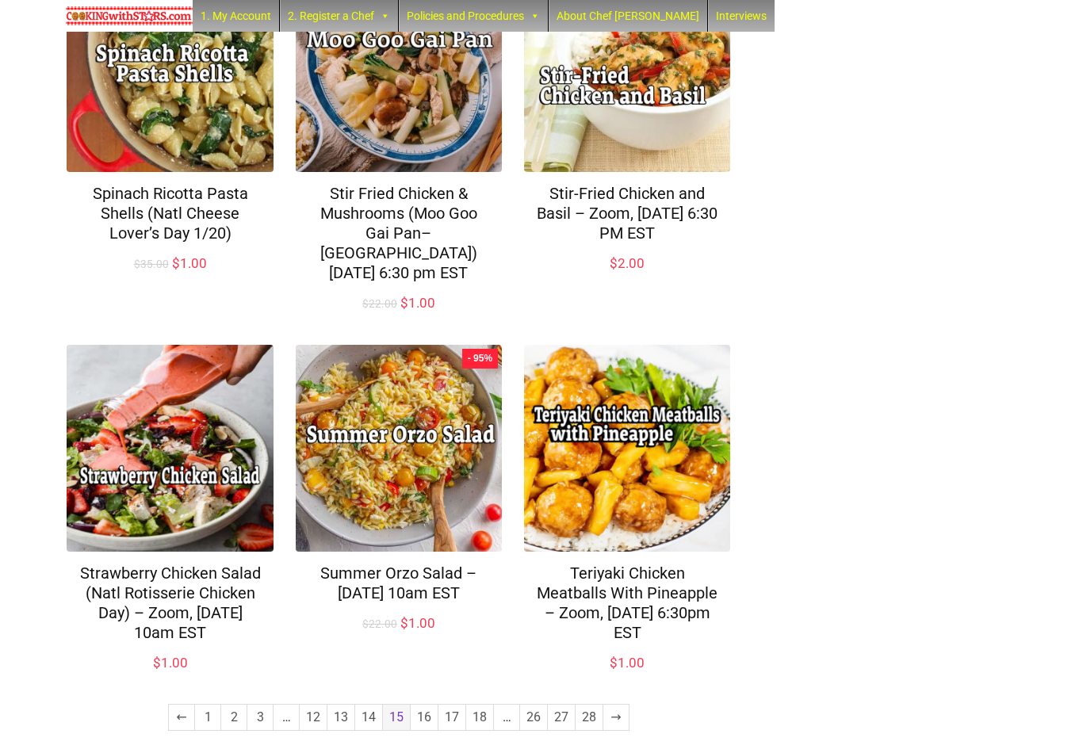
click at [430, 705] on link "16" at bounding box center [424, 717] width 27 height 25
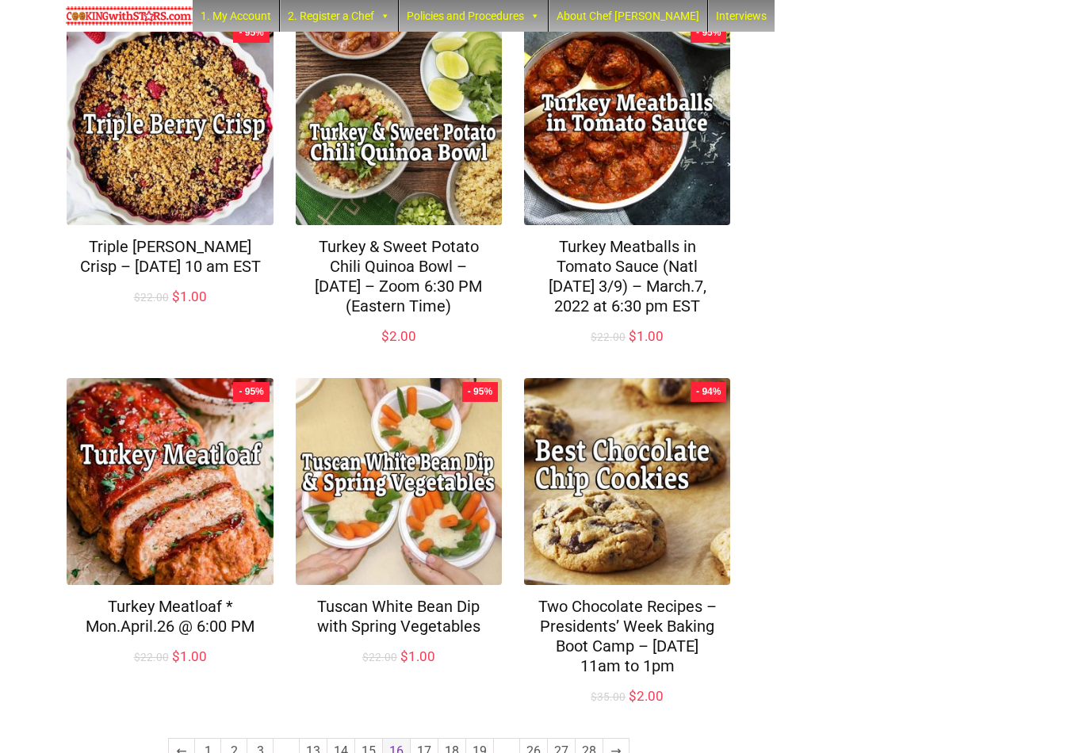
scroll to position [1086, 0]
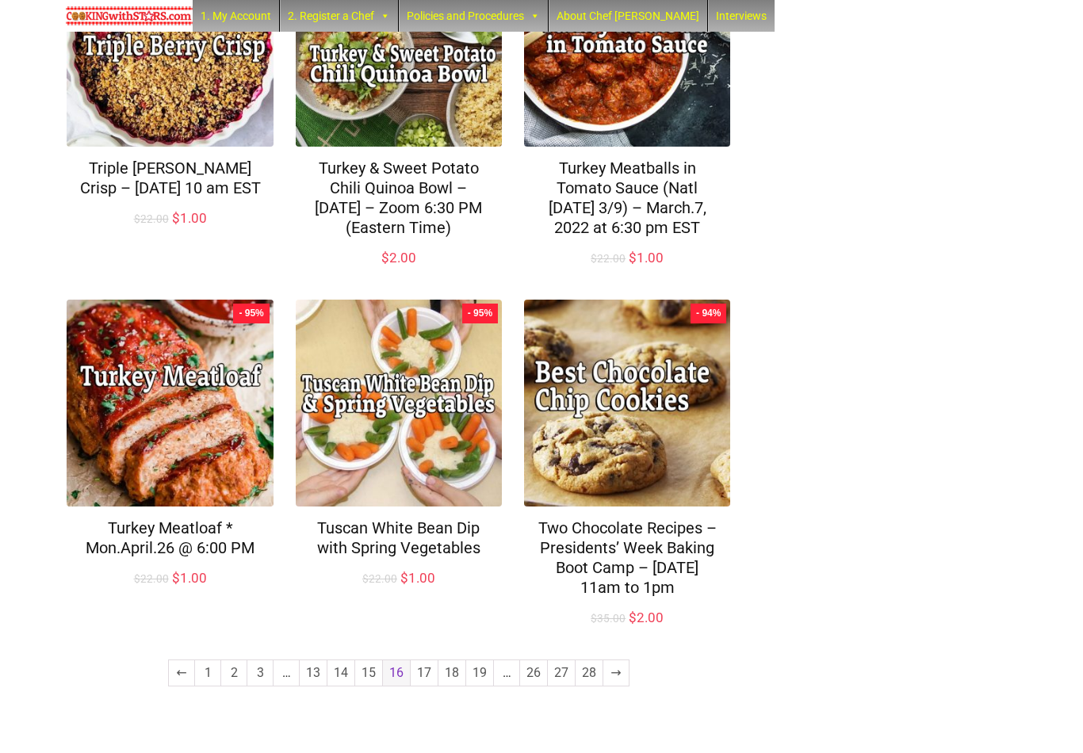
click at [427, 686] on link "17" at bounding box center [424, 673] width 27 height 25
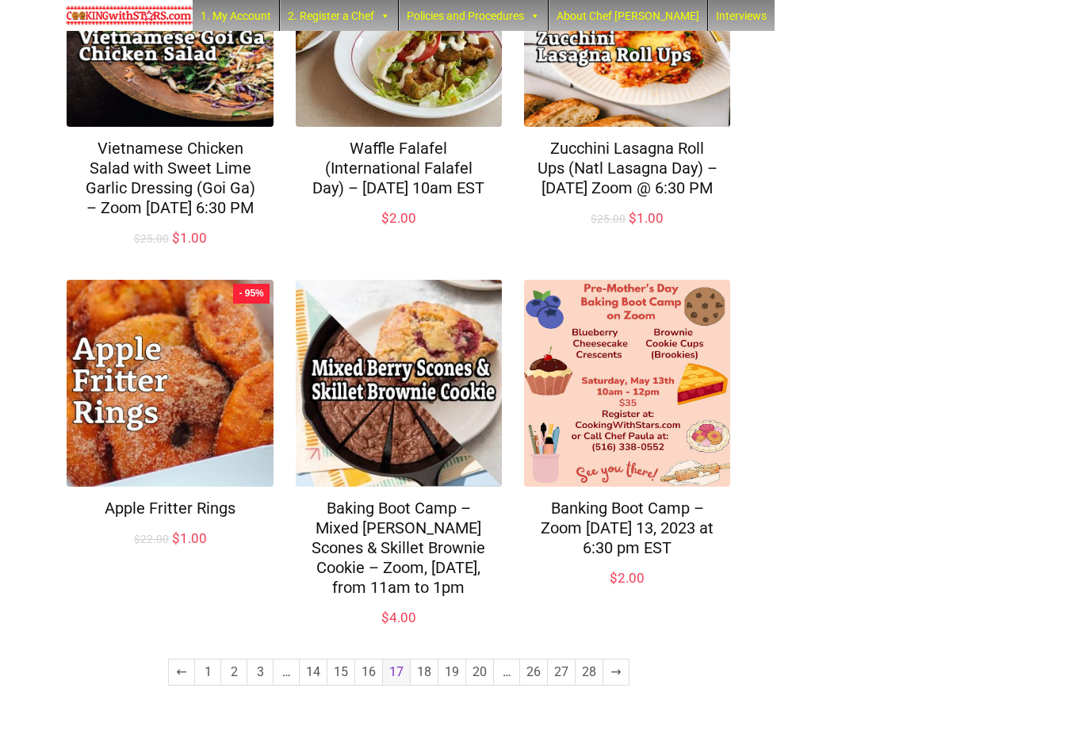
scroll to position [1065, 0]
click at [428, 686] on link "18" at bounding box center [424, 673] width 27 height 25
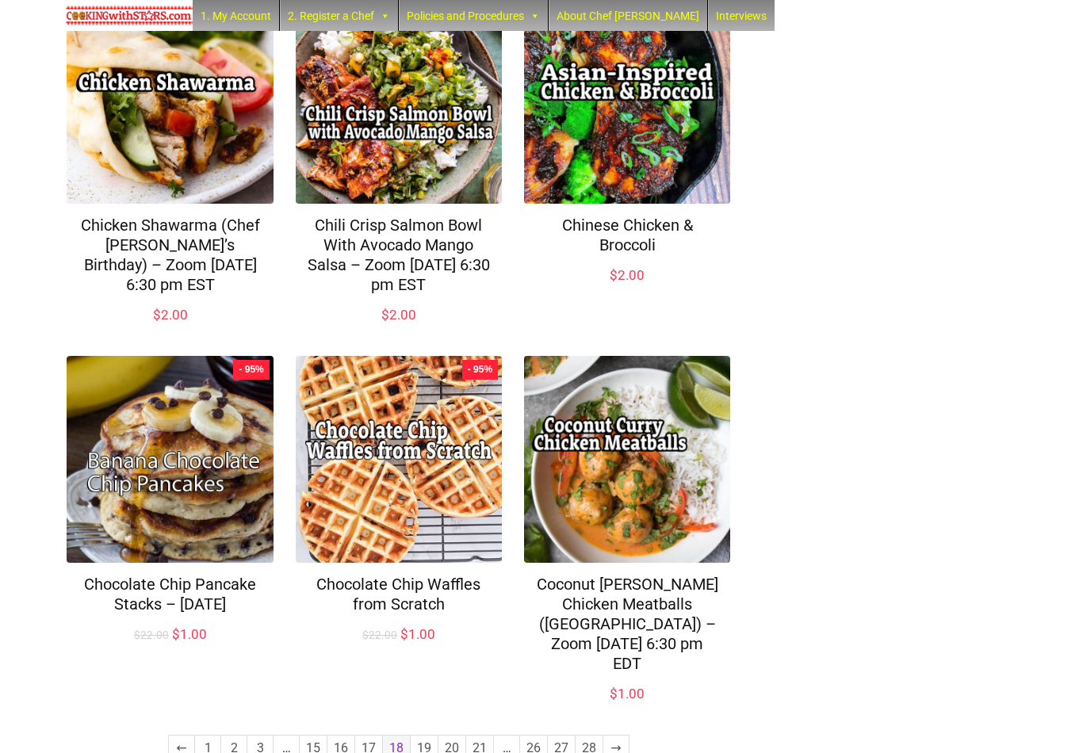
scroll to position [1024, 0]
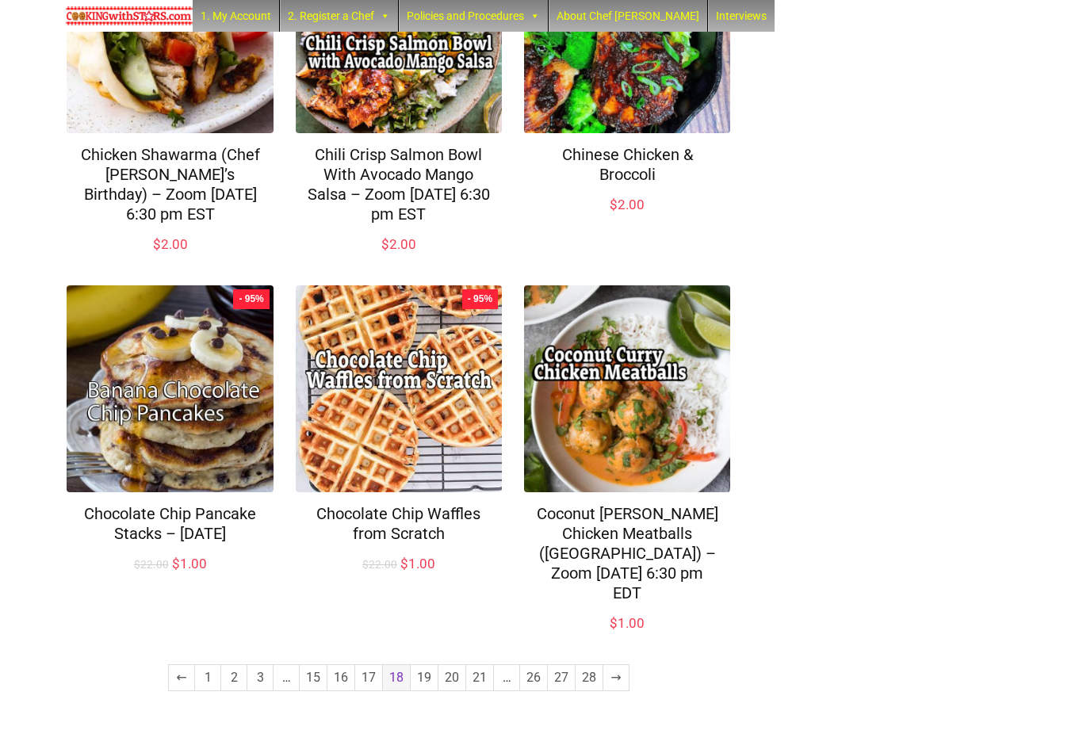
click at [431, 691] on link "19" at bounding box center [424, 677] width 27 height 25
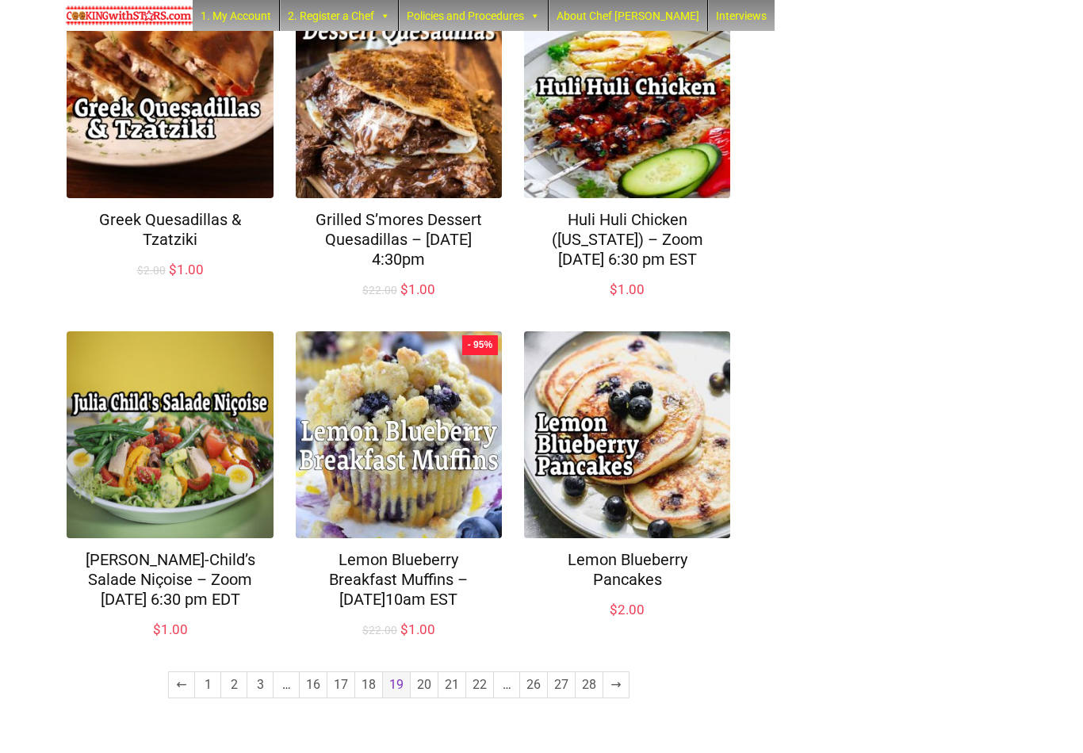
scroll to position [1024, 0]
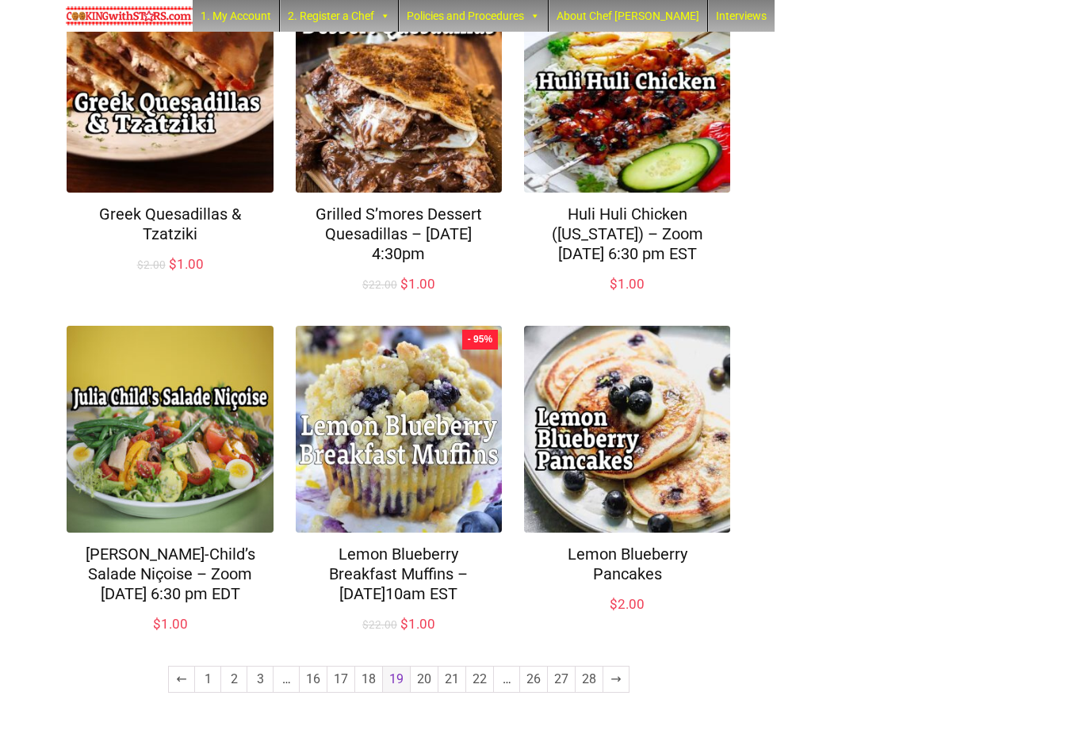
click at [427, 692] on link "20" at bounding box center [424, 679] width 27 height 25
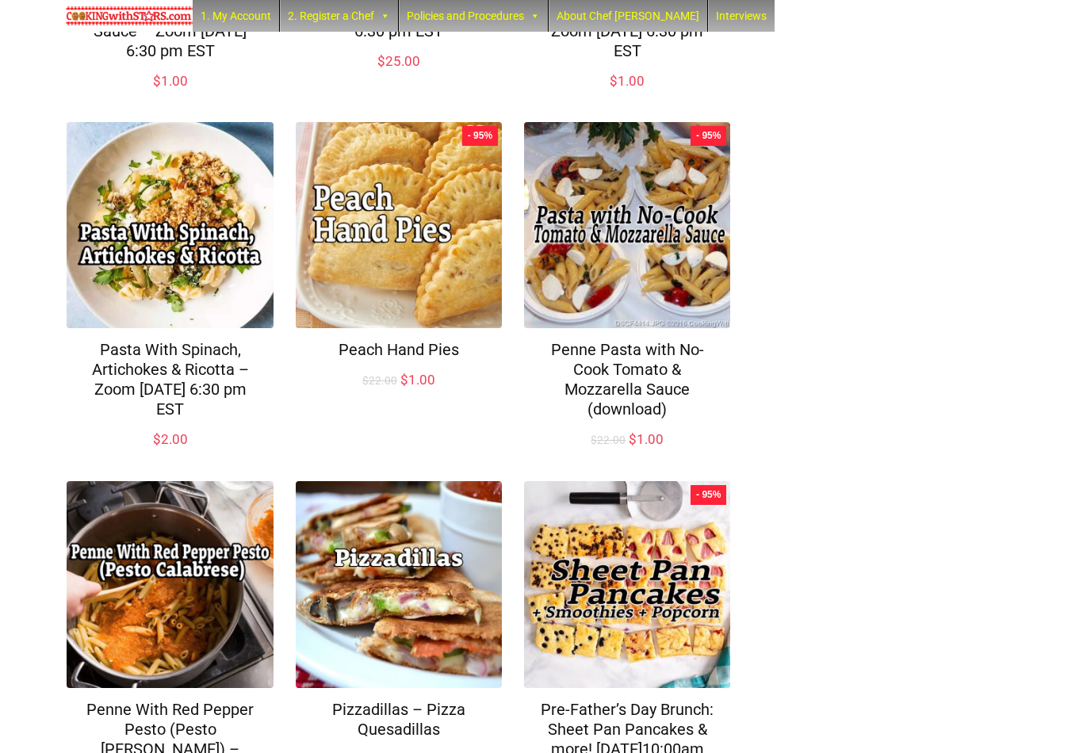
scroll to position [1024, 0]
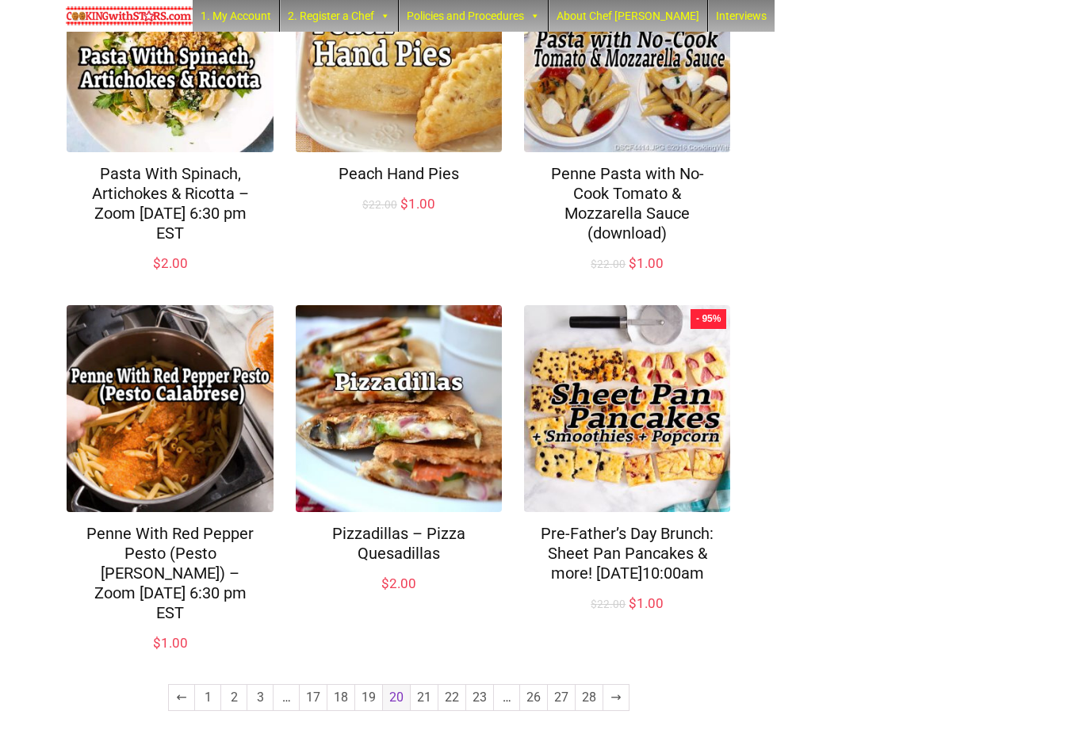
click at [423, 701] on link "21" at bounding box center [424, 697] width 27 height 25
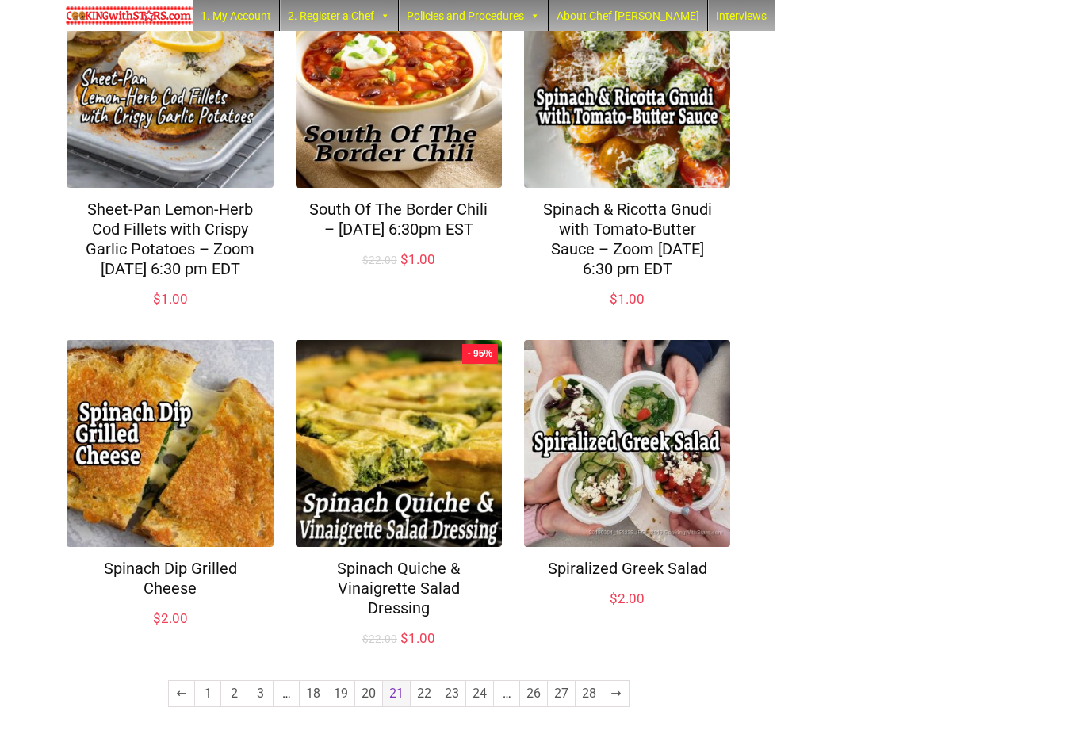
scroll to position [985, 0]
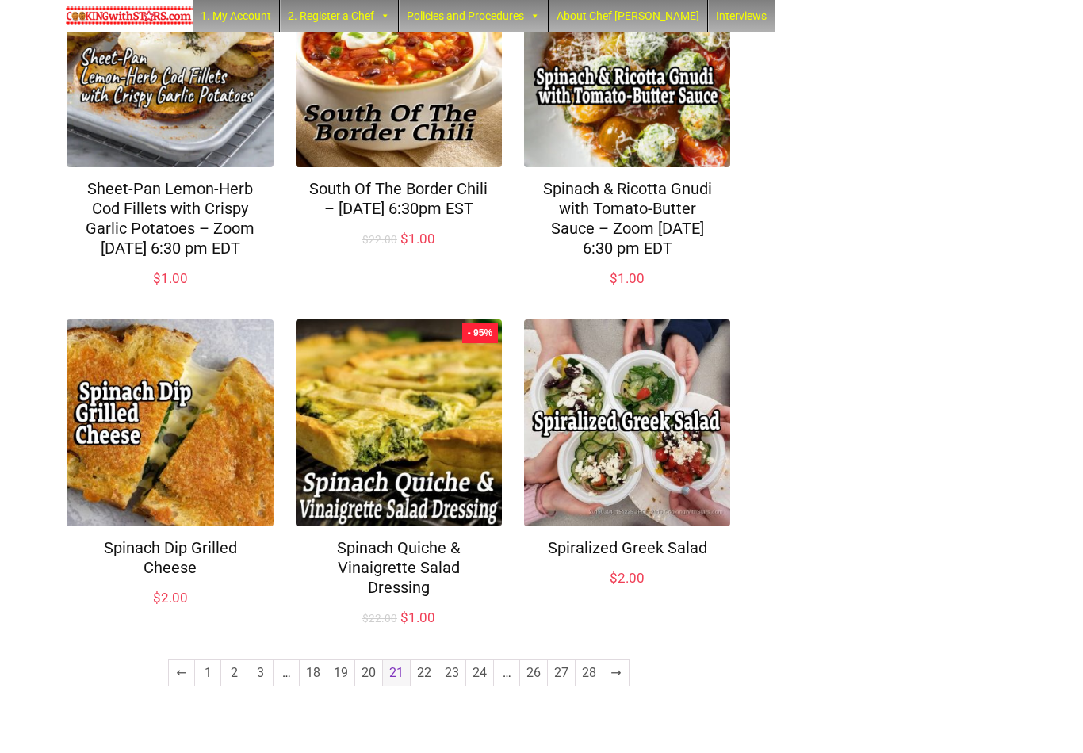
click at [426, 686] on link "22" at bounding box center [424, 673] width 27 height 25
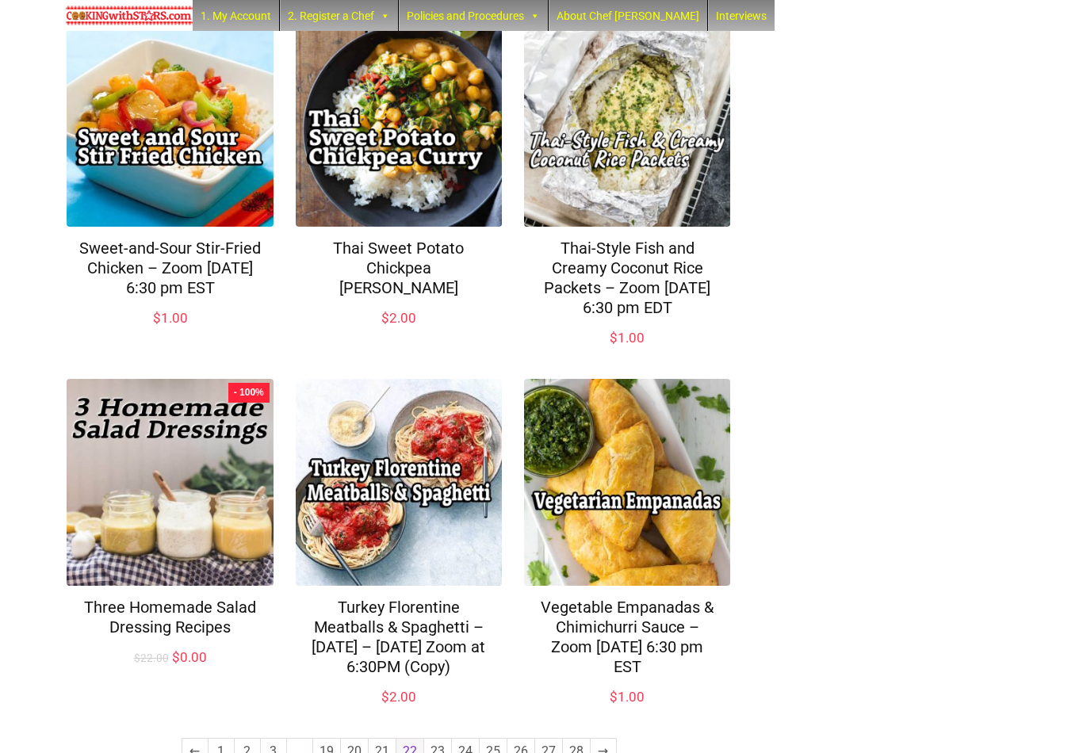
scroll to position [1005, 0]
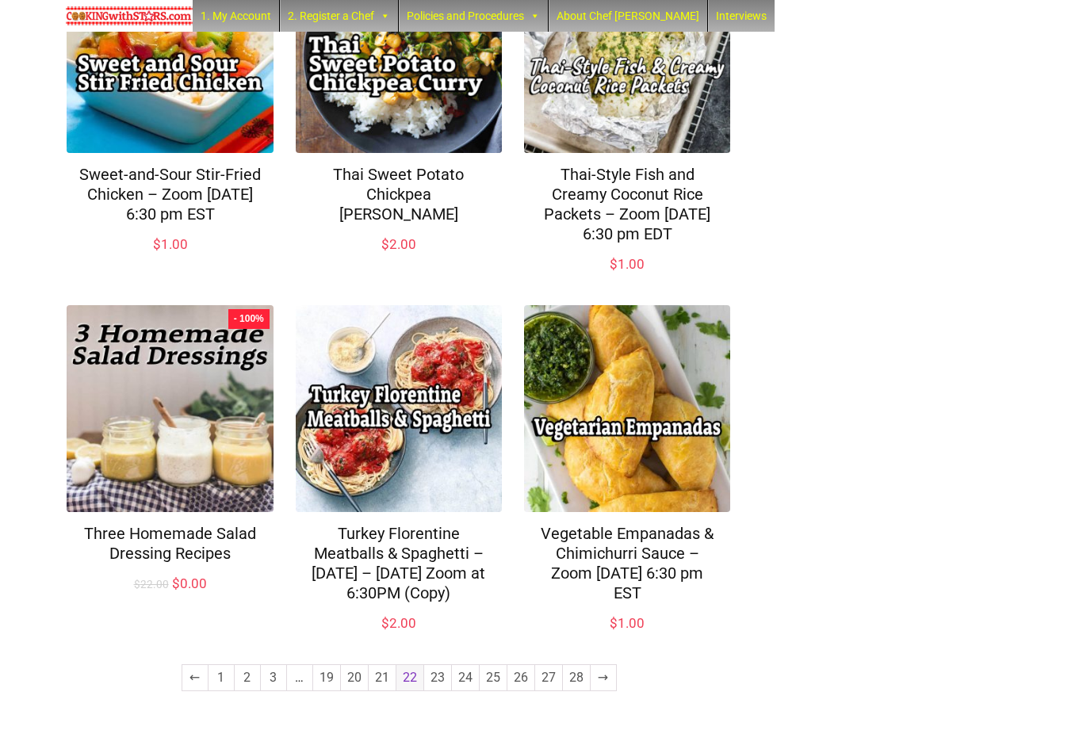
click at [438, 691] on link "23" at bounding box center [437, 677] width 27 height 25
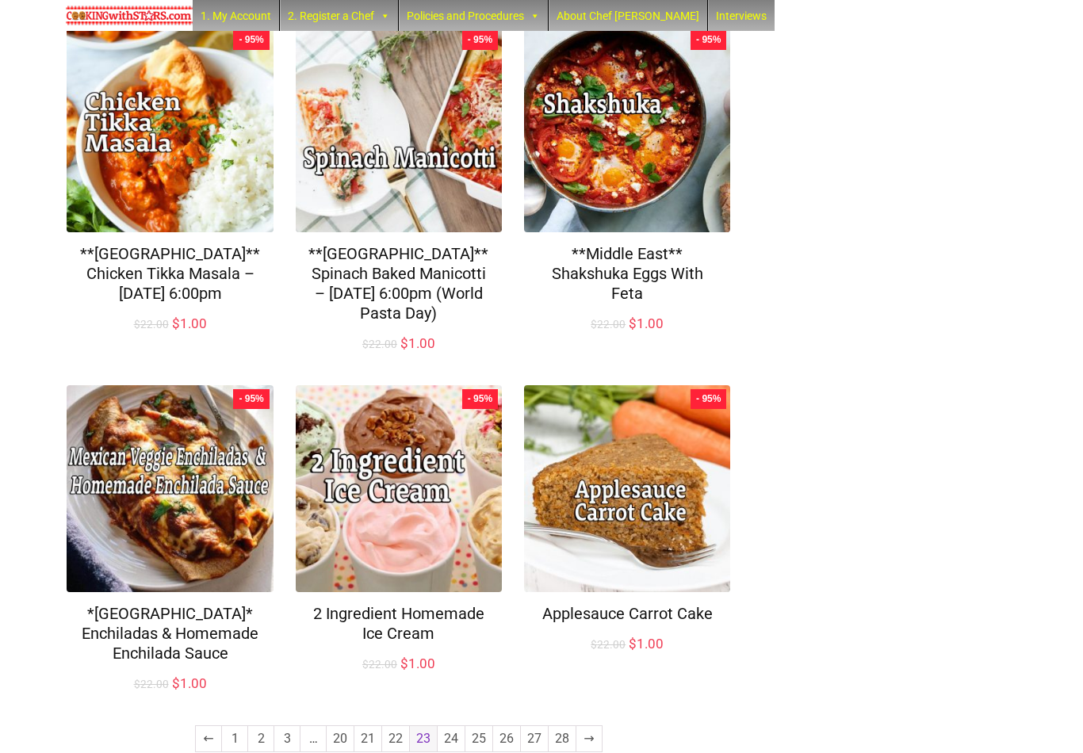
scroll to position [967, 0]
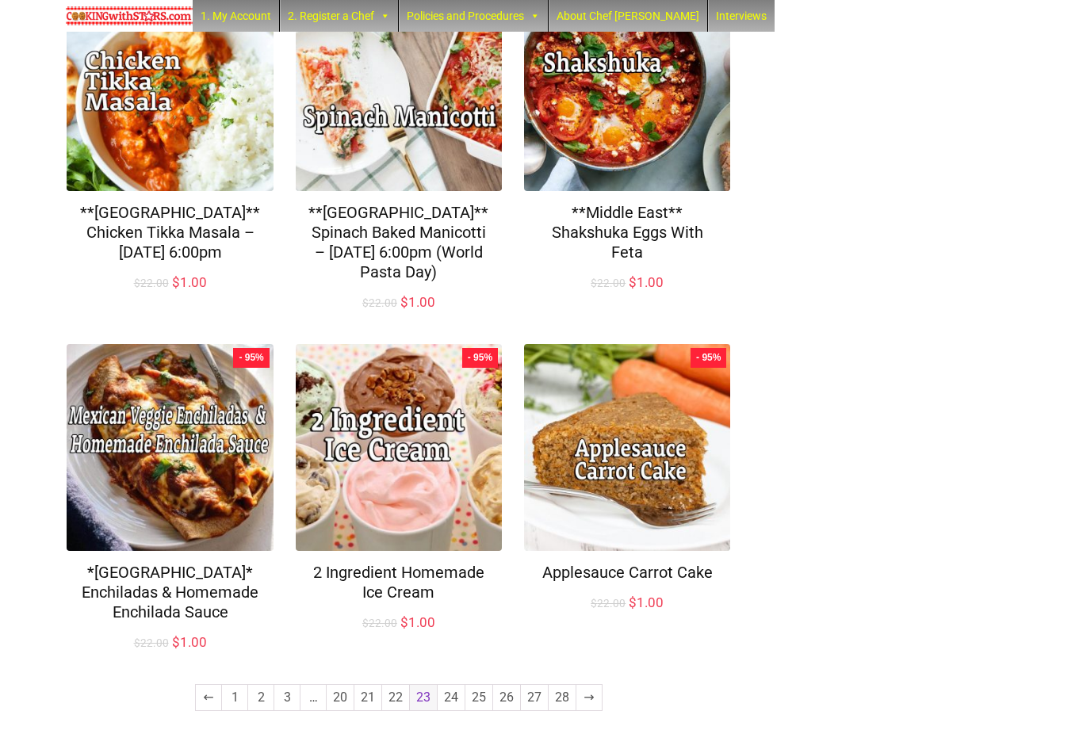
click at [460, 699] on link "24" at bounding box center [451, 697] width 27 height 25
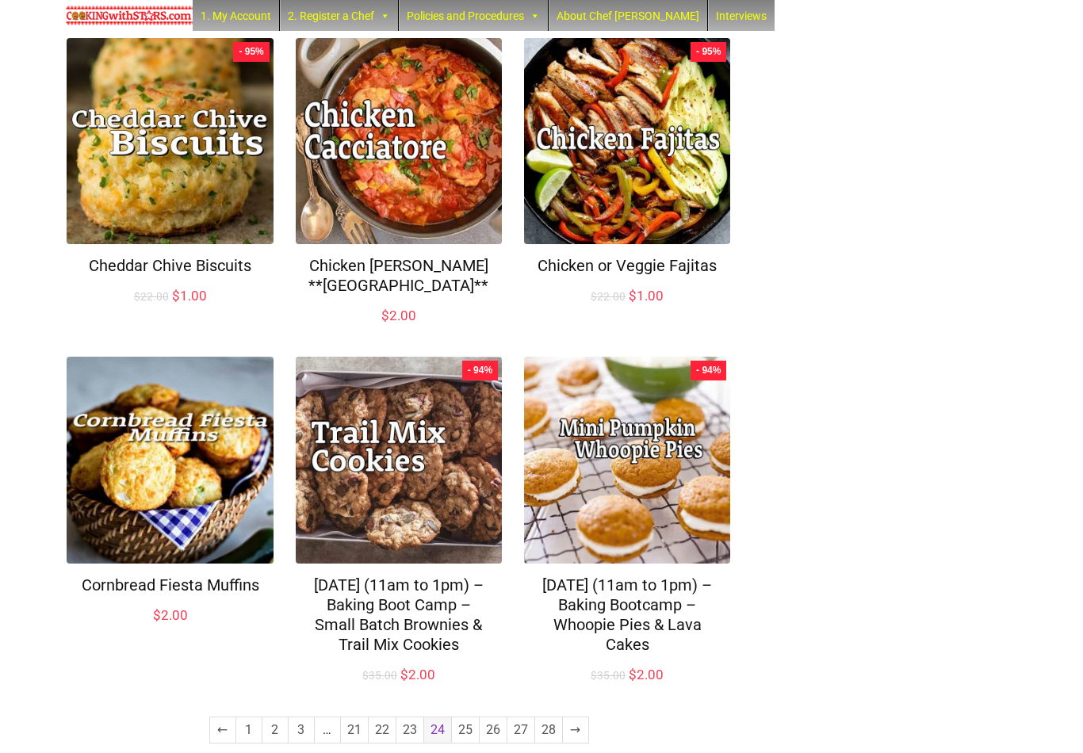
scroll to position [927, 0]
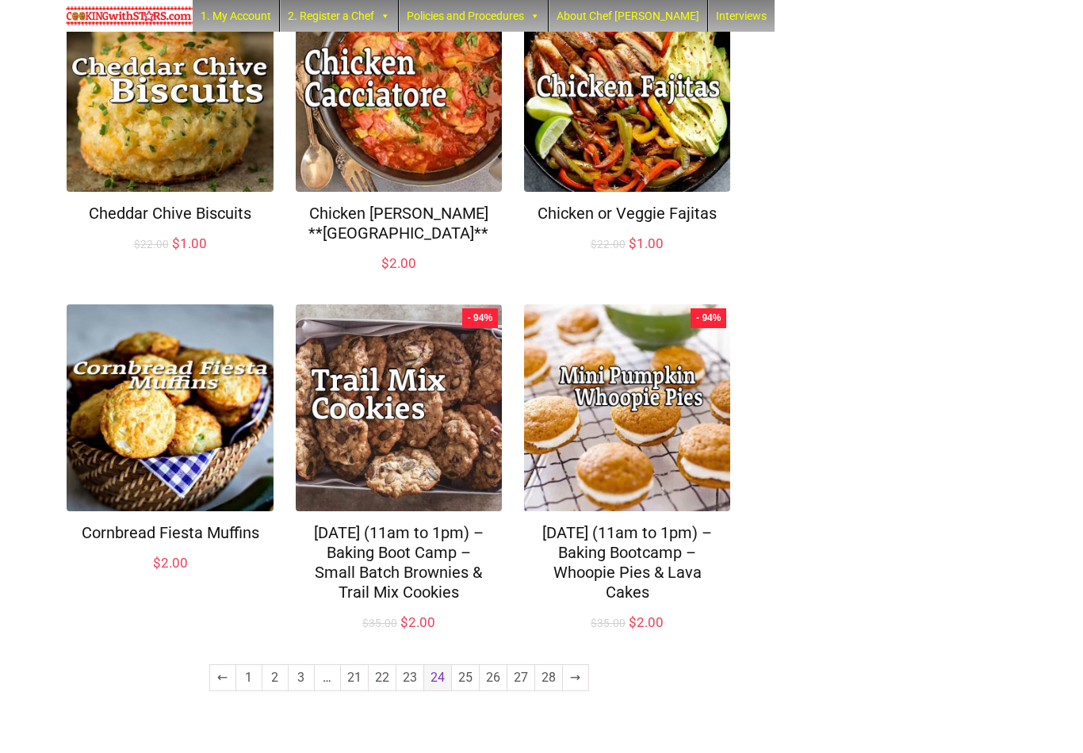
click at [464, 691] on link "25" at bounding box center [465, 677] width 27 height 25
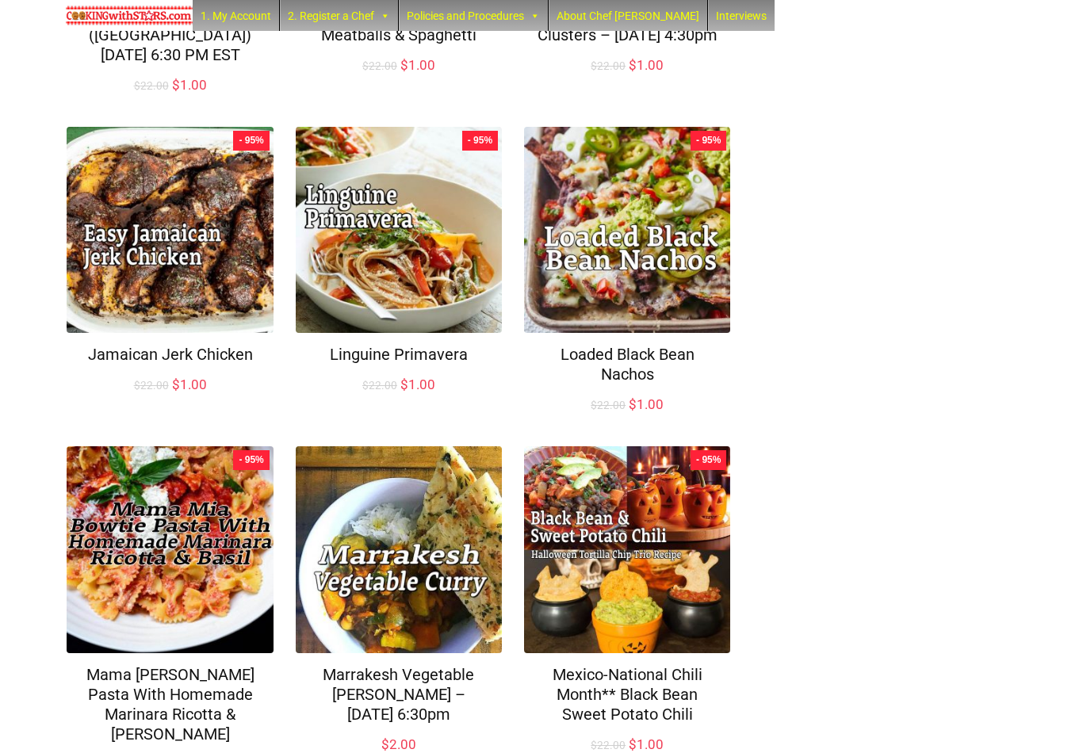
scroll to position [908, 0]
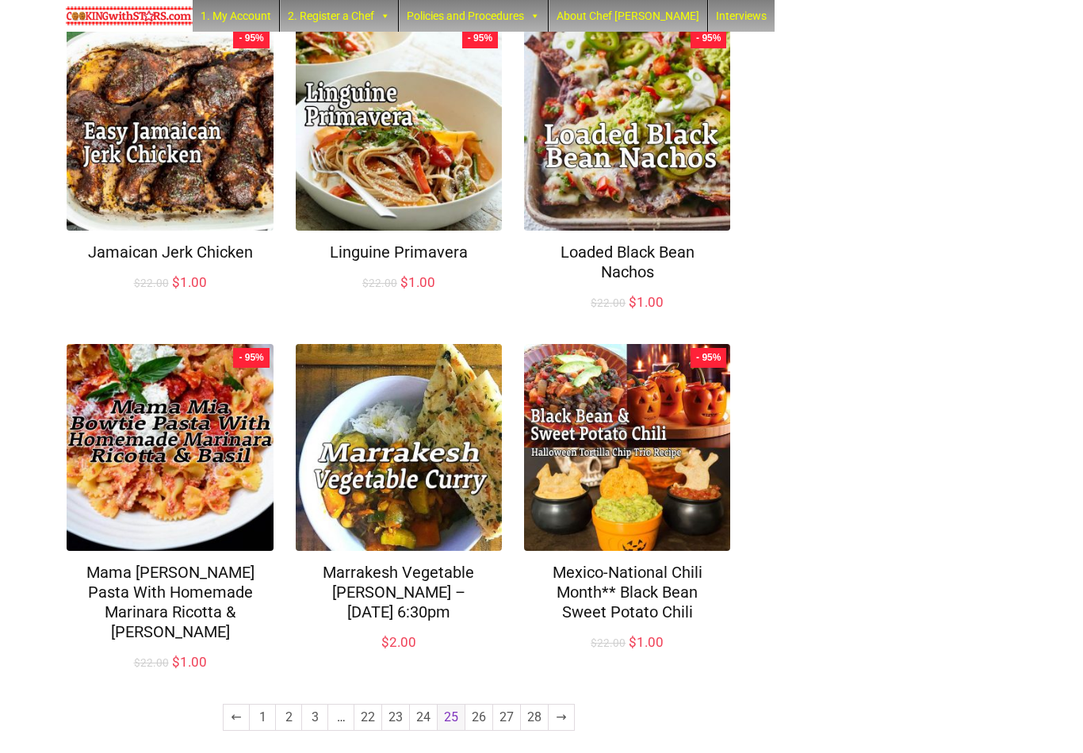
click at [477, 705] on link "26" at bounding box center [478, 717] width 27 height 25
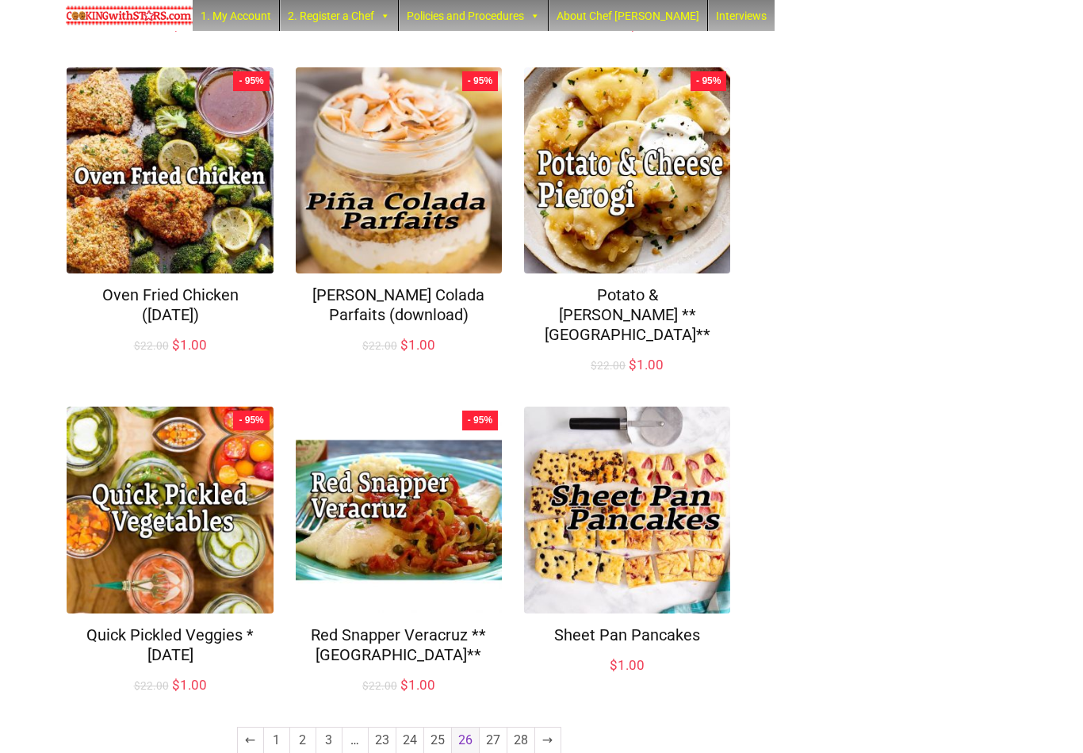
scroll to position [888, 0]
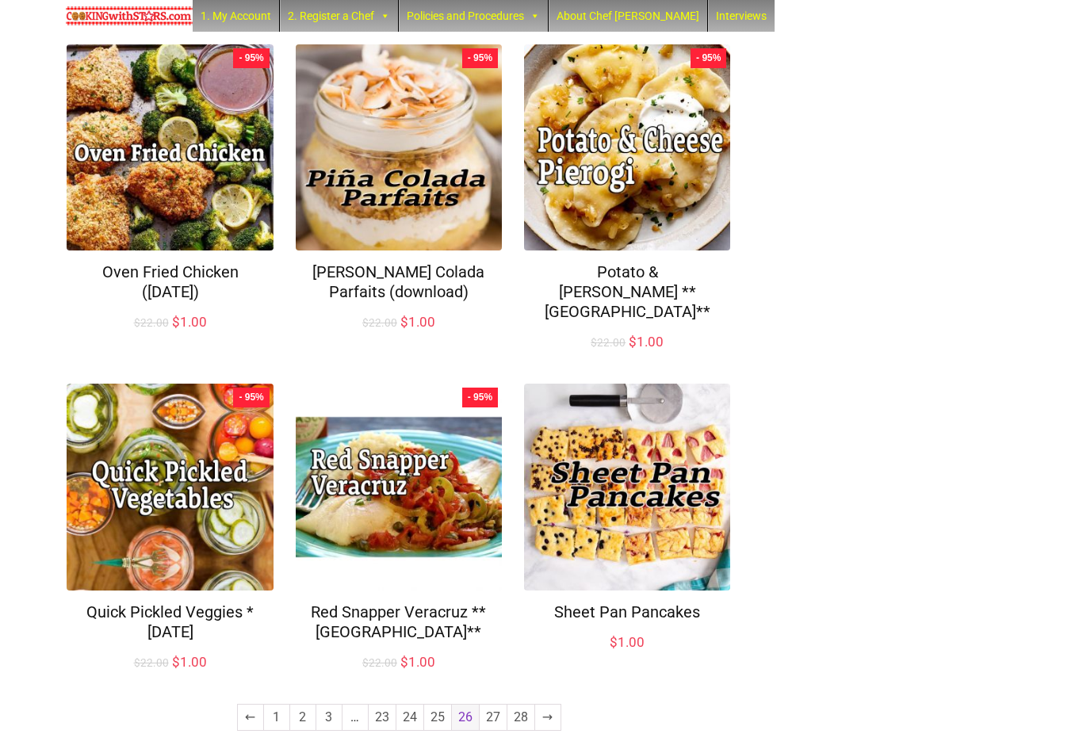
click at [491, 705] on link "27" at bounding box center [493, 717] width 27 height 25
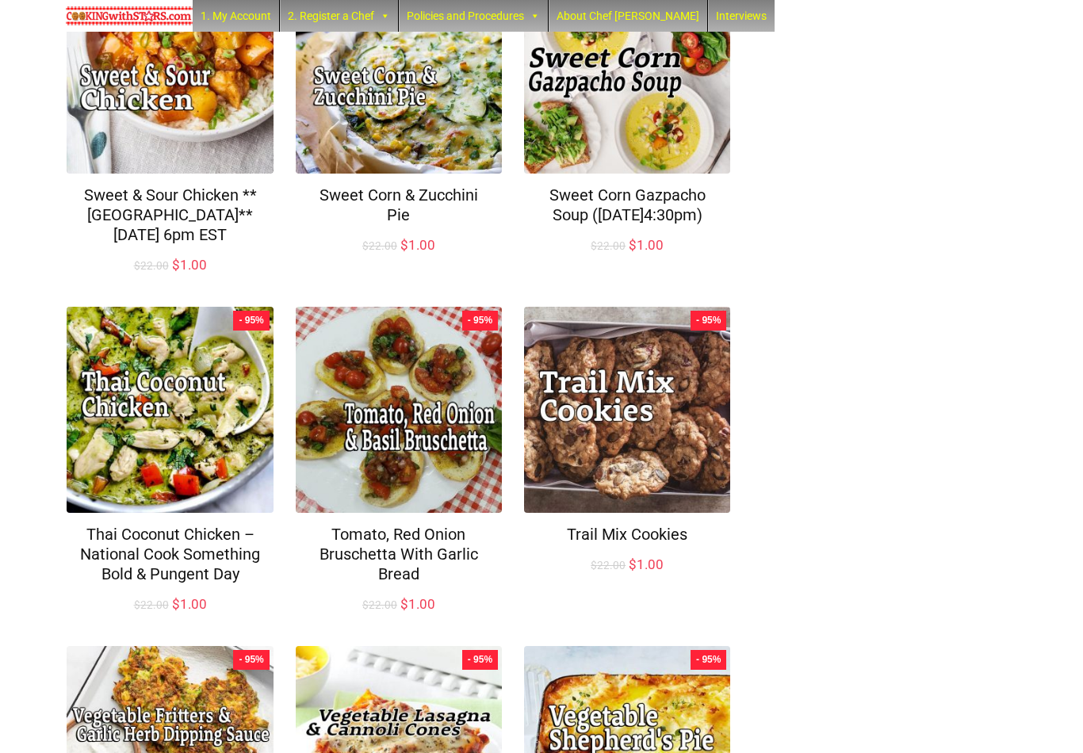
scroll to position [928, 0]
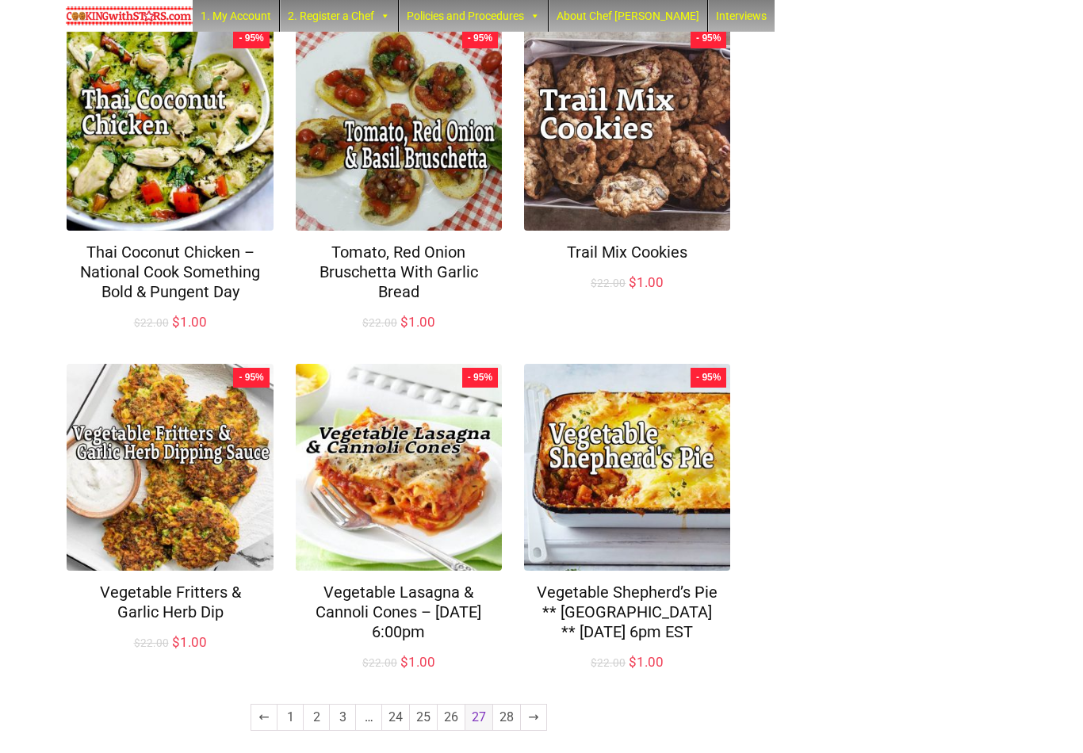
click at [501, 706] on link "28" at bounding box center [506, 717] width 27 height 25
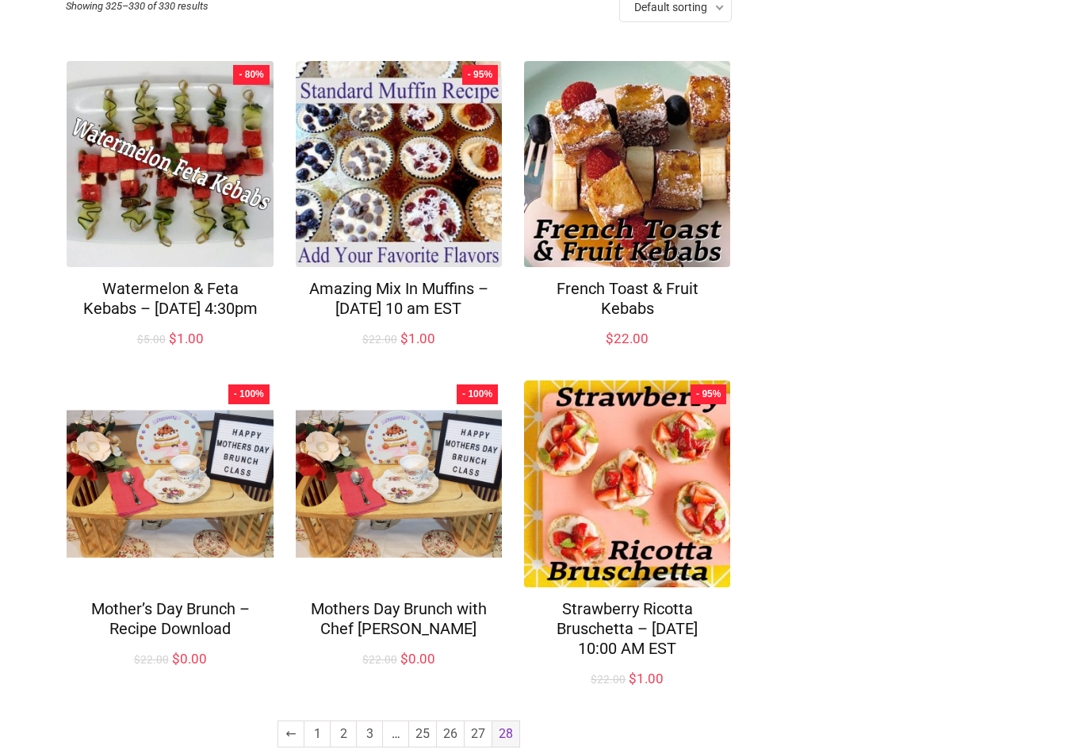
scroll to position [248, 0]
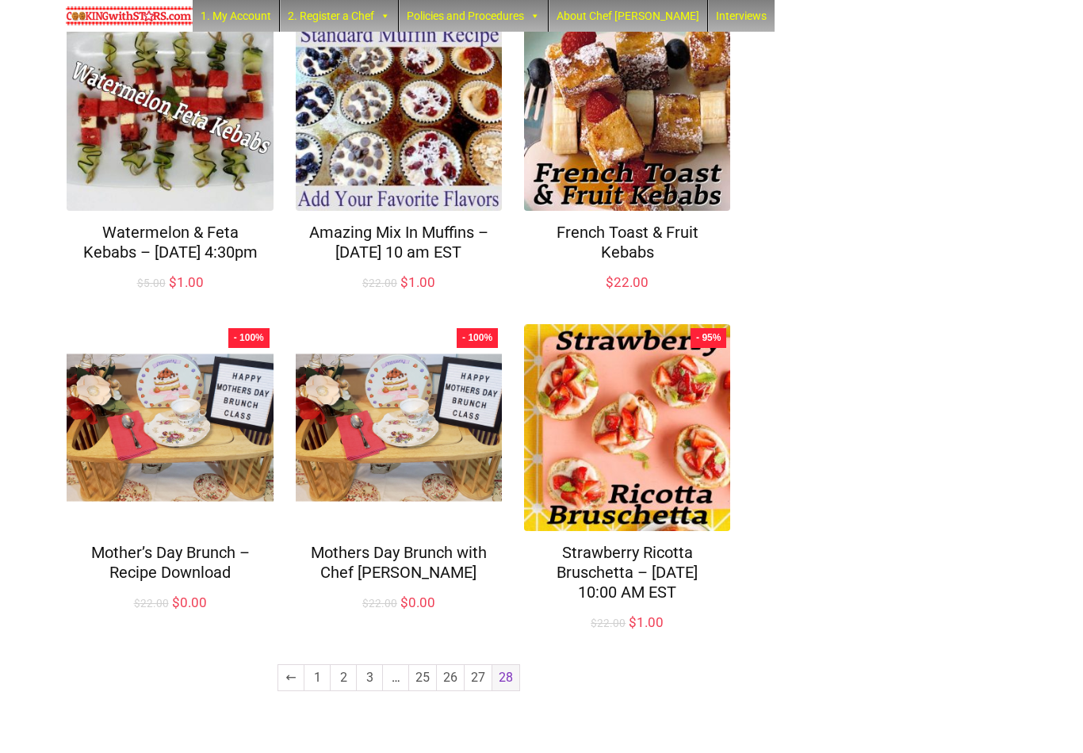
click at [316, 691] on link "1" at bounding box center [316, 677] width 25 height 25
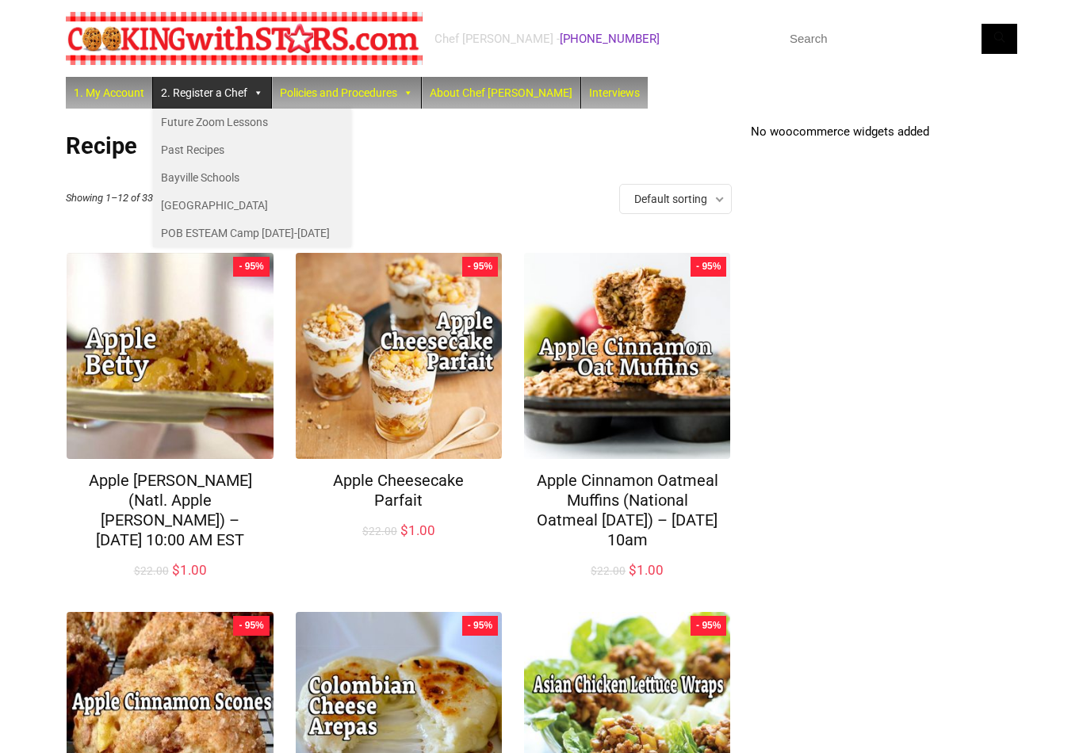
click at [851, 46] on input "text" at bounding box center [898, 39] width 238 height 30
type input "Muffins"
click at [1000, 38] on button "Search" at bounding box center [1000, 39] width 36 height 30
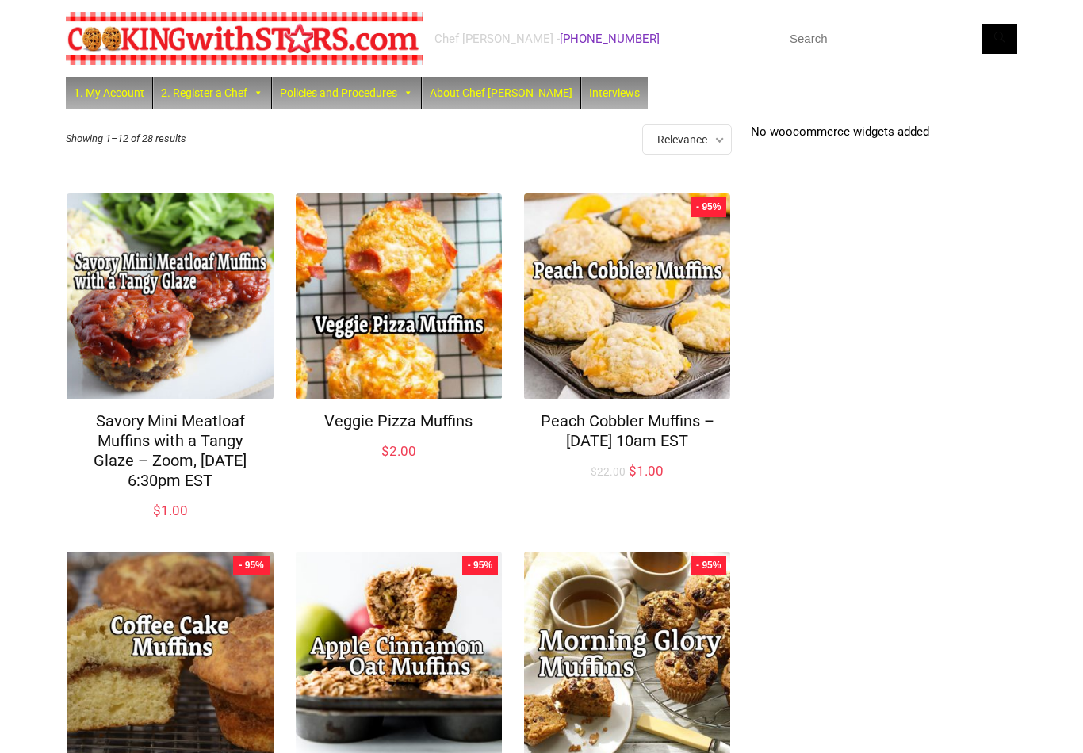
click at [853, 48] on input "text" at bounding box center [898, 39] width 238 height 30
type input "Scones"
click at [1000, 38] on button "Search" at bounding box center [1000, 39] width 36 height 30
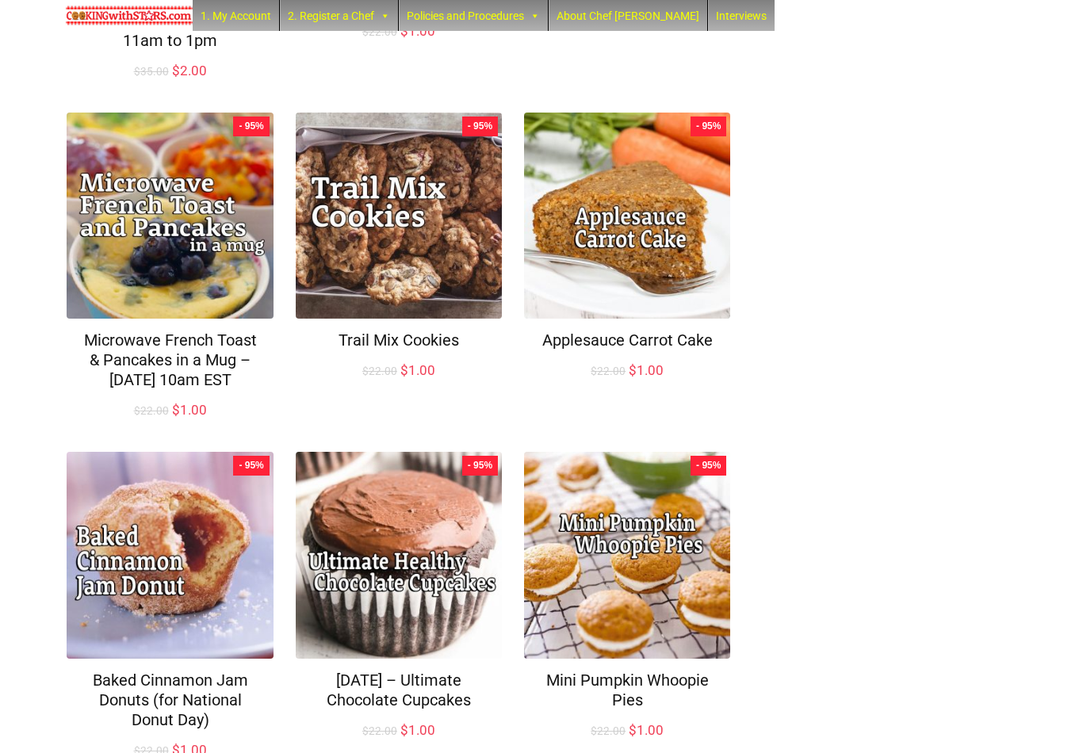
scroll to position [927, 0]
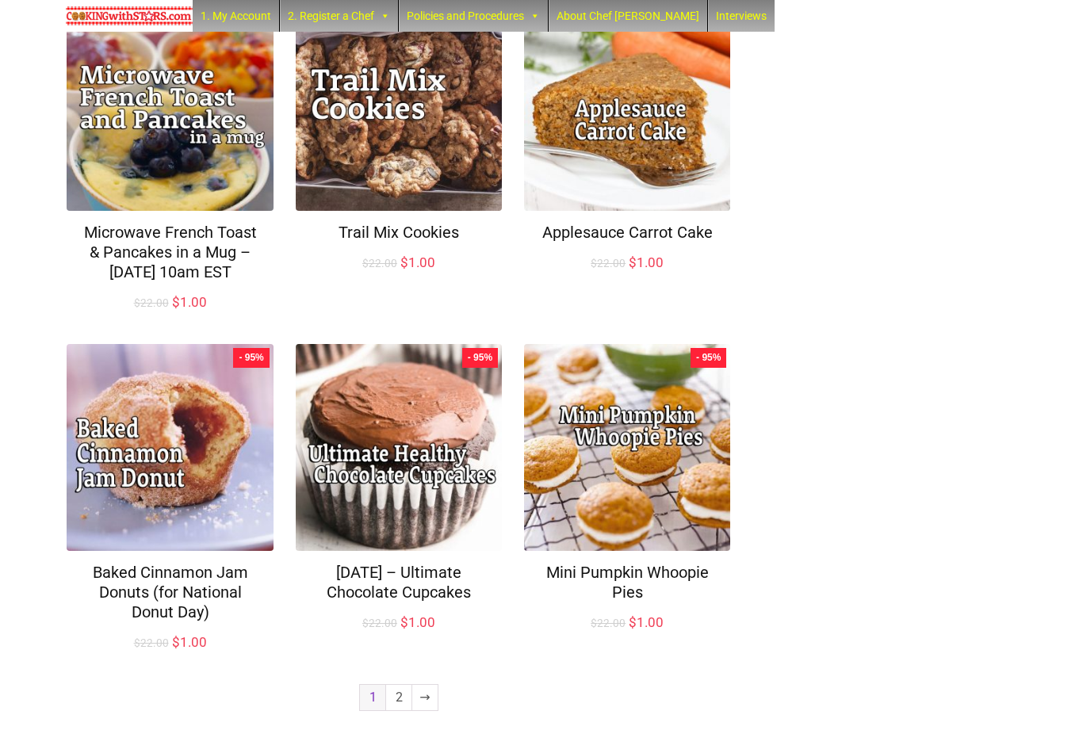
click at [402, 702] on link "2" at bounding box center [398, 697] width 25 height 25
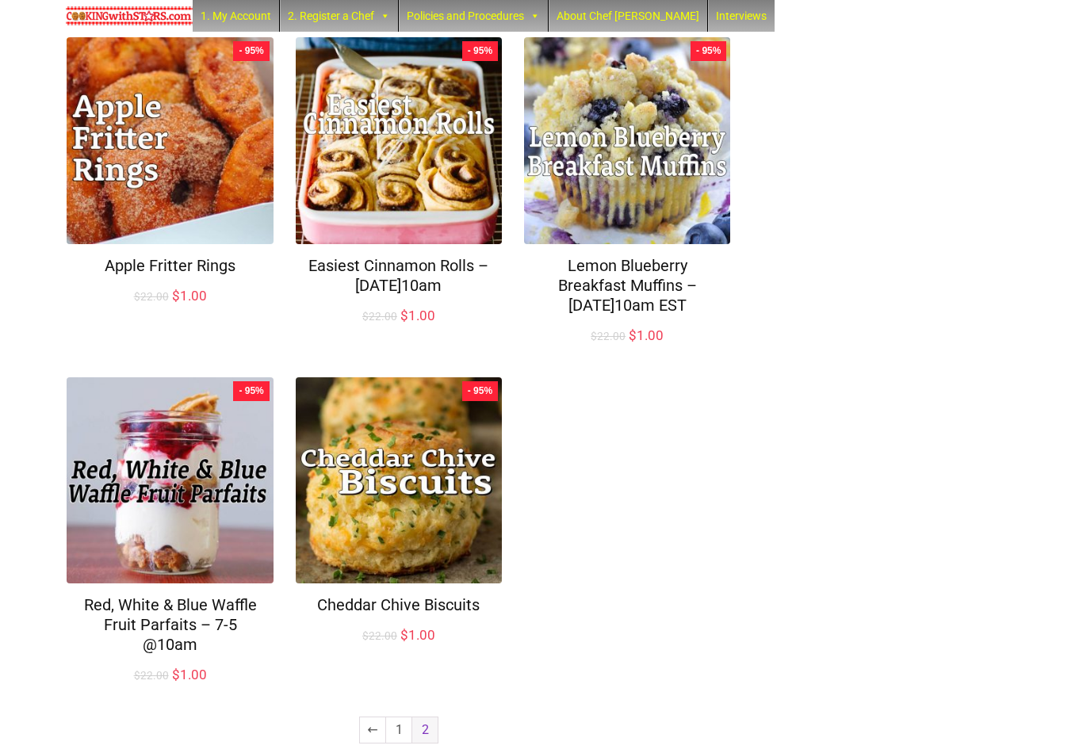
scroll to position [477, 0]
